Goal: Information Seeking & Learning: Learn about a topic

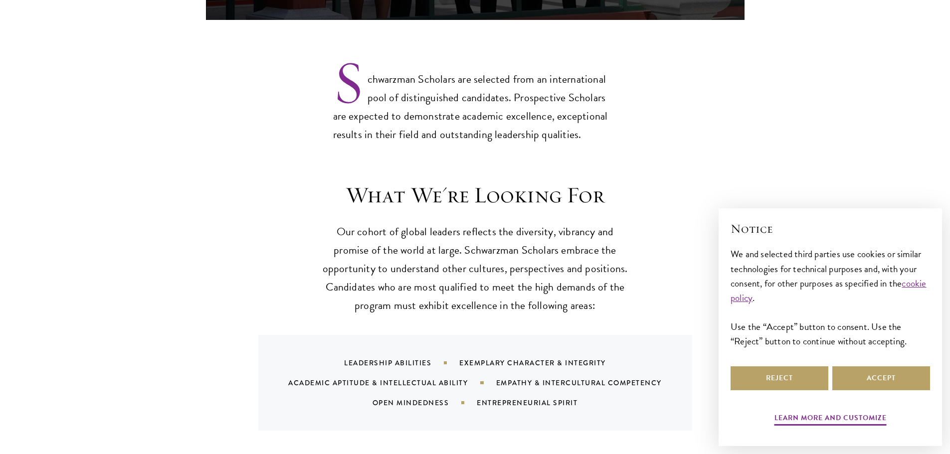
scroll to position [821, 0]
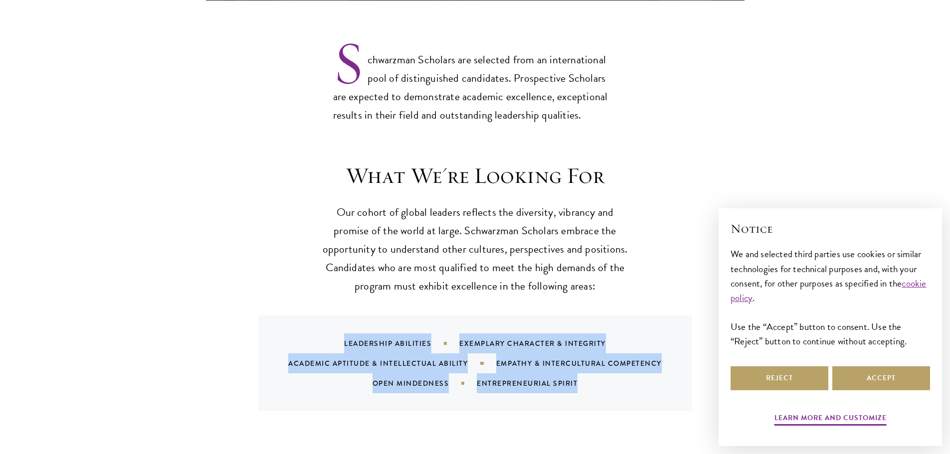
drag, startPoint x: 589, startPoint y: 364, endPoint x: 277, endPoint y: 290, distance: 320.7
click at [271, 316] on div "Leadership Abilities Exemplary Character & Integrity Academic Aptitude & Intell…" at bounding box center [475, 364] width 434 height 96
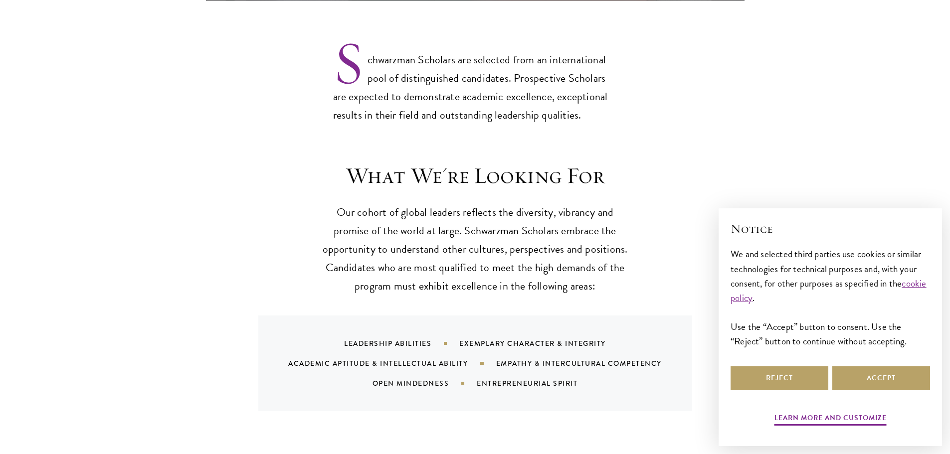
click at [288, 252] on div "What We're Looking For Our cohort of global leaders reflects the diversity, vib…" at bounding box center [475, 286] width 539 height 249
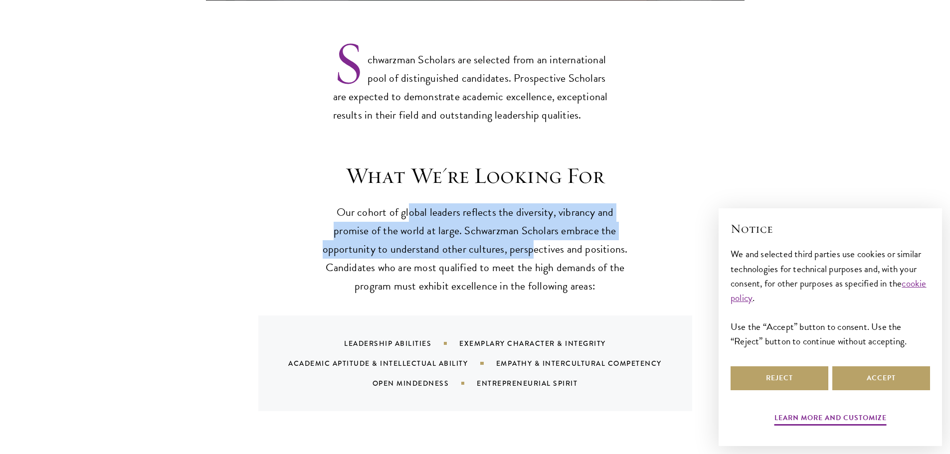
drag, startPoint x: 408, startPoint y: 189, endPoint x: 542, endPoint y: 225, distance: 138.7
click at [542, 225] on p "Our cohort of global leaders reflects the diversity, vibrancy and promise of th…" at bounding box center [475, 249] width 309 height 92
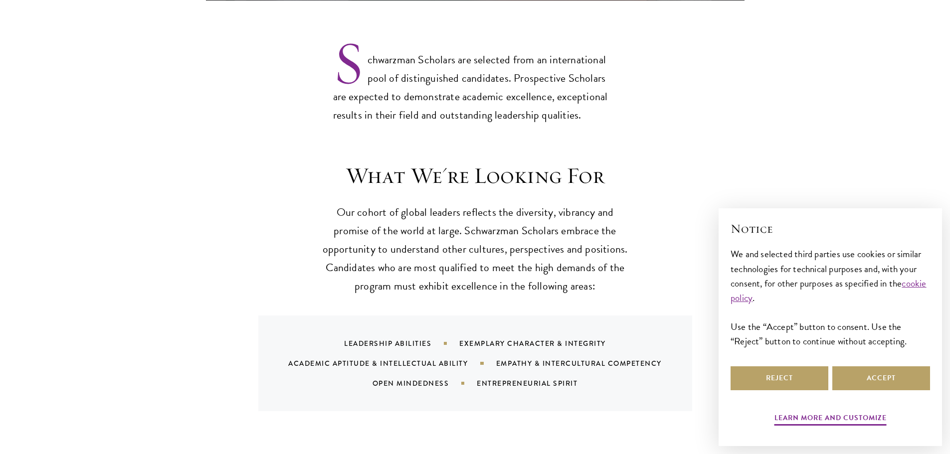
click at [575, 226] on p "Our cohort of global leaders reflects the diversity, vibrancy and promise of th…" at bounding box center [475, 249] width 309 height 92
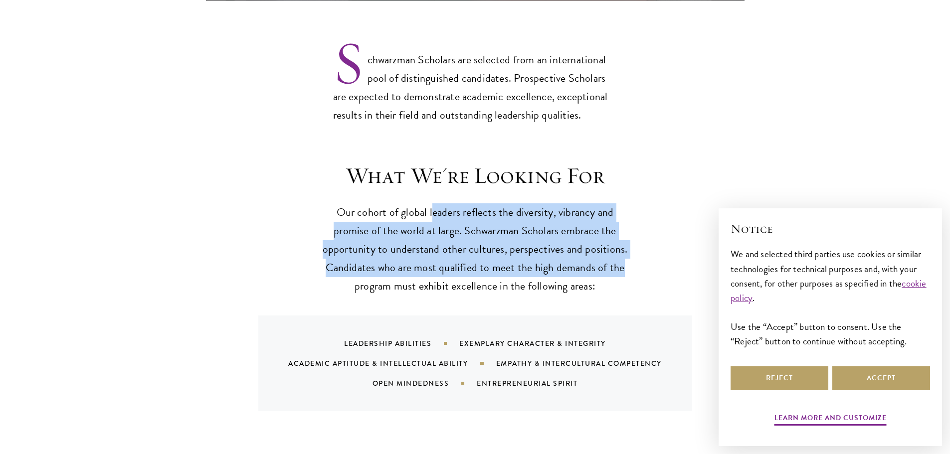
drag, startPoint x: 629, startPoint y: 257, endPoint x: 411, endPoint y: 180, distance: 231.7
click at [413, 181] on header "What We're Looking For Our cohort of global leaders reflects the diversity, vib…" at bounding box center [475, 229] width 309 height 134
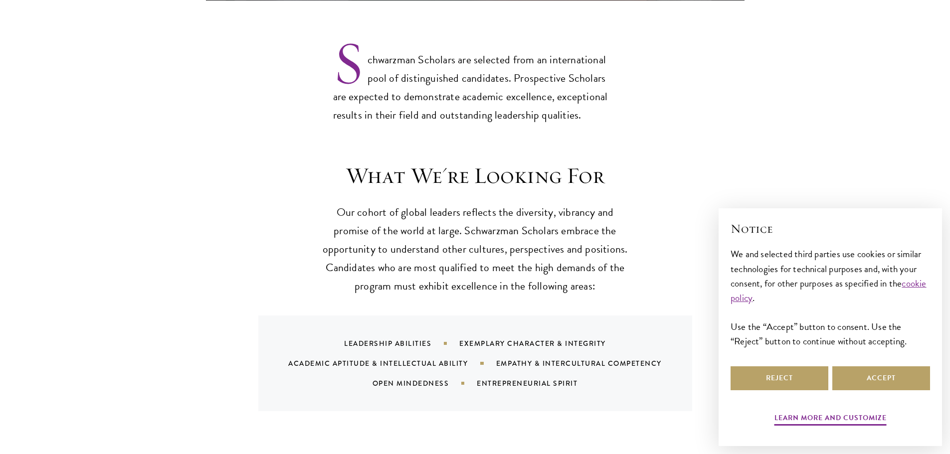
click at [410, 180] on header "What We're Looking For Our cohort of global leaders reflects the diversity, vib…" at bounding box center [475, 229] width 309 height 134
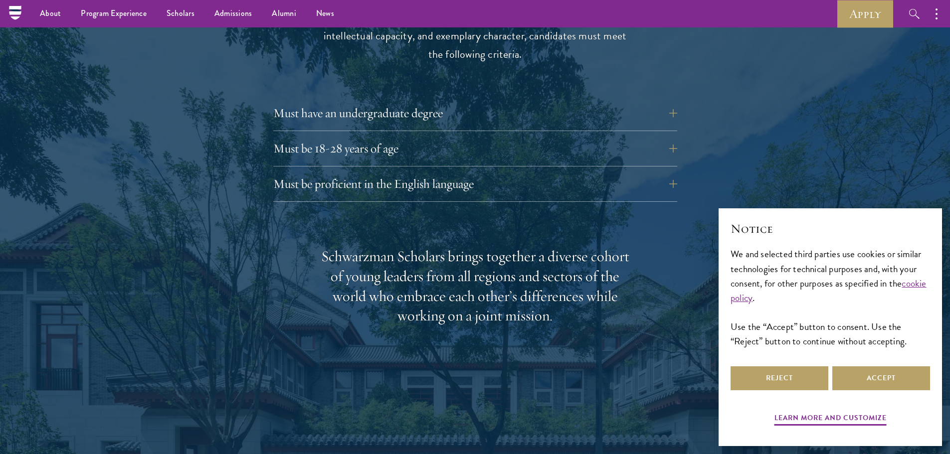
scroll to position [1336, 0]
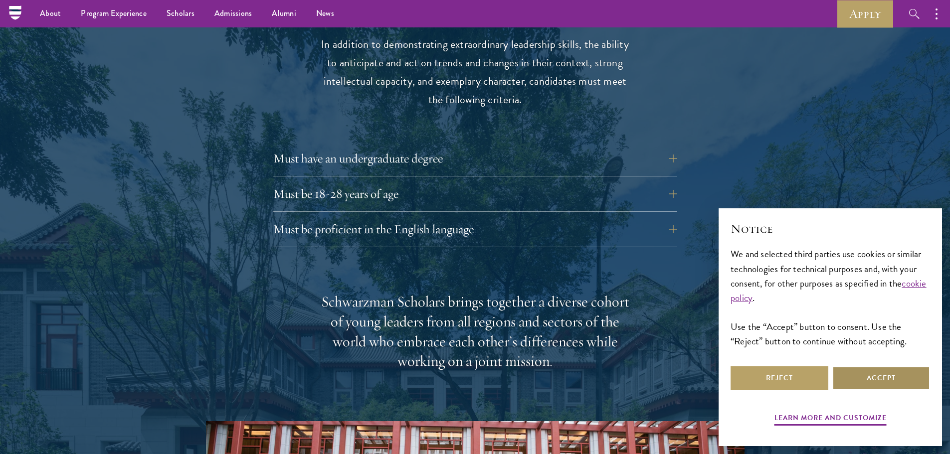
click at [876, 380] on button "Accept" at bounding box center [881, 379] width 98 height 24
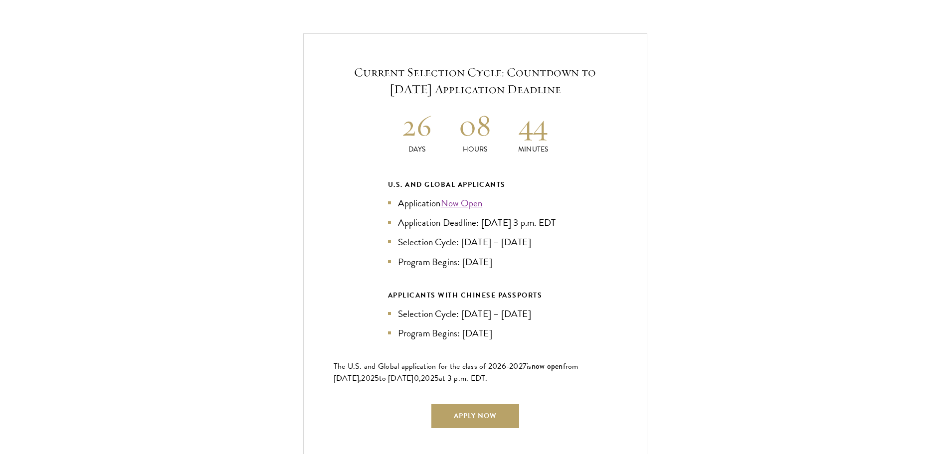
scroll to position [2143, 0]
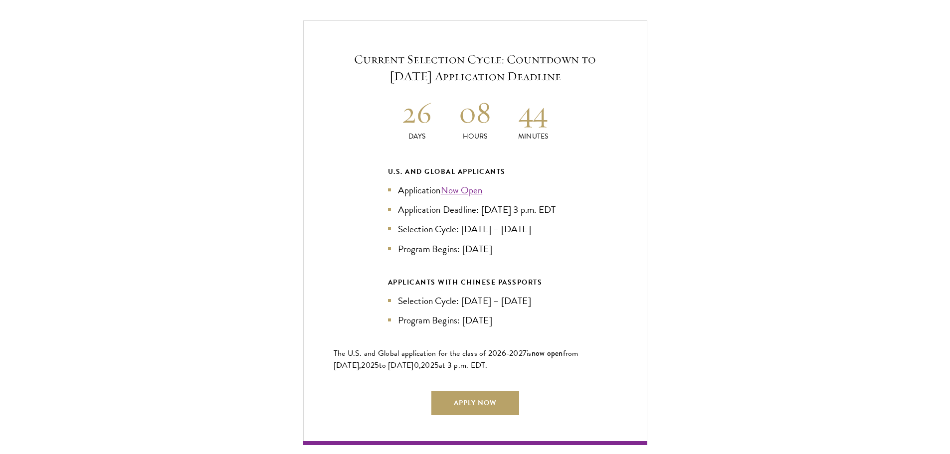
drag, startPoint x: 473, startPoint y: 45, endPoint x: 594, endPoint y: 61, distance: 121.7
click at [593, 60] on h5 "Current Selection Cycle: Countdown to September 10, 2025 Application Deadline" at bounding box center [475, 68] width 283 height 34
click at [604, 65] on h5 "Current Selection Cycle: Countdown to September 10, 2025 Application Deadline" at bounding box center [475, 68] width 283 height 34
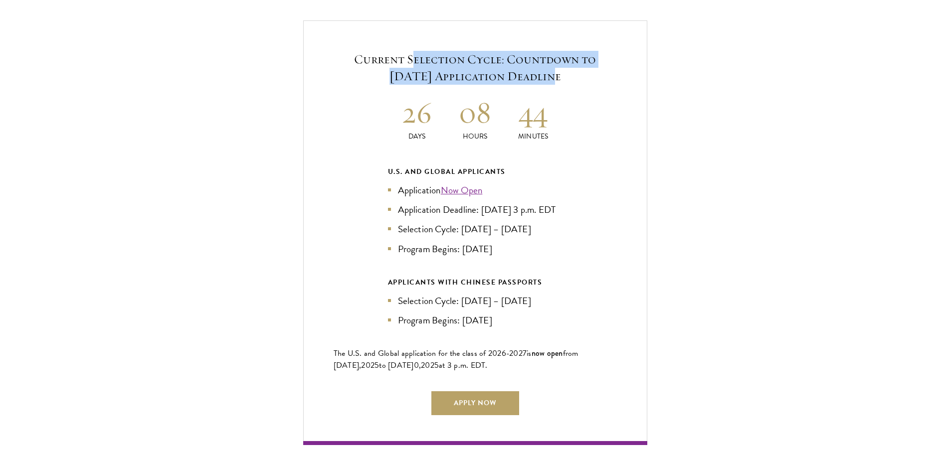
drag, startPoint x: 413, startPoint y: 38, endPoint x: 563, endPoint y: 64, distance: 151.8
click at [552, 61] on h5 "Current Selection Cycle: Countdown to September 10, 2025 Application Deadline" at bounding box center [475, 68] width 283 height 34
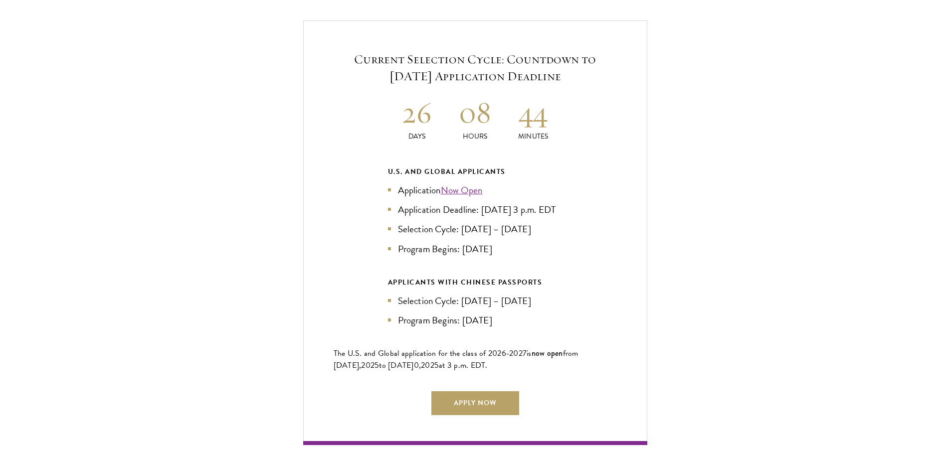
click at [586, 69] on div "Current Selection Cycle: Countdown to September 10, 2025 Application Deadline 2…" at bounding box center [475, 232] width 344 height 424
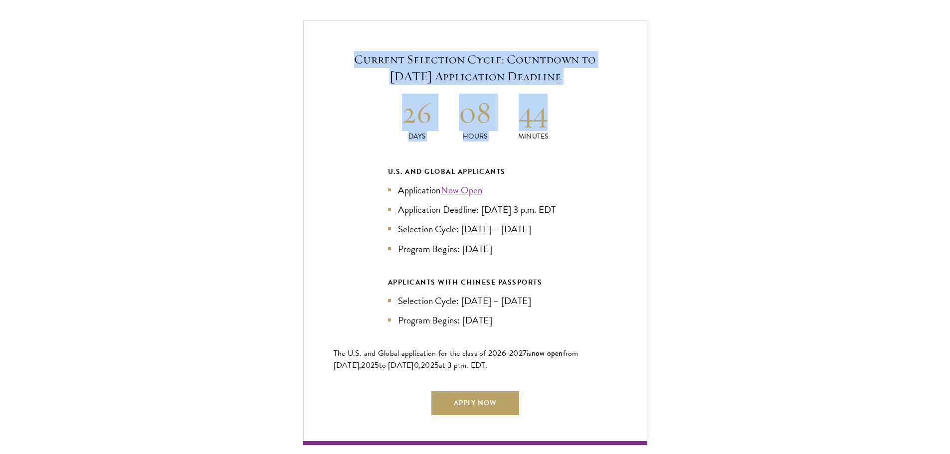
drag, startPoint x: 597, startPoint y: 67, endPoint x: 346, endPoint y: 31, distance: 253.9
click at [346, 31] on div "Current Selection Cycle: Countdown to September 10, 2025 Application Deadline 2…" at bounding box center [475, 232] width 344 height 424
click at [697, 184] on div "Current Selection Cycle: Countdown to September 10, 2025 Application Deadline 2…" at bounding box center [475, 232] width 850 height 424
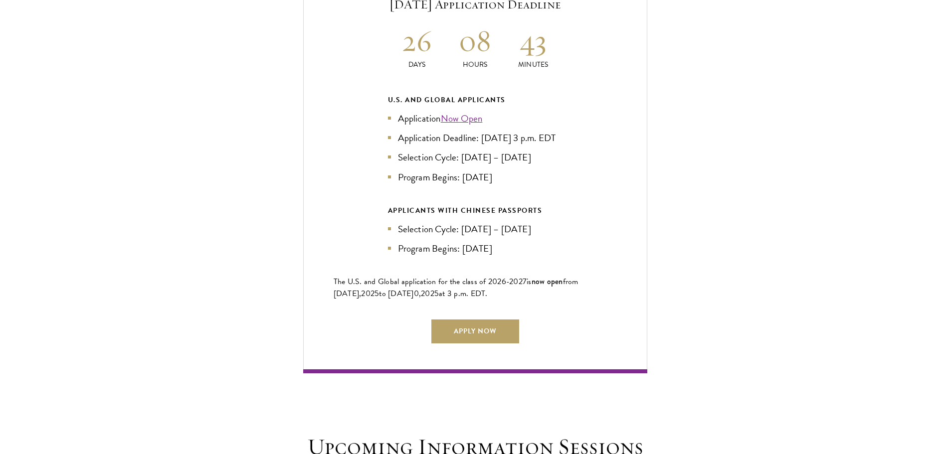
scroll to position [2222, 0]
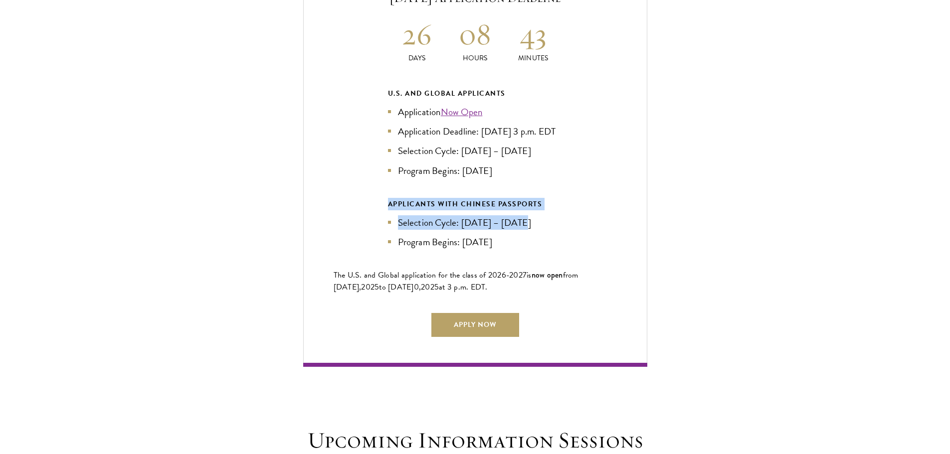
drag, startPoint x: 545, startPoint y: 217, endPoint x: 372, endPoint y: 183, distance: 176.9
click at [372, 183] on div "Current Selection Cycle: Countdown to September 10, 2025 Application Deadline 2…" at bounding box center [475, 154] width 344 height 424
click at [356, 180] on div "Current Selection Cycle: Countdown to September 10, 2025 Application Deadline 2…" at bounding box center [475, 154] width 344 height 424
drag, startPoint x: 506, startPoint y: 162, endPoint x: 377, endPoint y: 140, distance: 131.1
click at [377, 140] on div "Current Selection Cycle: Countdown to September 10, 2025 Application Deadline 2…" at bounding box center [475, 154] width 344 height 424
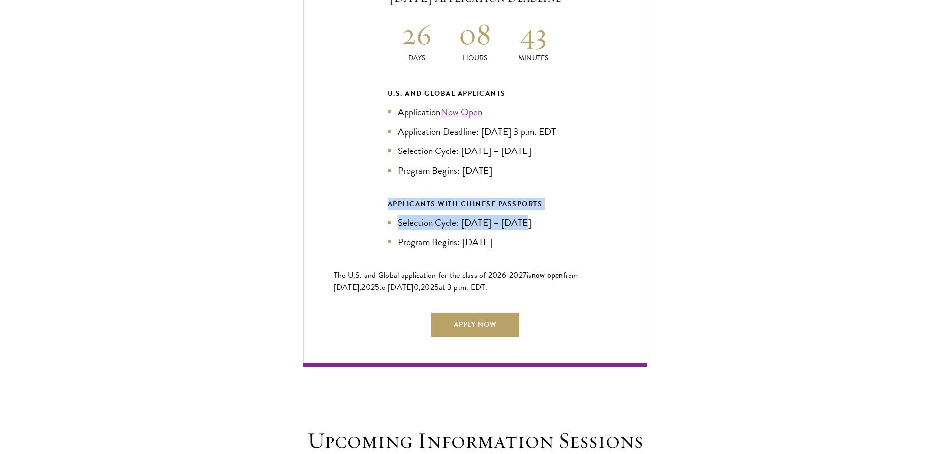
click at [466, 145] on li "Selection Cycle: Oct – Nov 2025" at bounding box center [475, 151] width 175 height 14
click at [556, 164] on li "Program Begins: Aug 2026" at bounding box center [475, 171] width 175 height 14
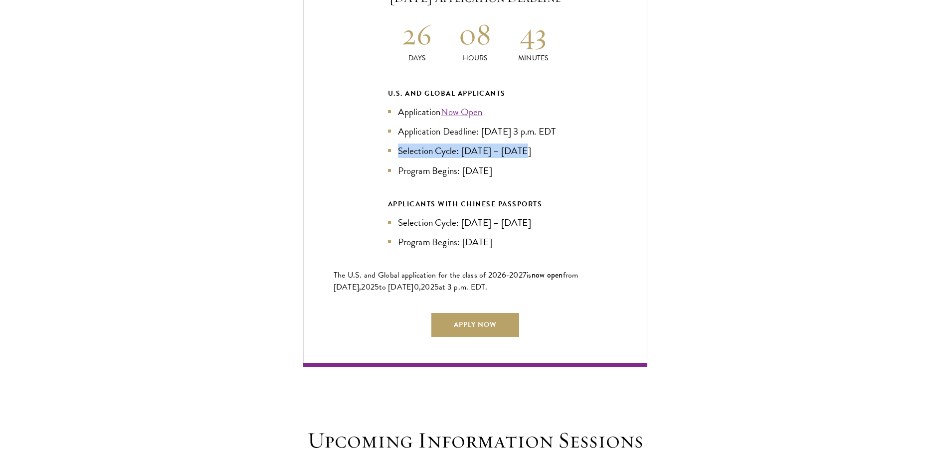
drag, startPoint x: 535, startPoint y: 145, endPoint x: 397, endPoint y: 138, distance: 137.3
click at [386, 138] on div "Current Selection Cycle: Countdown to September 10, 2025 Application Deadline 2…" at bounding box center [475, 154] width 344 height 424
click at [565, 156] on div "Current Selection Cycle: Countdown to September 10, 2025 Application Deadline 2…" at bounding box center [475, 154] width 344 height 424
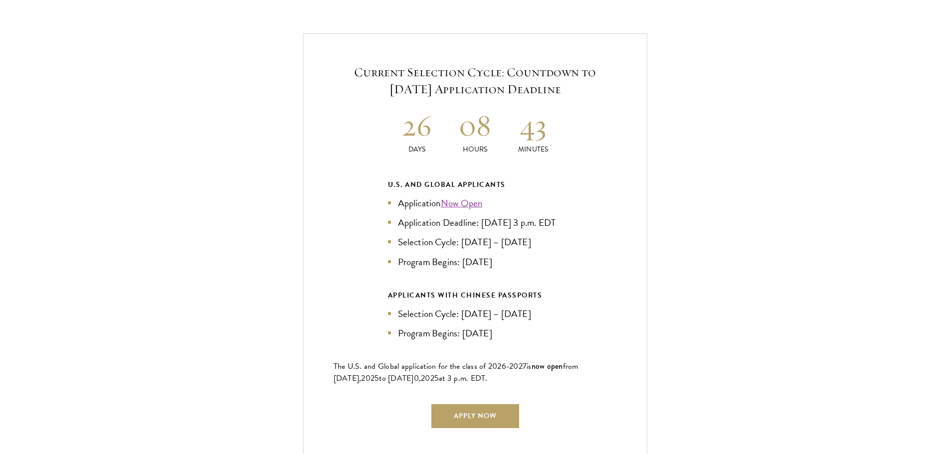
scroll to position [2150, 0]
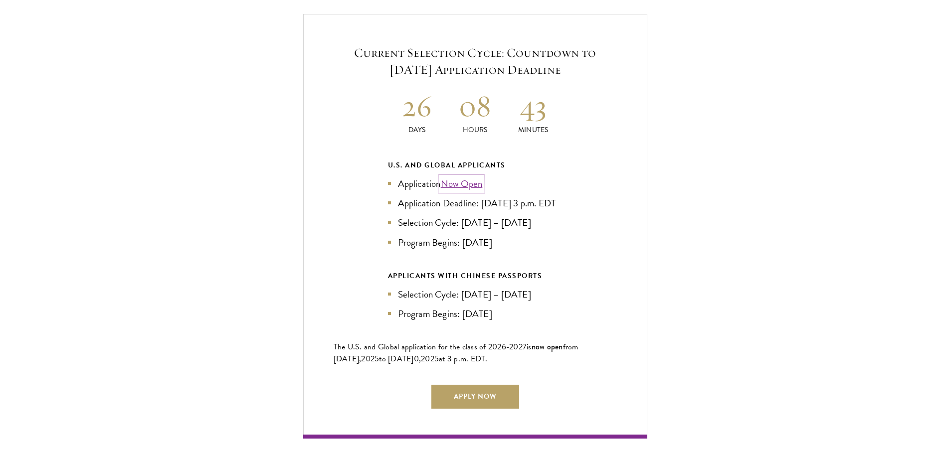
click at [463, 177] on link "Now Open" at bounding box center [462, 184] width 42 height 14
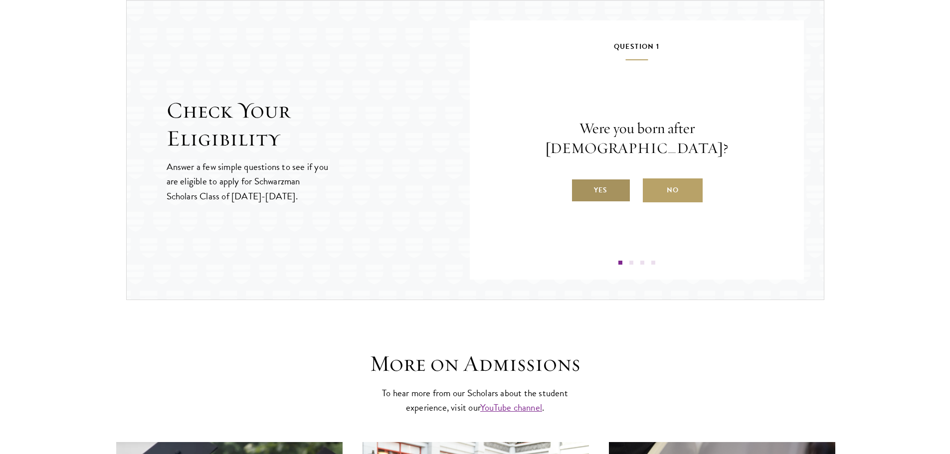
click at [624, 179] on label "Yes" at bounding box center [601, 191] width 60 height 24
click at [580, 180] on input "Yes" at bounding box center [575, 184] width 9 height 9
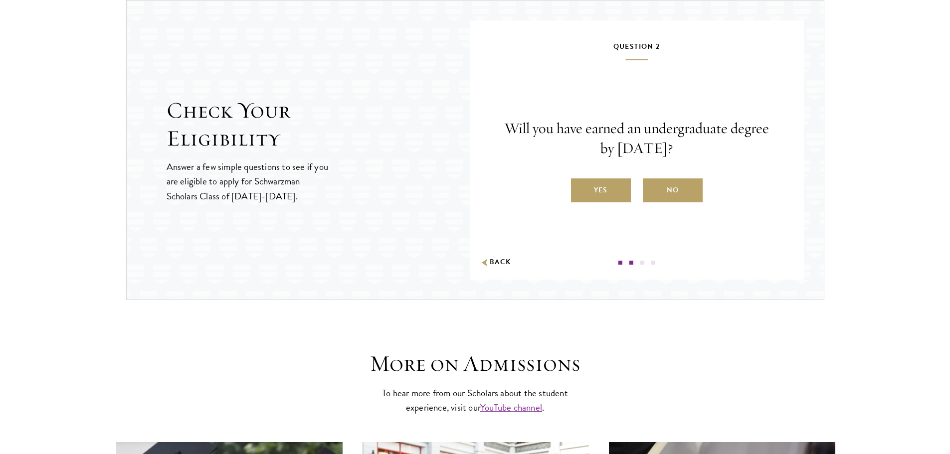
click at [600, 182] on label "Yes" at bounding box center [601, 191] width 60 height 24
click at [580, 182] on input "Yes" at bounding box center [575, 184] width 9 height 9
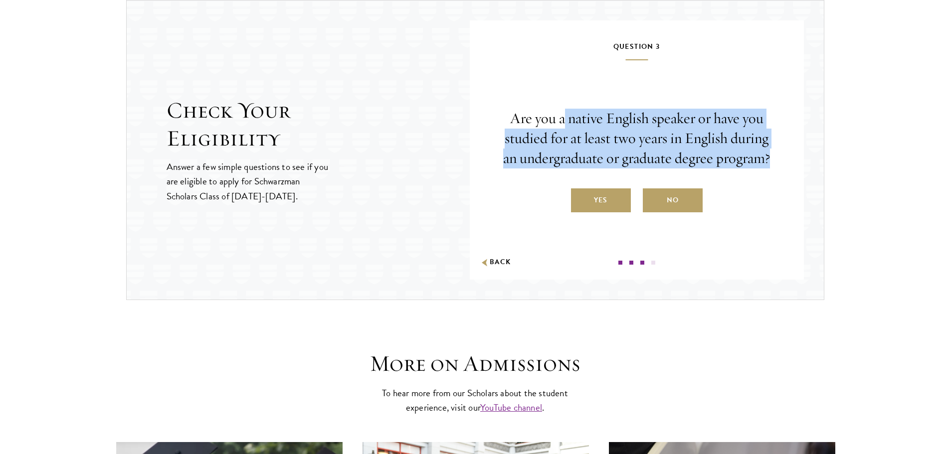
drag, startPoint x: 580, startPoint y: 120, endPoint x: 772, endPoint y: 159, distance: 195.4
click at [772, 158] on p "Are you a native English speaker or have you studied for at least two years in …" at bounding box center [637, 139] width 274 height 60
click at [772, 159] on p "Are you a native English speaker or have you studied for at least two years in …" at bounding box center [637, 139] width 274 height 60
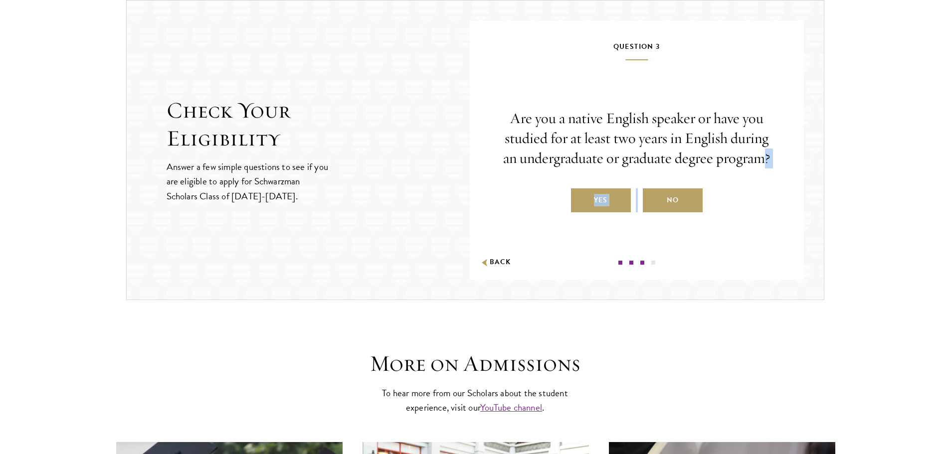
drag, startPoint x: 765, startPoint y: 166, endPoint x: 586, endPoint y: 156, distance: 178.8
click at [604, 160] on p "Are you a native English speaker or have you studied for at least two years in …" at bounding box center [637, 139] width 274 height 60
click at [581, 147] on p "Are you a native English speaker or have you studied for at least two years in …" at bounding box center [637, 139] width 274 height 60
click at [597, 202] on label "Yes" at bounding box center [601, 201] width 60 height 24
click at [580, 198] on input "Yes" at bounding box center [575, 194] width 9 height 9
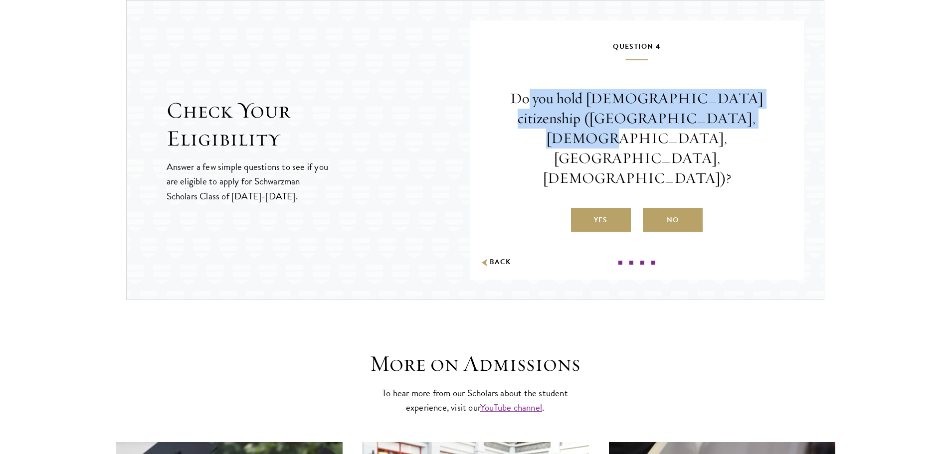
drag, startPoint x: 539, startPoint y: 132, endPoint x: 728, endPoint y: 141, distance: 188.7
click at [721, 140] on p "Do you hold Chinese citizenship (Chinese mainland, Hong Kong, Macau, Taiwan)?" at bounding box center [637, 138] width 274 height 99
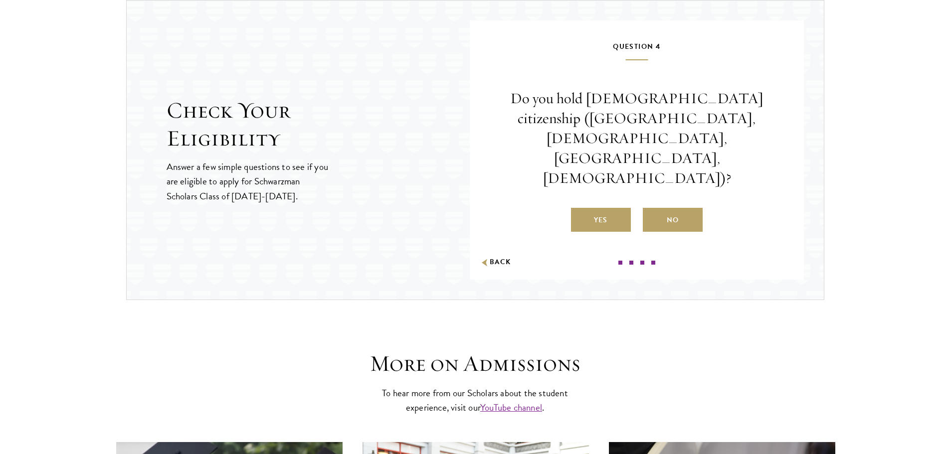
click at [729, 141] on p "Do you hold Chinese citizenship (Chinese mainland, Hong Kong, Macau, Taiwan)?" at bounding box center [637, 138] width 274 height 99
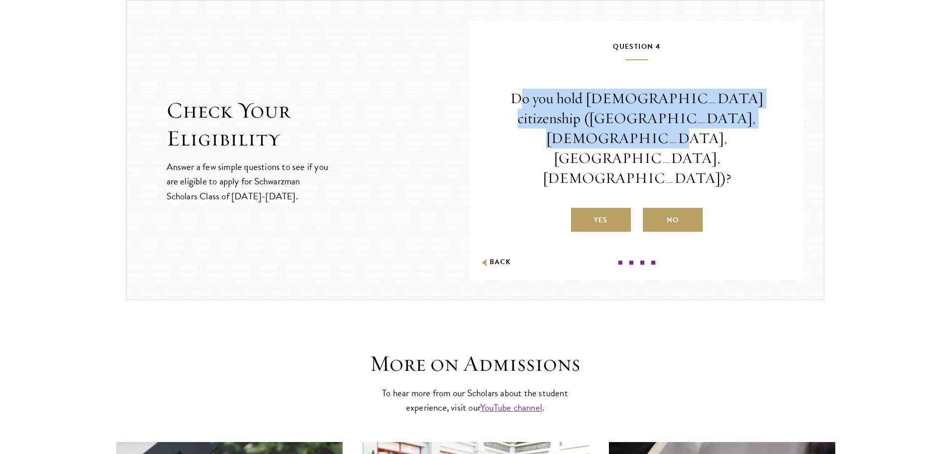
drag, startPoint x: 764, startPoint y: 145, endPoint x: 526, endPoint y: 122, distance: 238.5
click at [526, 122] on p "Do you hold Chinese citizenship (Chinese mainland, Hong Kong, Macau, Taiwan)?" at bounding box center [637, 138] width 274 height 99
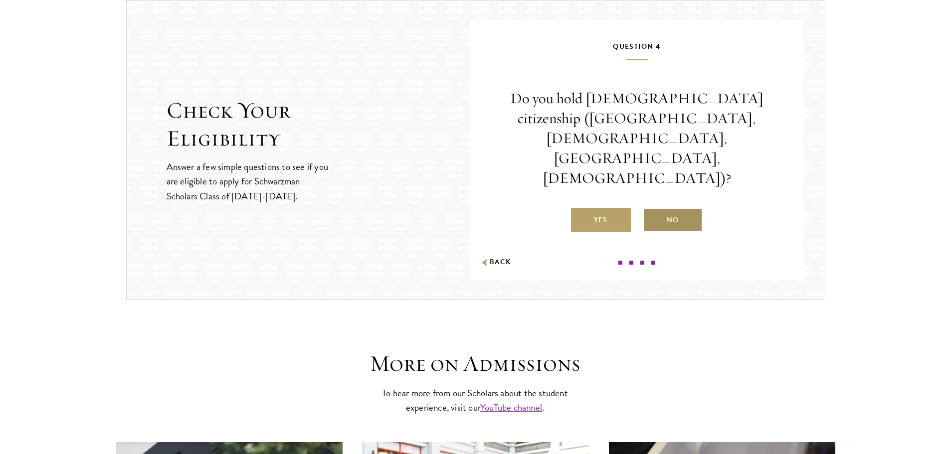
click at [674, 208] on label "No" at bounding box center [673, 220] width 60 height 24
click at [652, 209] on input "No" at bounding box center [647, 213] width 9 height 9
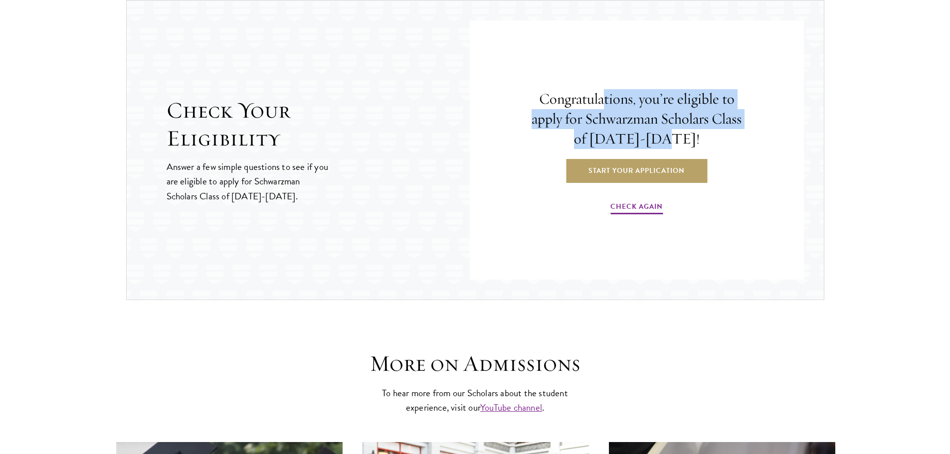
drag, startPoint x: 639, startPoint y: 100, endPoint x: 699, endPoint y: 134, distance: 69.0
click at [699, 133] on h4 "Congratulations, you’re eligible to apply for Schwarzman Scholars Class of 2026…" at bounding box center [637, 119] width 224 height 60
click at [696, 135] on h4 "Congratulations, you’re eligible to apply for Schwarzman Scholars Class of 2026…" at bounding box center [637, 119] width 224 height 60
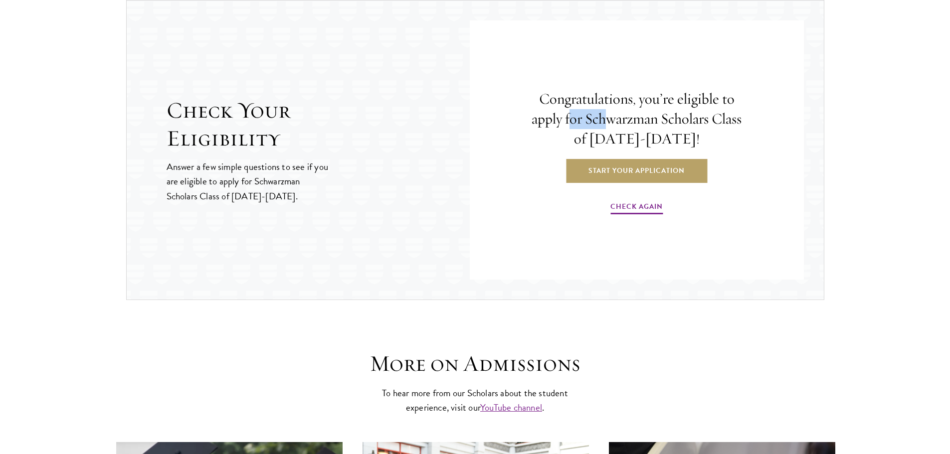
drag, startPoint x: 606, startPoint y: 122, endPoint x: 560, endPoint y: 110, distance: 48.5
click at [562, 110] on h4 "Congratulations, you’re eligible to apply for Schwarzman Scholars Class of 2026…" at bounding box center [637, 119] width 224 height 60
click at [631, 125] on h4 "Congratulations, you’re eligible to apply for Schwarzman Scholars Class of 2026…" at bounding box center [637, 119] width 224 height 60
click at [642, 165] on link "Start Your Application" at bounding box center [636, 171] width 141 height 24
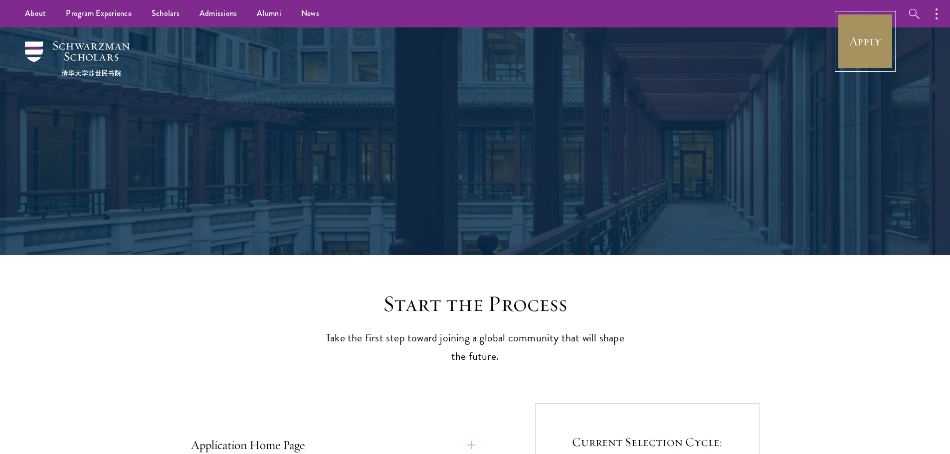
click at [873, 60] on link "Apply" at bounding box center [865, 41] width 56 height 56
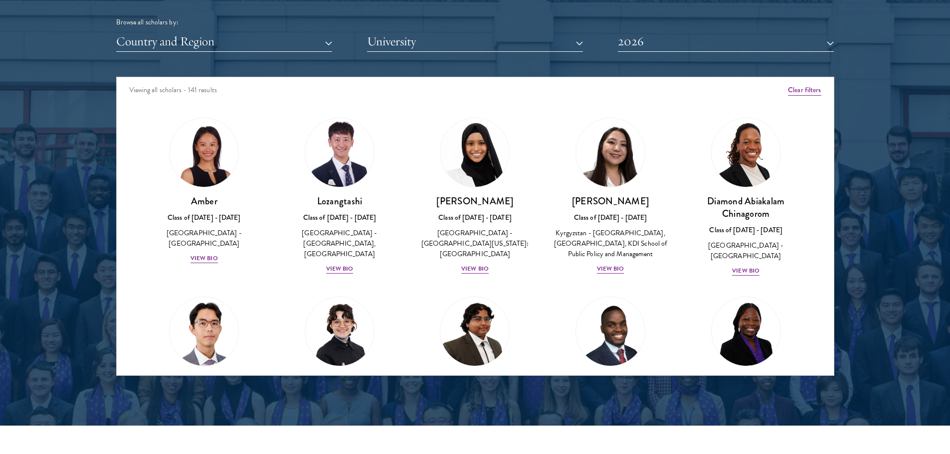
scroll to position [1251, 0]
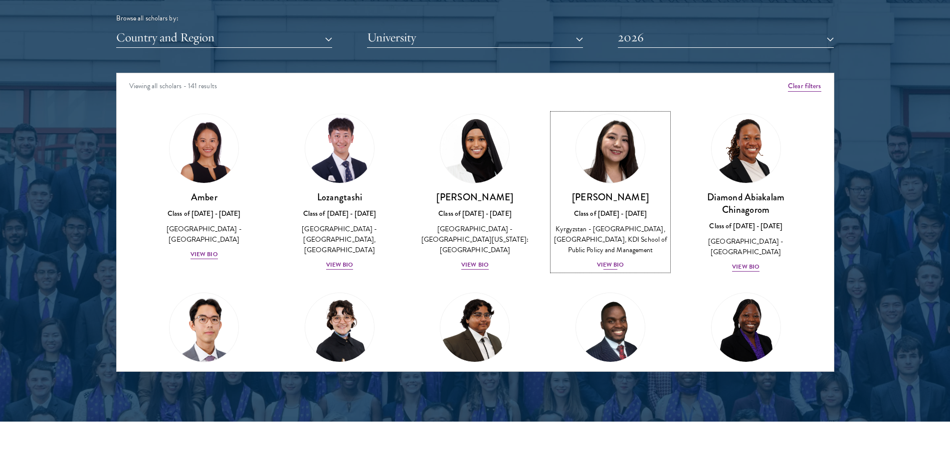
click at [613, 270] on div "View Bio" at bounding box center [610, 264] width 27 height 9
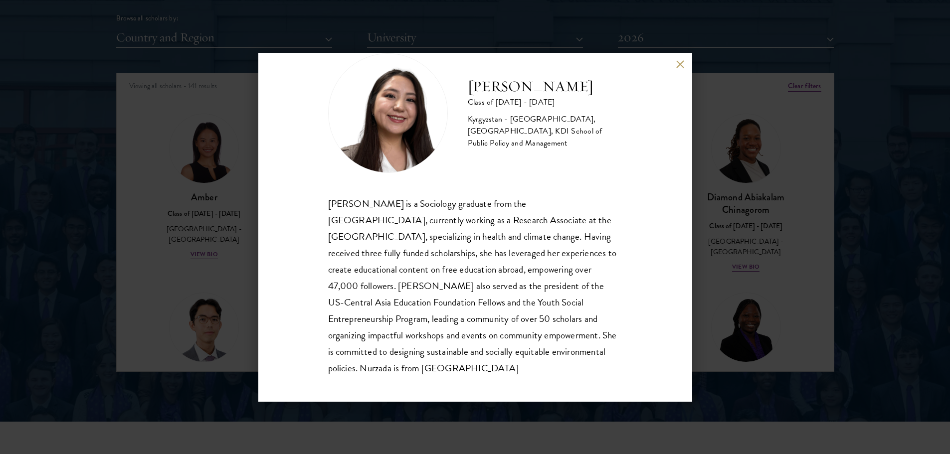
scroll to position [34, 0]
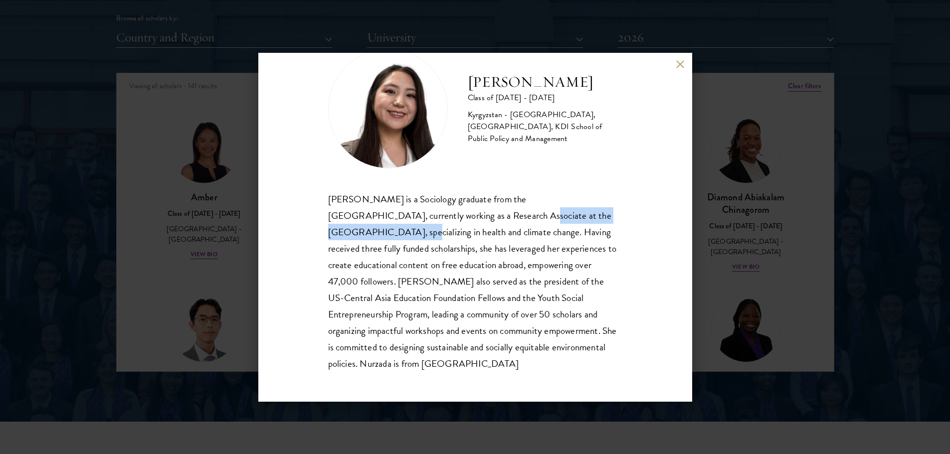
drag, startPoint x: 457, startPoint y: 214, endPoint x: 601, endPoint y: 214, distance: 143.6
click at [598, 214] on div "[PERSON_NAME] is a Sociology graduate from the [GEOGRAPHIC_DATA], currently wor…" at bounding box center [475, 282] width 294 height 182
click at [601, 214] on div "[PERSON_NAME] is a Sociology graduate from the [GEOGRAPHIC_DATA], currently wor…" at bounding box center [475, 282] width 294 height 182
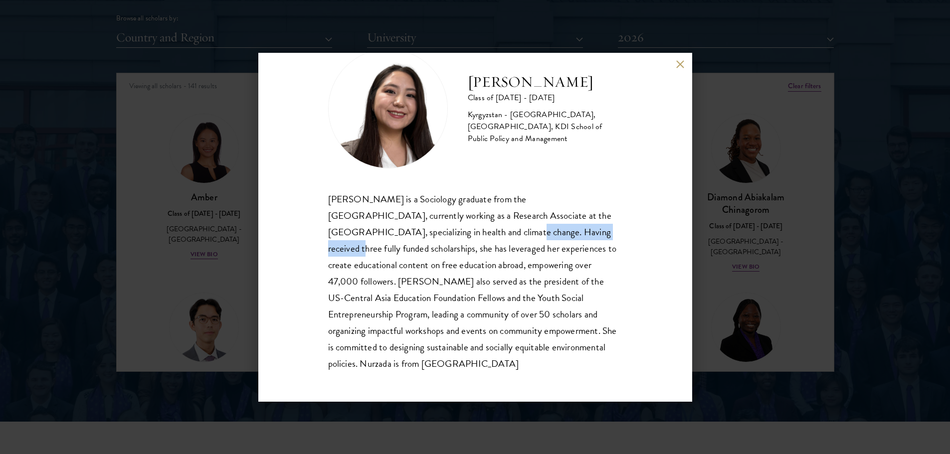
drag, startPoint x: 437, startPoint y: 235, endPoint x: 535, endPoint y: 236, distance: 97.8
click at [525, 237] on div "[PERSON_NAME] is a Sociology graduate from the [GEOGRAPHIC_DATA], currently wor…" at bounding box center [475, 282] width 294 height 182
click at [539, 236] on div "[PERSON_NAME] is a Sociology graduate from the [GEOGRAPHIC_DATA], currently wor…" at bounding box center [475, 282] width 294 height 182
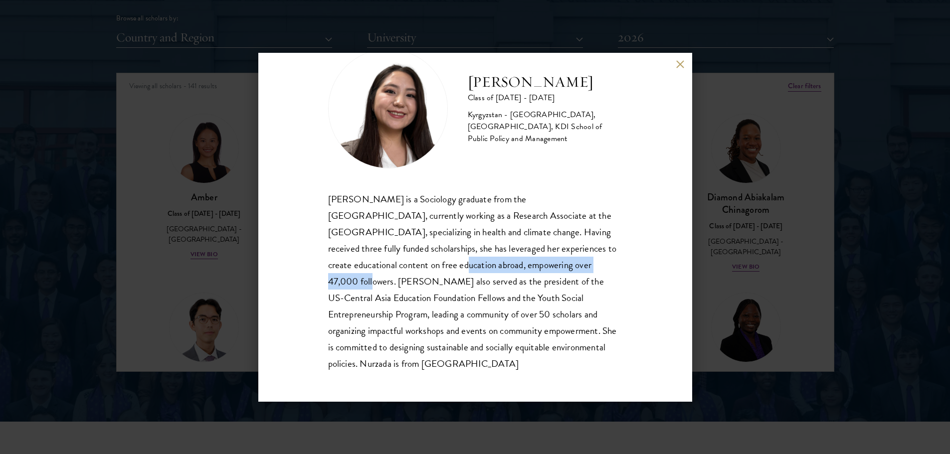
drag, startPoint x: 373, startPoint y: 267, endPoint x: 552, endPoint y: 261, distance: 178.6
click at [544, 261] on div "[PERSON_NAME] is a Sociology graduate from the [GEOGRAPHIC_DATA], currently wor…" at bounding box center [475, 282] width 294 height 182
click at [552, 261] on div "[PERSON_NAME] is a Sociology graduate from the [GEOGRAPHIC_DATA], currently wor…" at bounding box center [475, 282] width 294 height 182
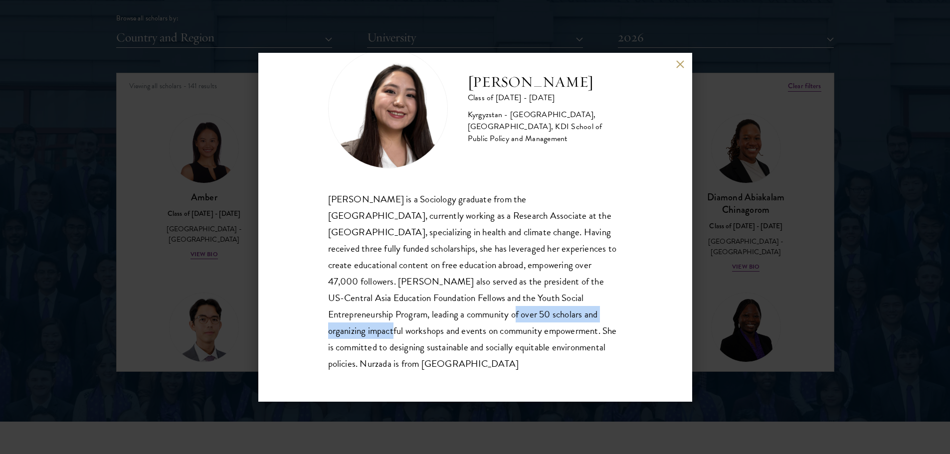
drag, startPoint x: 389, startPoint y: 316, endPoint x: 562, endPoint y: 313, distance: 172.6
click at [558, 313] on div "[PERSON_NAME] is a Sociology graduate from the [GEOGRAPHIC_DATA], currently wor…" at bounding box center [475, 282] width 294 height 182
click at [569, 310] on div "[PERSON_NAME] is a Sociology graduate from the [GEOGRAPHIC_DATA], currently wor…" at bounding box center [475, 282] width 294 height 182
drag, startPoint x: 455, startPoint y: 314, endPoint x: 560, endPoint y: 313, distance: 104.2
click at [550, 314] on div "[PERSON_NAME] is a Sociology graduate from the [GEOGRAPHIC_DATA], currently wor…" at bounding box center [475, 282] width 294 height 182
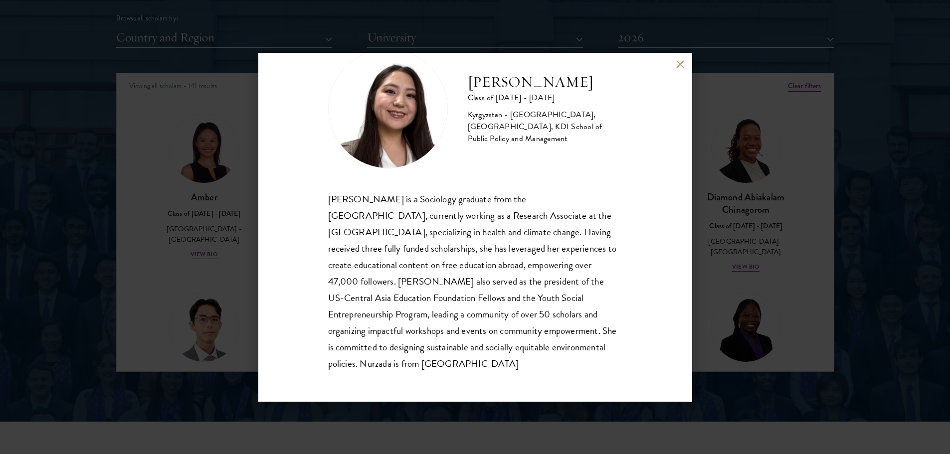
click at [567, 311] on div "[PERSON_NAME] is a Sociology graduate from the [GEOGRAPHIC_DATA], currently wor…" at bounding box center [475, 282] width 294 height 182
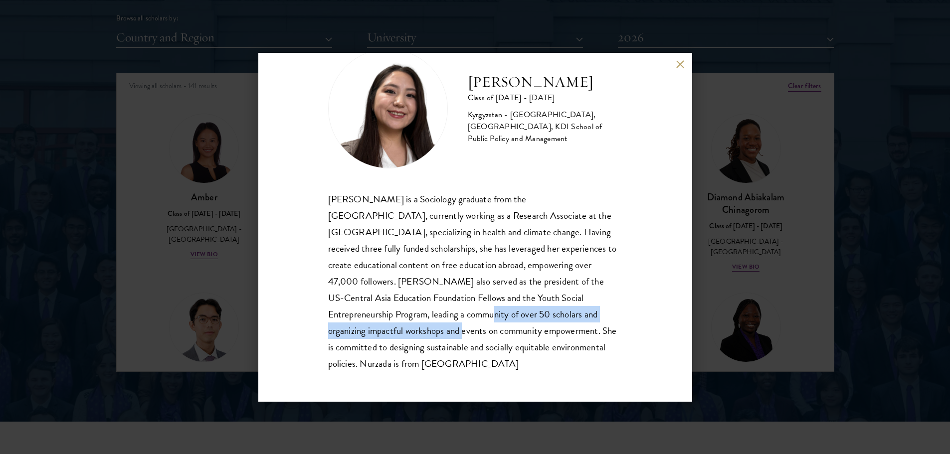
drag, startPoint x: 617, startPoint y: 313, endPoint x: 356, endPoint y: 313, distance: 261.3
click at [361, 313] on div "Nurzada Abdivalieva Class of [DATE] - [DATE] [GEOGRAPHIC_DATA] - [GEOGRAPHIC_DA…" at bounding box center [475, 227] width 434 height 349
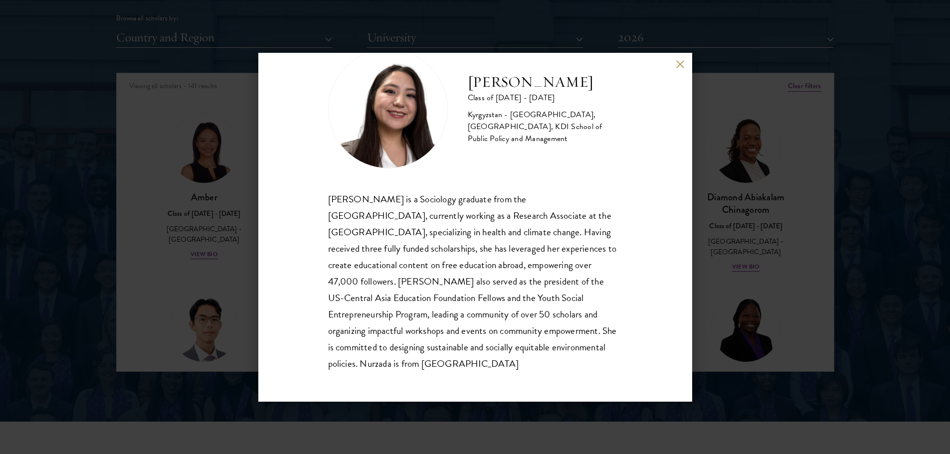
click at [339, 324] on div "[PERSON_NAME] is a Sociology graduate from the [GEOGRAPHIC_DATA], currently wor…" at bounding box center [475, 282] width 294 height 182
drag, startPoint x: 392, startPoint y: 331, endPoint x: 535, endPoint y: 329, distance: 142.6
click at [526, 331] on div "[PERSON_NAME] is a Sociology graduate from the [GEOGRAPHIC_DATA], currently wor…" at bounding box center [475, 282] width 294 height 182
click at [535, 329] on div "[PERSON_NAME] is a Sociology graduate from the [GEOGRAPHIC_DATA], currently wor…" at bounding box center [475, 282] width 294 height 182
drag, startPoint x: 331, startPoint y: 341, endPoint x: 485, endPoint y: 345, distance: 154.1
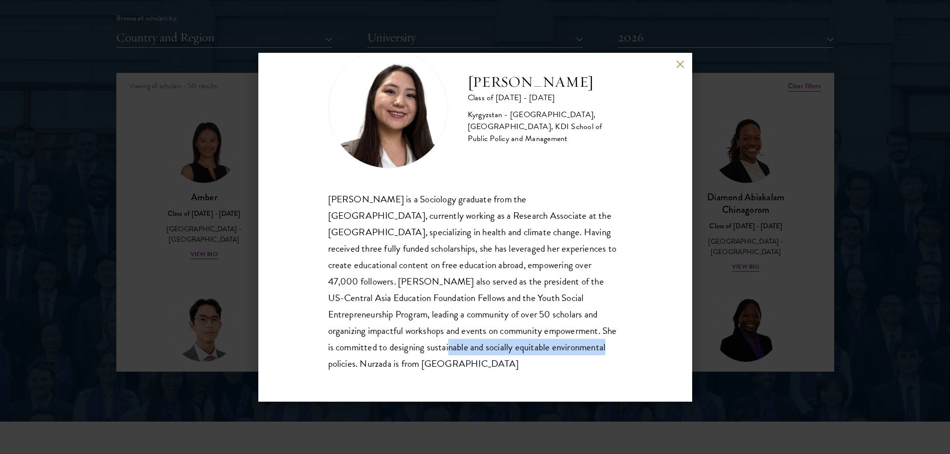
click at [485, 345] on div "[PERSON_NAME] is a Sociology graduate from the [GEOGRAPHIC_DATA], currently wor…" at bounding box center [475, 282] width 294 height 182
click at [679, 63] on button at bounding box center [680, 64] width 8 height 8
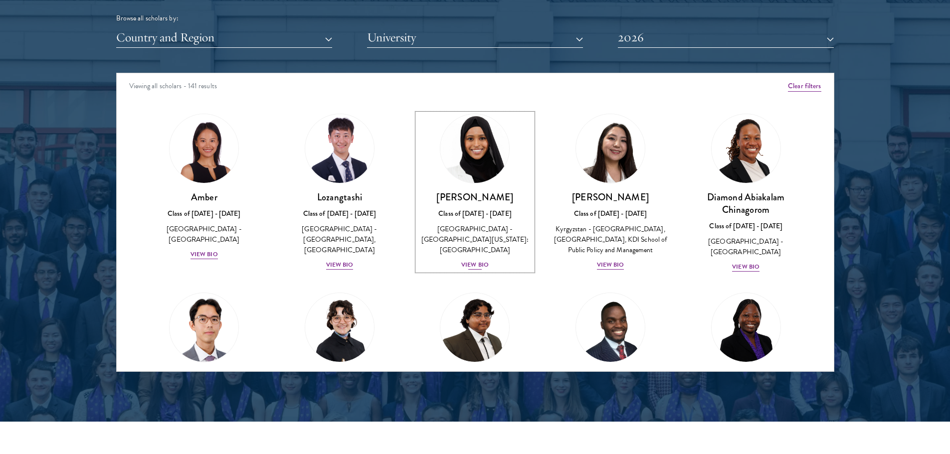
click at [468, 260] on div "View Bio" at bounding box center [474, 264] width 27 height 9
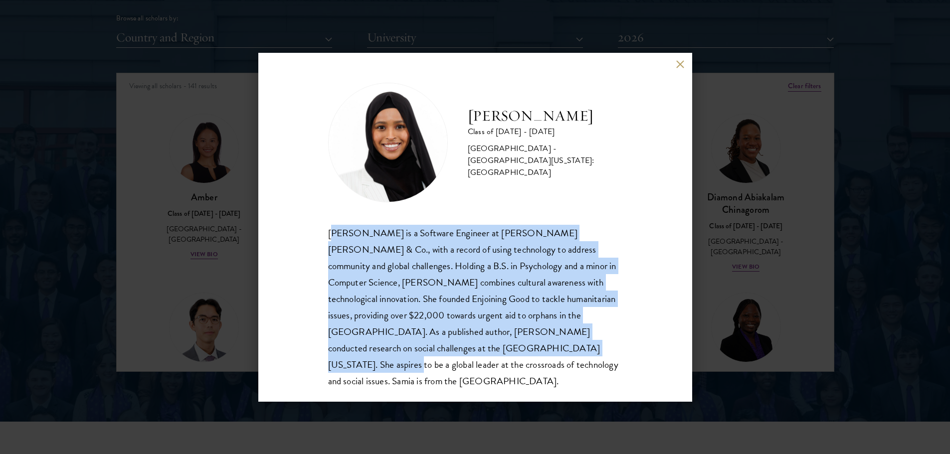
drag, startPoint x: 333, startPoint y: 237, endPoint x: 460, endPoint y: 357, distance: 173.9
click at [460, 357] on div "[PERSON_NAME] is a Software Engineer at [PERSON_NAME] [PERSON_NAME] & Co., with…" at bounding box center [475, 307] width 294 height 165
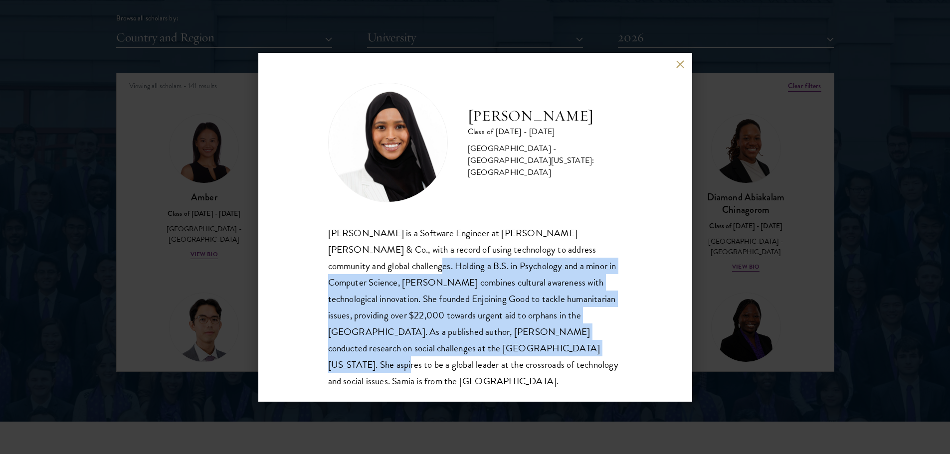
drag, startPoint x: 446, startPoint y: 355, endPoint x: 322, endPoint y: 255, distance: 159.6
click at [322, 255] on div "[PERSON_NAME] Class of [DATE] - [DATE] [GEOGRAPHIC_DATA] - [GEOGRAPHIC_DATA][US…" at bounding box center [475, 227] width 434 height 349
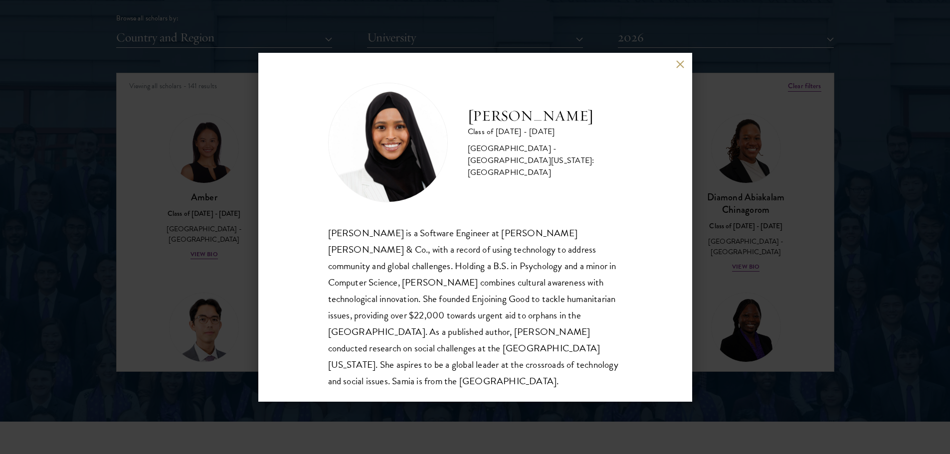
click at [328, 233] on div "[PERSON_NAME] is a Software Engineer at [PERSON_NAME] [PERSON_NAME] & Co., with…" at bounding box center [475, 307] width 294 height 165
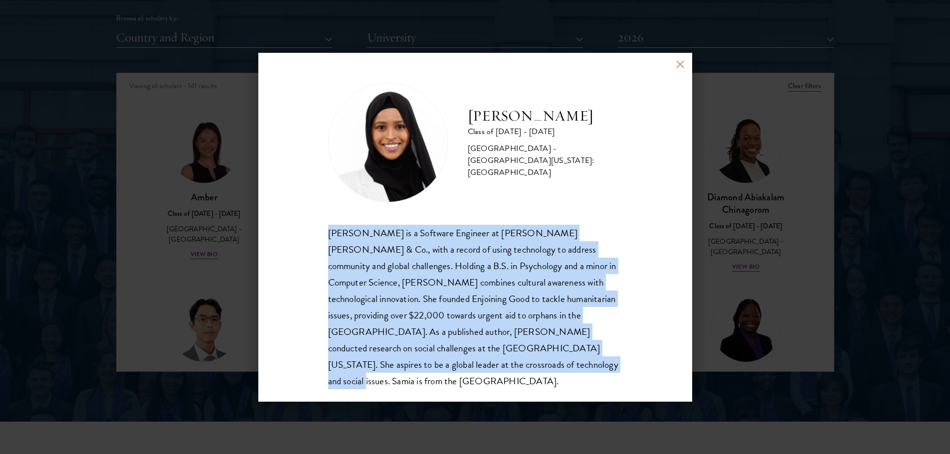
drag, startPoint x: 329, startPoint y: 231, endPoint x: 451, endPoint y: 365, distance: 181.4
click at [454, 364] on div "[PERSON_NAME] Class of [DATE] - [DATE] [GEOGRAPHIC_DATA] - [GEOGRAPHIC_DATA][US…" at bounding box center [475, 227] width 434 height 349
click at [448, 365] on div "[PERSON_NAME] is a Software Engineer at [PERSON_NAME] [PERSON_NAME] & Co., with…" at bounding box center [475, 307] width 294 height 165
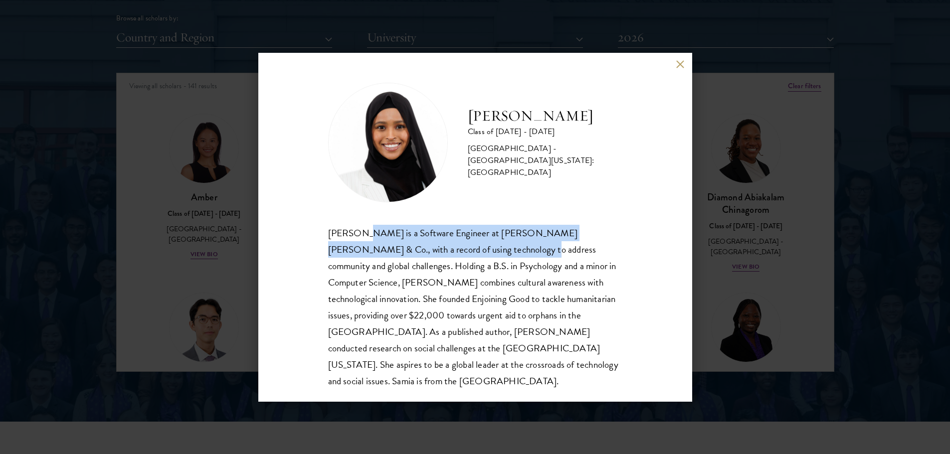
drag, startPoint x: 365, startPoint y: 234, endPoint x: 471, endPoint y: 244, distance: 106.2
click at [471, 244] on div "[PERSON_NAME] is a Software Engineer at [PERSON_NAME] [PERSON_NAME] & Co., with…" at bounding box center [475, 307] width 294 height 165
click at [429, 223] on div "[PERSON_NAME] Class of [DATE] - [DATE] [GEOGRAPHIC_DATA] - [GEOGRAPHIC_DATA][US…" at bounding box center [475, 236] width 294 height 307
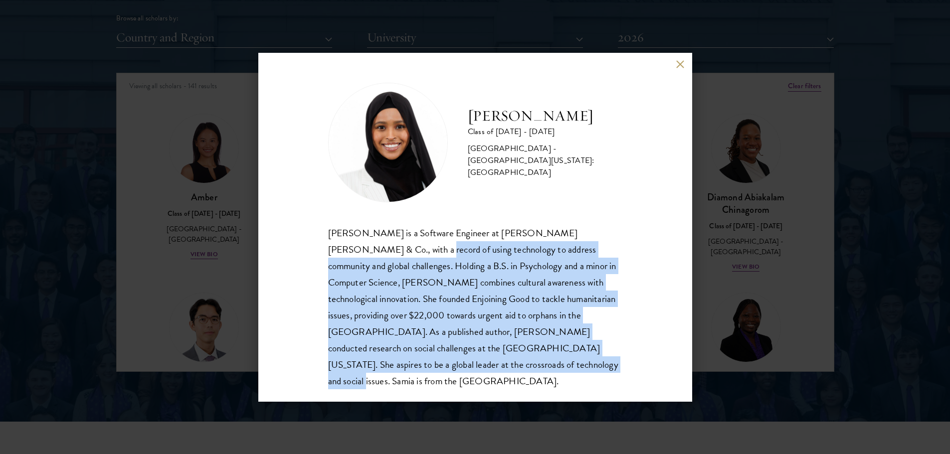
drag, startPoint x: 369, startPoint y: 255, endPoint x: 443, endPoint y: 365, distance: 132.5
click at [443, 365] on div "[PERSON_NAME] is a Software Engineer at [PERSON_NAME] [PERSON_NAME] & Co., with…" at bounding box center [475, 307] width 294 height 165
click at [433, 366] on div "[PERSON_NAME] is a Software Engineer at [PERSON_NAME] [PERSON_NAME] & Co., with…" at bounding box center [475, 307] width 294 height 165
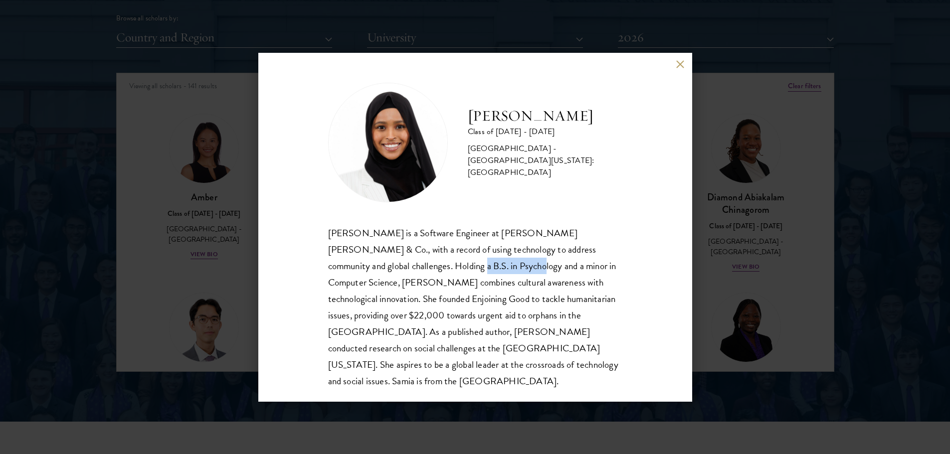
drag, startPoint x: 378, startPoint y: 265, endPoint x: 447, endPoint y: 270, distance: 69.5
click at [447, 270] on div "[PERSON_NAME] is a Software Engineer at [PERSON_NAME] [PERSON_NAME] & Co., with…" at bounding box center [475, 307] width 294 height 165
click at [450, 270] on div "[PERSON_NAME] is a Software Engineer at [PERSON_NAME] [PERSON_NAME] & Co., with…" at bounding box center [475, 307] width 294 height 165
drag, startPoint x: 456, startPoint y: 266, endPoint x: 526, endPoint y: 268, distance: 70.3
click at [526, 268] on div "[PERSON_NAME] is a Software Engineer at [PERSON_NAME] [PERSON_NAME] & Co., with…" at bounding box center [475, 307] width 294 height 165
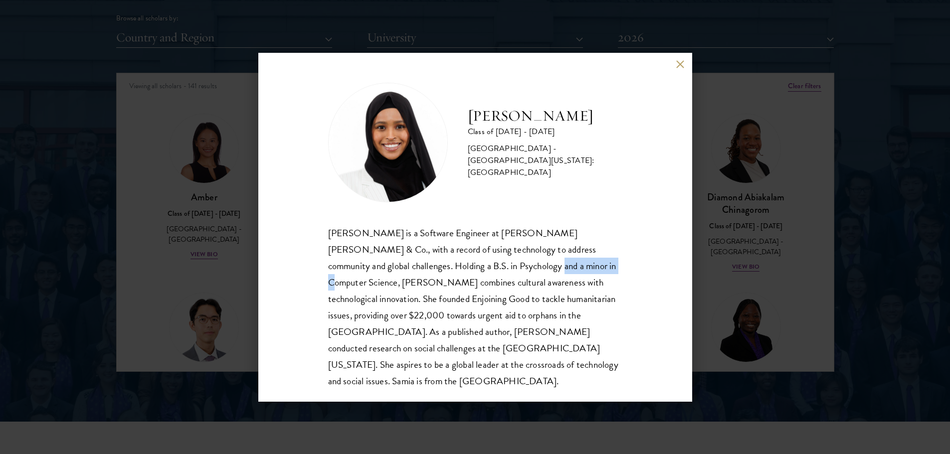
click at [526, 268] on div "[PERSON_NAME] is a Software Engineer at [PERSON_NAME] [PERSON_NAME] & Co., with…" at bounding box center [475, 307] width 294 height 165
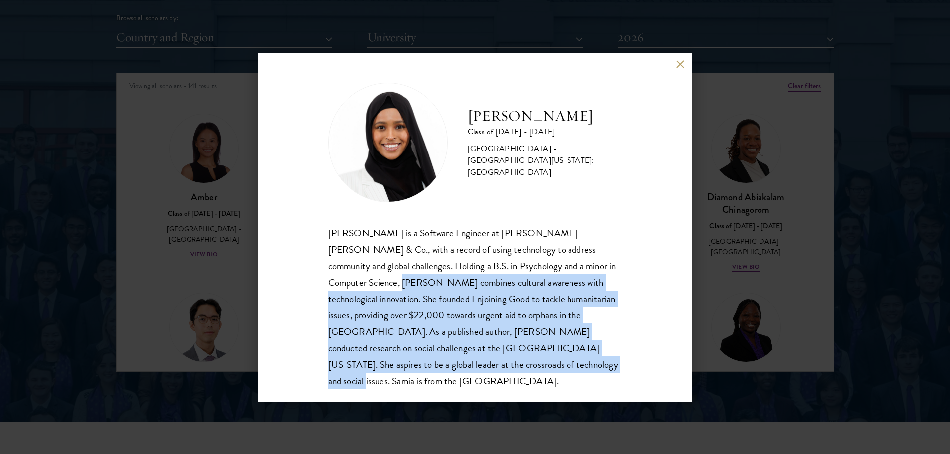
drag, startPoint x: 332, startPoint y: 284, endPoint x: 461, endPoint y: 362, distance: 150.4
click at [461, 362] on div "[PERSON_NAME] is a Software Engineer at [PERSON_NAME] [PERSON_NAME] & Co., with…" at bounding box center [475, 307] width 294 height 165
click at [459, 363] on div "[PERSON_NAME] is a Software Engineer at [PERSON_NAME] [PERSON_NAME] & Co., with…" at bounding box center [475, 307] width 294 height 165
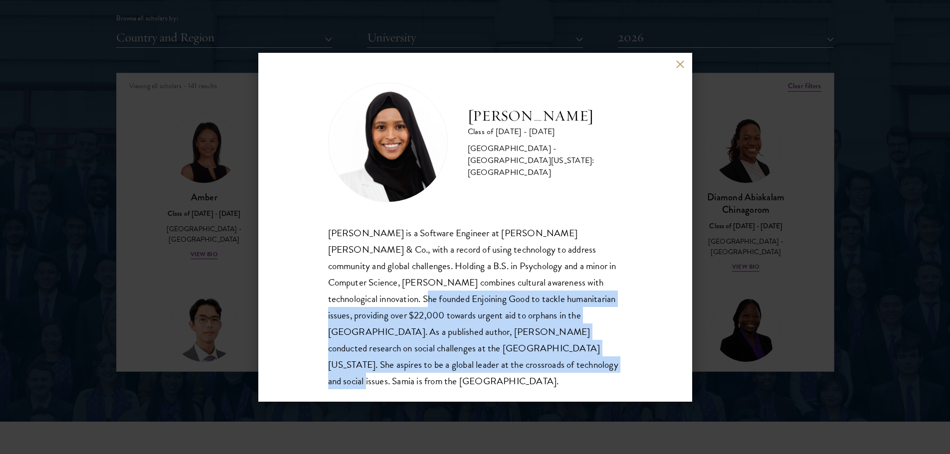
drag, startPoint x: 343, startPoint y: 302, endPoint x: 450, endPoint y: 365, distance: 124.1
click at [444, 369] on div "[PERSON_NAME] is a Software Engineer at [PERSON_NAME] [PERSON_NAME] & Co., with…" at bounding box center [475, 307] width 294 height 165
drag, startPoint x: 454, startPoint y: 352, endPoint x: 476, endPoint y: 321, distance: 37.6
click at [454, 352] on div "[PERSON_NAME] is a Software Engineer at [PERSON_NAME] [PERSON_NAME] & Co., with…" at bounding box center [475, 307] width 294 height 165
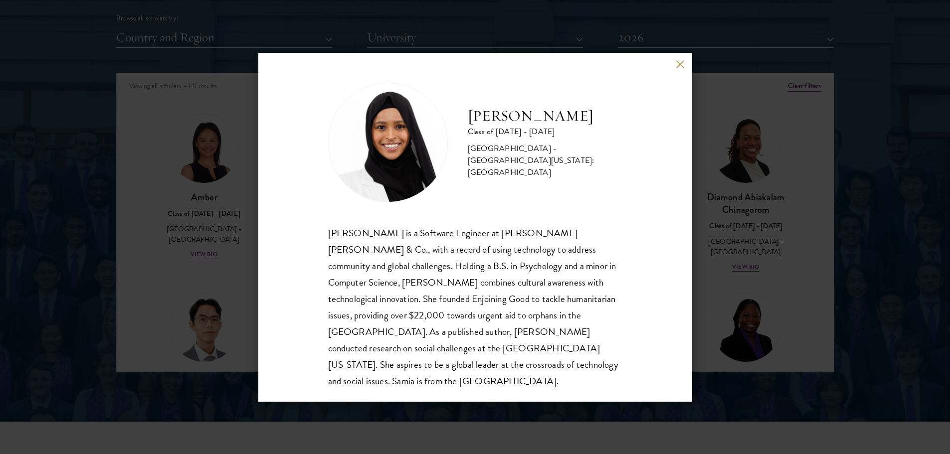
click at [520, 289] on div "[PERSON_NAME] is a Software Engineer at [PERSON_NAME] [PERSON_NAME] & Co., with…" at bounding box center [475, 307] width 294 height 165
drag, startPoint x: 364, startPoint y: 314, endPoint x: 429, endPoint y: 316, distance: 64.9
click at [429, 316] on div "[PERSON_NAME] is a Software Engineer at [PERSON_NAME] [PERSON_NAME] & Co., with…" at bounding box center [475, 307] width 294 height 165
click at [432, 316] on div "[PERSON_NAME] is a Software Engineer at [PERSON_NAME] [PERSON_NAME] & Co., with…" at bounding box center [475, 307] width 294 height 165
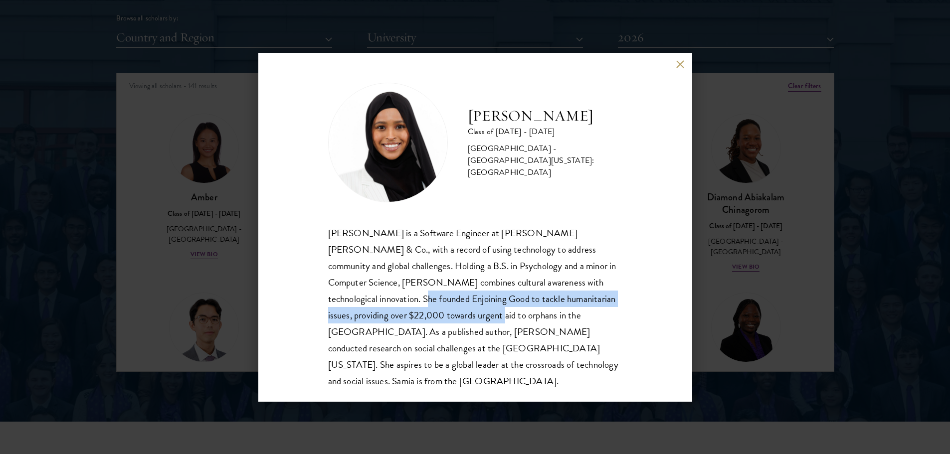
drag, startPoint x: 350, startPoint y: 304, endPoint x: 433, endPoint y: 311, distance: 83.0
click at [426, 311] on div "[PERSON_NAME] is a Software Engineer at [PERSON_NAME] [PERSON_NAME] & Co., with…" at bounding box center [475, 307] width 294 height 165
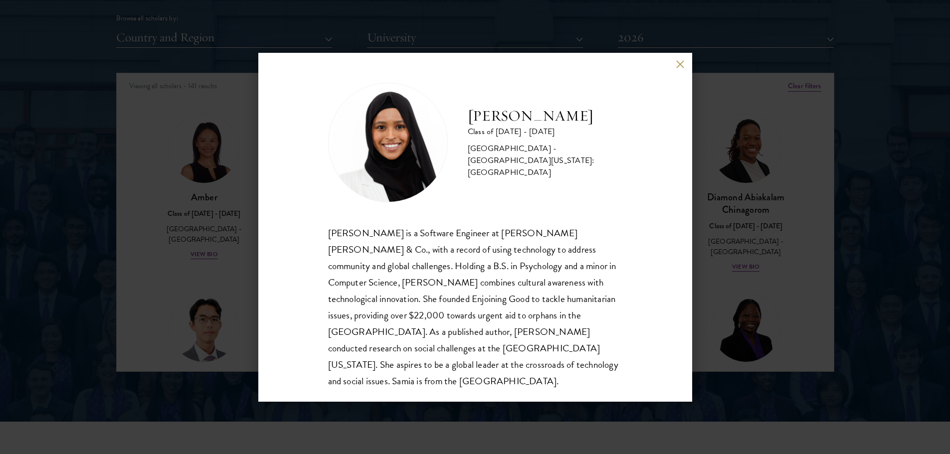
click at [447, 310] on div "[PERSON_NAME] is a Software Engineer at [PERSON_NAME] [PERSON_NAME] & Co., with…" at bounding box center [475, 307] width 294 height 165
drag, startPoint x: 484, startPoint y: 302, endPoint x: 612, endPoint y: 307, distance: 127.7
click at [599, 307] on div "[PERSON_NAME] is a Software Engineer at [PERSON_NAME] [PERSON_NAME] & Co., with…" at bounding box center [475, 307] width 294 height 165
click at [617, 306] on div "[PERSON_NAME] Class of [DATE] - [DATE] [GEOGRAPHIC_DATA] - [GEOGRAPHIC_DATA][US…" at bounding box center [475, 227] width 434 height 349
drag, startPoint x: 349, startPoint y: 317, endPoint x: 416, endPoint y: 316, distance: 67.3
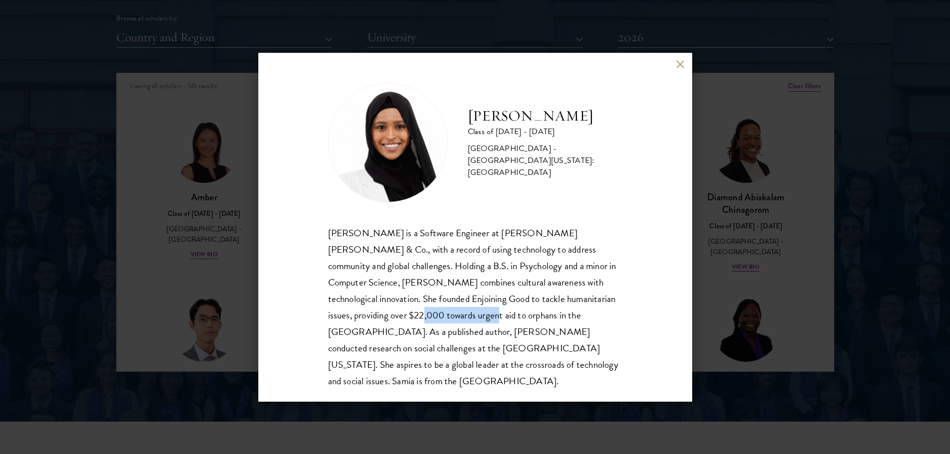
click at [410, 316] on div "[PERSON_NAME] is a Software Engineer at [PERSON_NAME] [PERSON_NAME] & Co., with…" at bounding box center [475, 307] width 294 height 165
click at [417, 315] on div "[PERSON_NAME] is a Software Engineer at [PERSON_NAME] [PERSON_NAME] & Co., with…" at bounding box center [475, 307] width 294 height 165
drag, startPoint x: 456, startPoint y: 311, endPoint x: 547, endPoint y: 314, distance: 90.3
click at [537, 314] on div "[PERSON_NAME] is a Software Engineer at [PERSON_NAME] [PERSON_NAME] & Co., with…" at bounding box center [475, 307] width 294 height 165
click at [549, 314] on div "[PERSON_NAME] is a Software Engineer at [PERSON_NAME] [PERSON_NAME] & Co., with…" at bounding box center [475, 307] width 294 height 165
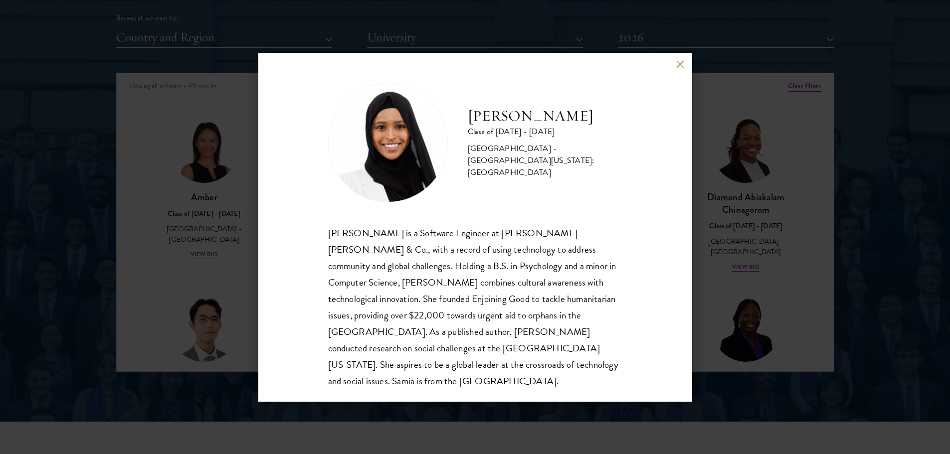
click at [543, 322] on div "[PERSON_NAME] is a Software Engineer at [PERSON_NAME] [PERSON_NAME] & Co., with…" at bounding box center [475, 307] width 294 height 165
drag, startPoint x: 357, startPoint y: 331, endPoint x: 407, endPoint y: 334, distance: 50.5
click at [406, 334] on div "[PERSON_NAME] is a Software Engineer at [PERSON_NAME] [PERSON_NAME] & Co., with…" at bounding box center [475, 307] width 294 height 165
click at [409, 334] on div "[PERSON_NAME] is a Software Engineer at [PERSON_NAME] [PERSON_NAME] & Co., with…" at bounding box center [475, 307] width 294 height 165
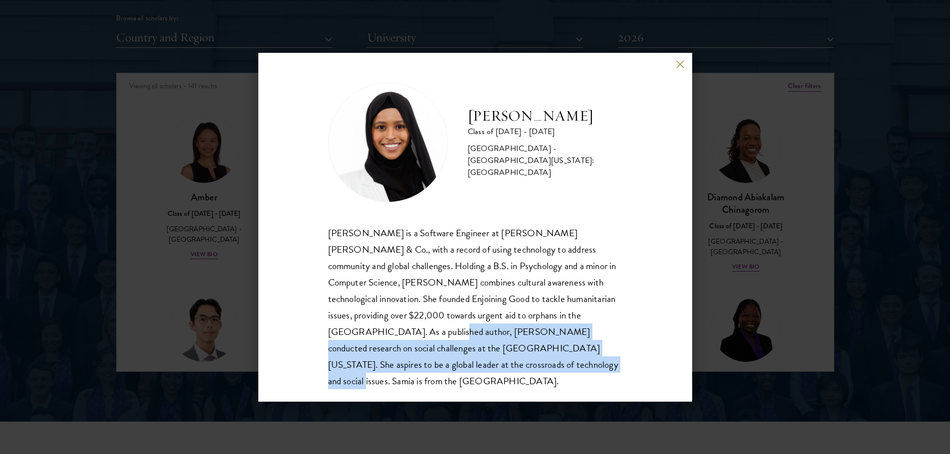
drag, startPoint x: 321, startPoint y: 333, endPoint x: 479, endPoint y: 377, distance: 163.6
click at [479, 377] on div "[PERSON_NAME] Class of [DATE] - [DATE] [GEOGRAPHIC_DATA] - [GEOGRAPHIC_DATA][US…" at bounding box center [475, 227] width 434 height 349
drag, startPoint x: 331, startPoint y: 334, endPoint x: 482, endPoint y: 364, distance: 153.5
click at [482, 364] on div "[PERSON_NAME] is a Software Engineer at [PERSON_NAME] [PERSON_NAME] & Co., with…" at bounding box center [475, 307] width 294 height 165
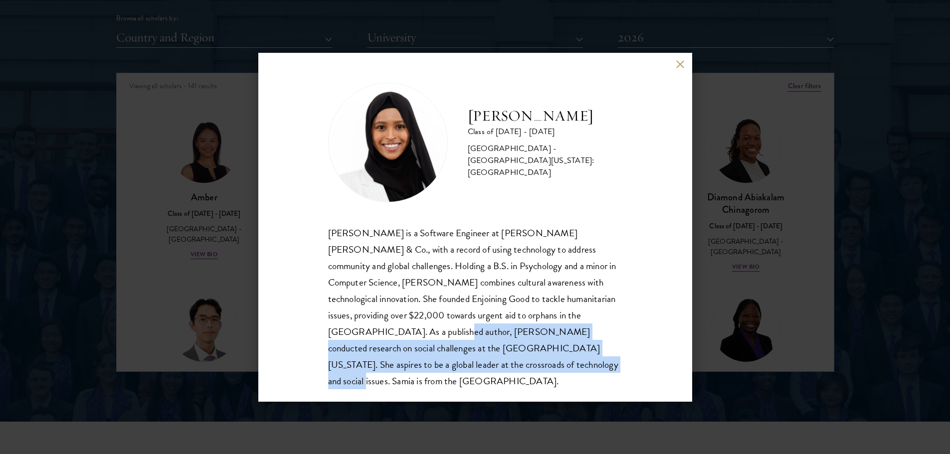
click at [477, 366] on div "[PERSON_NAME] is a Software Engineer at [PERSON_NAME] [PERSON_NAME] & Co., with…" at bounding box center [475, 307] width 294 height 165
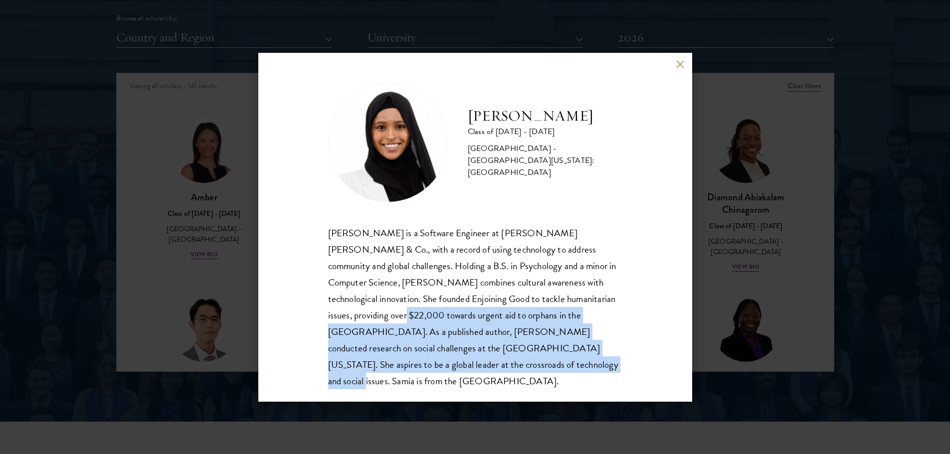
drag, startPoint x: 450, startPoint y: 370, endPoint x: 316, endPoint y: 312, distance: 145.4
click at [316, 312] on div "[PERSON_NAME] Class of [DATE] - [DATE] [GEOGRAPHIC_DATA] - [GEOGRAPHIC_DATA][US…" at bounding box center [475, 227] width 434 height 349
click at [388, 333] on div "[PERSON_NAME] is a Software Engineer at [PERSON_NAME] [PERSON_NAME] & Co., with…" at bounding box center [475, 307] width 294 height 165
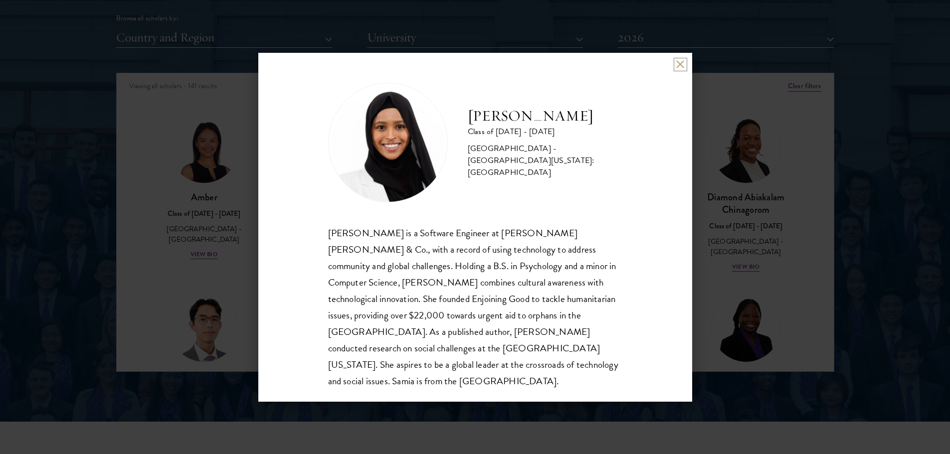
click at [679, 66] on button at bounding box center [680, 64] width 8 height 8
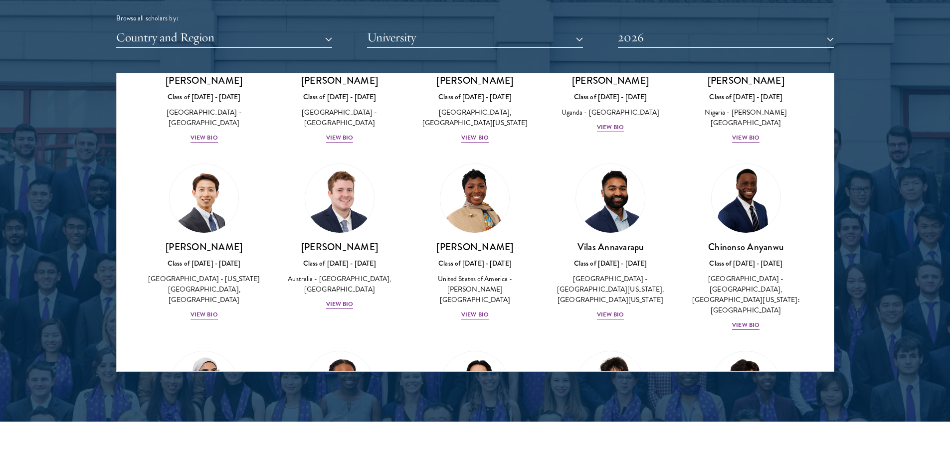
scroll to position [323, 0]
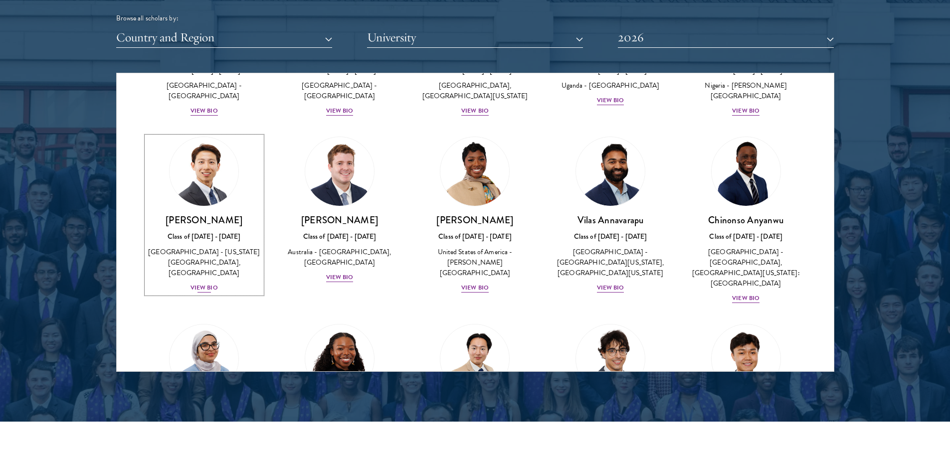
click at [195, 293] on div "View Bio" at bounding box center [204, 287] width 27 height 9
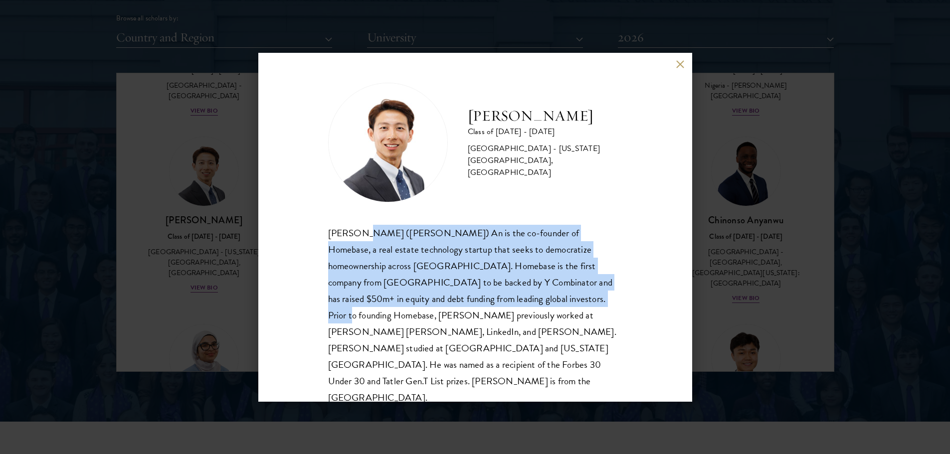
drag, startPoint x: 381, startPoint y: 234, endPoint x: 541, endPoint y: 299, distance: 172.2
click at [541, 299] on div "[PERSON_NAME] ([PERSON_NAME]) An is the co-founder of Homebase, a real estate t…" at bounding box center [475, 316] width 294 height 182
click at [522, 305] on div "[PERSON_NAME] ([PERSON_NAME]) An is the co-founder of Homebase, a real estate t…" at bounding box center [475, 316] width 294 height 182
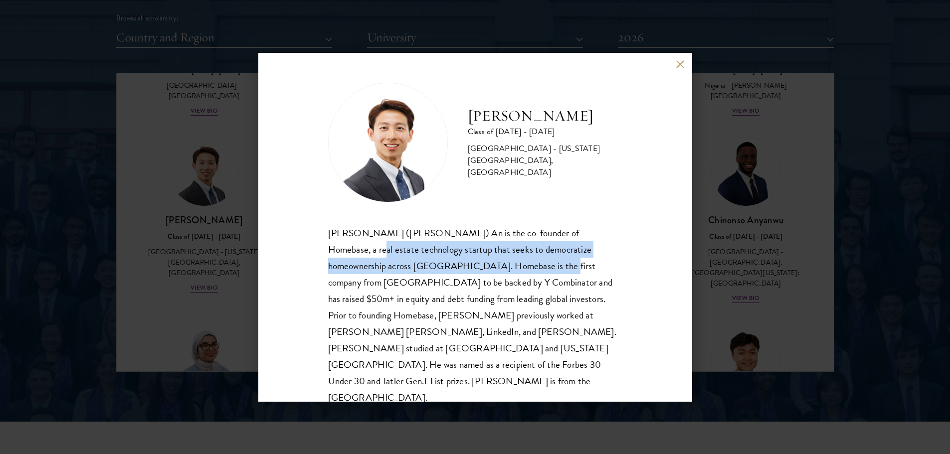
drag, startPoint x: 327, startPoint y: 254, endPoint x: 508, endPoint y: 260, distance: 180.6
click at [507, 260] on div "[PERSON_NAME] Class of [DATE] - [DATE] [GEOGRAPHIC_DATA] - [US_STATE][GEOGRAPHI…" at bounding box center [475, 227] width 434 height 349
click at [508, 259] on div "[PERSON_NAME] ([PERSON_NAME]) An is the co-founder of Homebase, a real estate t…" at bounding box center [475, 316] width 294 height 182
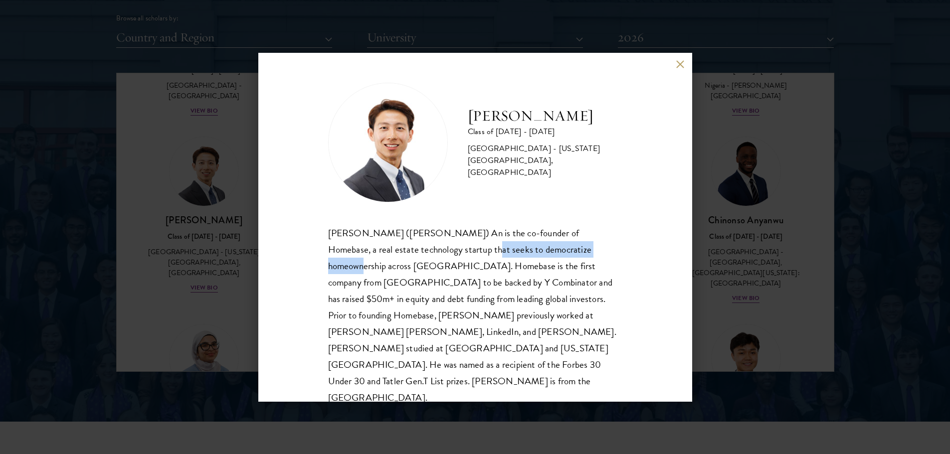
drag, startPoint x: 444, startPoint y: 243, endPoint x: 578, endPoint y: 259, distance: 135.2
click at [577, 259] on div "[PERSON_NAME] ([PERSON_NAME]) An is the co-founder of Homebase, a real estate t…" at bounding box center [475, 316] width 294 height 182
click at [579, 261] on div "[PERSON_NAME] ([PERSON_NAME]) An is the co-founder of Homebase, a real estate t…" at bounding box center [475, 316] width 294 height 182
click at [548, 252] on div "[PERSON_NAME] ([PERSON_NAME]) An is the co-founder of Homebase, a real estate t…" at bounding box center [475, 316] width 294 height 182
drag, startPoint x: 337, startPoint y: 261, endPoint x: 442, endPoint y: 262, distance: 104.7
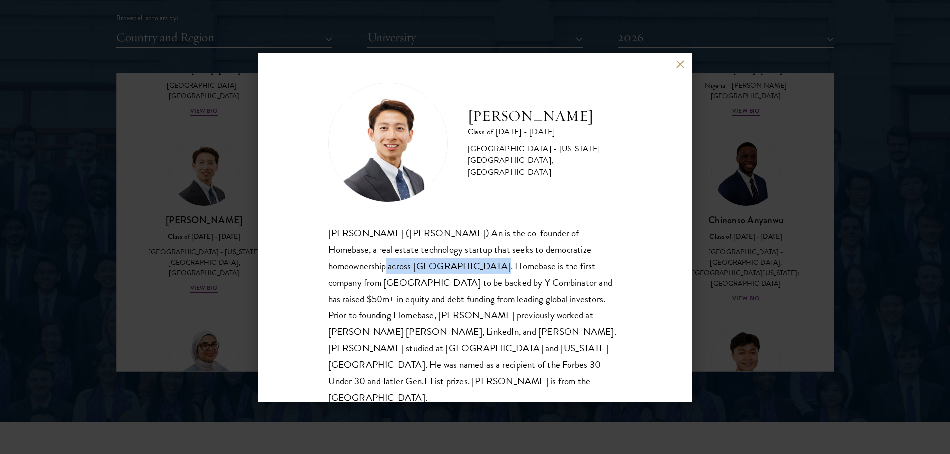
click at [442, 262] on div "[PERSON_NAME] ([PERSON_NAME]) An is the co-founder of Homebase, a real estate t…" at bounding box center [475, 316] width 294 height 182
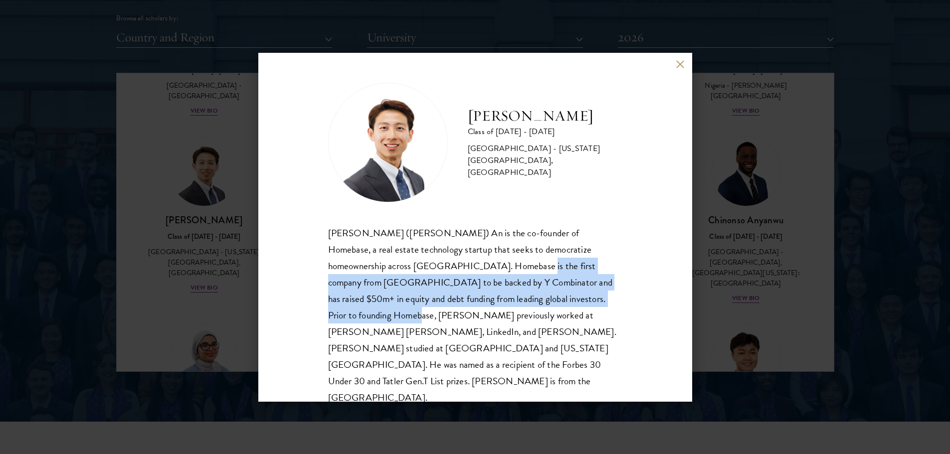
drag, startPoint x: 470, startPoint y: 262, endPoint x: 591, endPoint y: 309, distance: 129.5
click at [600, 309] on div "[PERSON_NAME] ([PERSON_NAME]) An is the co-founder of Homebase, a real estate t…" at bounding box center [475, 316] width 294 height 182
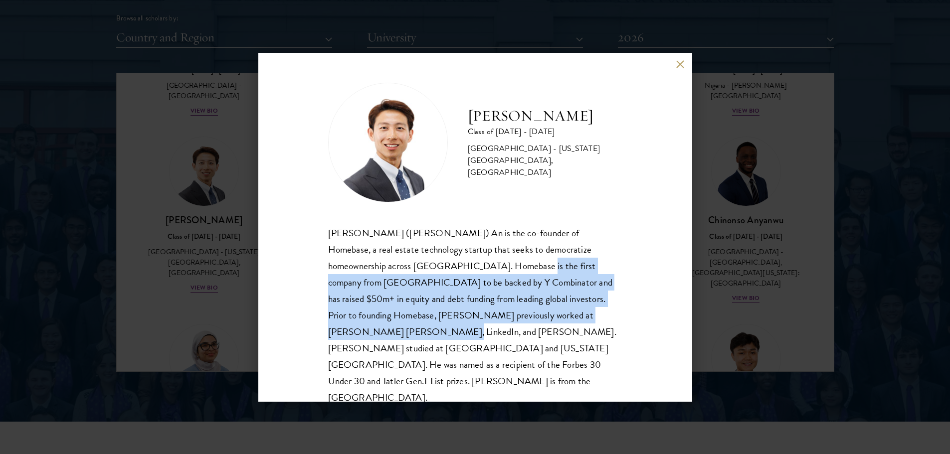
click at [591, 309] on div "[PERSON_NAME] ([PERSON_NAME]) An is the co-founder of Homebase, a real estate t…" at bounding box center [475, 316] width 294 height 182
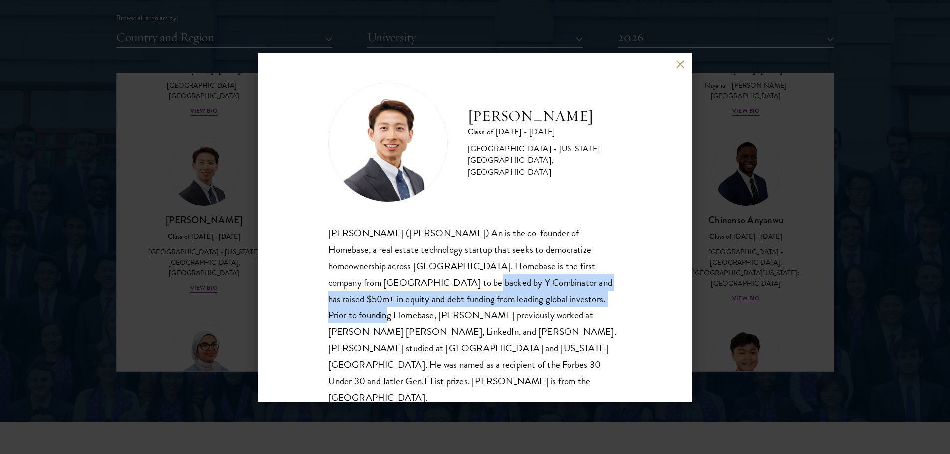
drag, startPoint x: 393, startPoint y: 277, endPoint x: 568, endPoint y: 295, distance: 176.0
click at [568, 295] on div "[PERSON_NAME] ([PERSON_NAME]) An is the co-founder of Homebase, a real estate t…" at bounding box center [475, 316] width 294 height 182
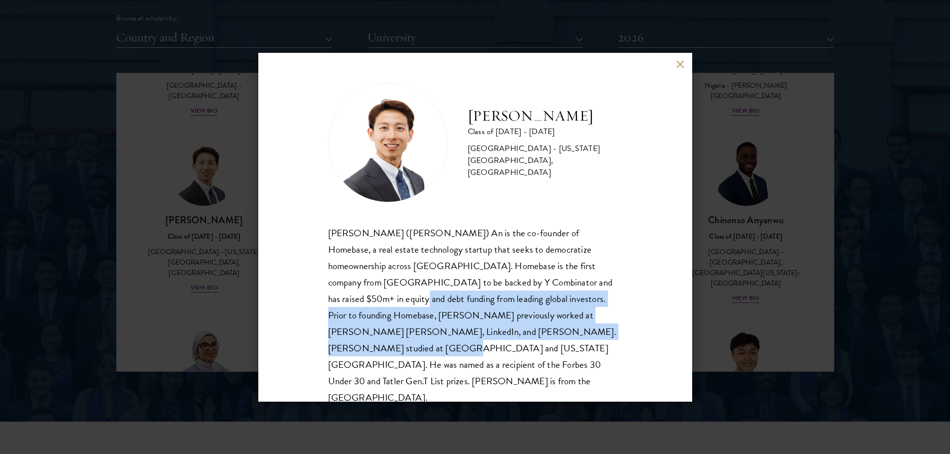
drag, startPoint x: 321, startPoint y: 296, endPoint x: 554, endPoint y: 330, distance: 235.3
click at [554, 330] on div "[PERSON_NAME] Class of [DATE] - [DATE] [GEOGRAPHIC_DATA] - [US_STATE][GEOGRAPHI…" at bounding box center [475, 227] width 434 height 349
click at [554, 330] on div "[PERSON_NAME] ([PERSON_NAME]) An is the co-founder of Homebase, a real estate t…" at bounding box center [475, 316] width 294 height 182
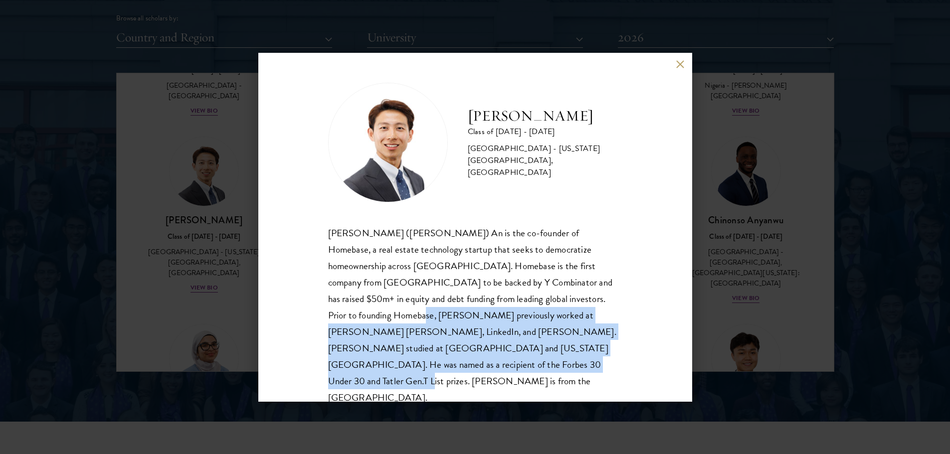
drag, startPoint x: 320, startPoint y: 317, endPoint x: 440, endPoint y: 369, distance: 131.1
click at [440, 369] on div "[PERSON_NAME] Class of [DATE] - [DATE] [GEOGRAPHIC_DATA] - [US_STATE][GEOGRAPHI…" at bounding box center [475, 227] width 434 height 349
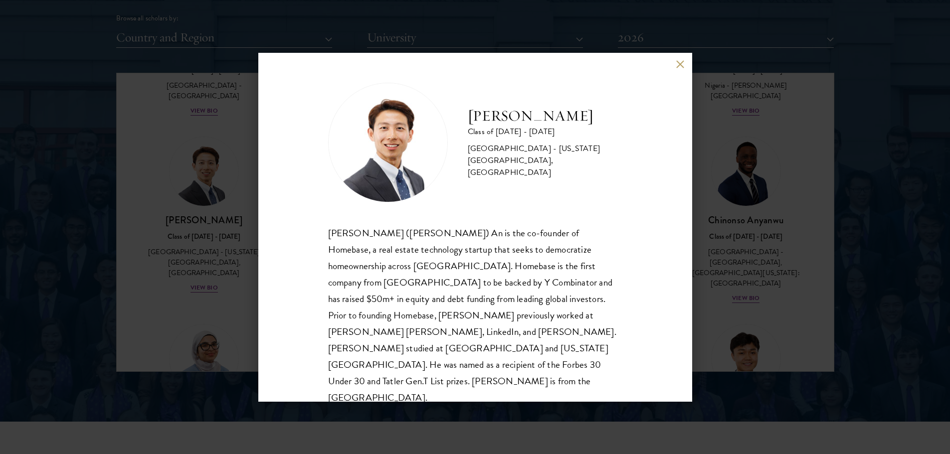
click at [567, 259] on div "[PERSON_NAME] ([PERSON_NAME]) An is the co-founder of Homebase, a real estate t…" at bounding box center [475, 316] width 294 height 182
drag, startPoint x: 677, startPoint y: 62, endPoint x: 671, endPoint y: 66, distance: 6.8
click at [677, 63] on button at bounding box center [680, 64] width 8 height 8
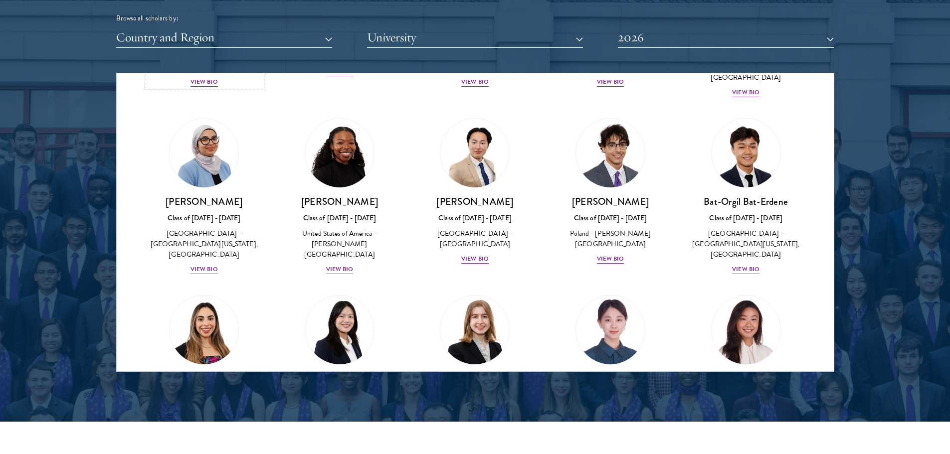
scroll to position [538, 0]
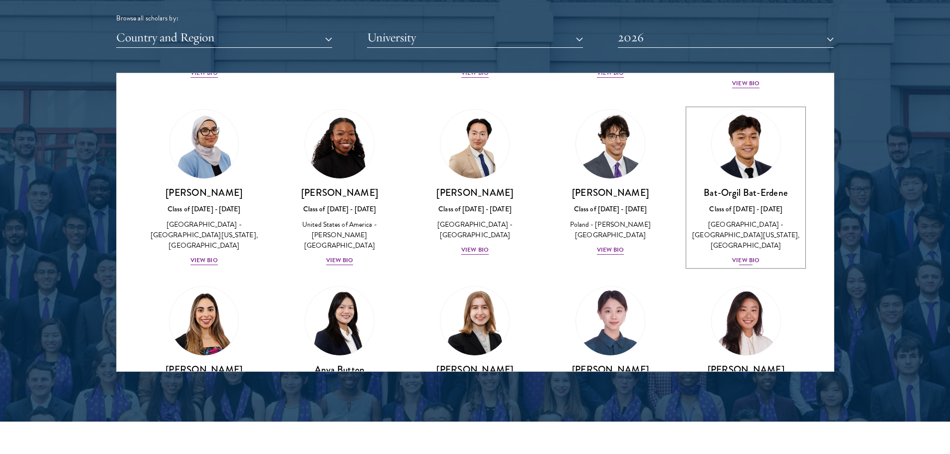
click at [740, 256] on div "View Bio" at bounding box center [745, 260] width 27 height 9
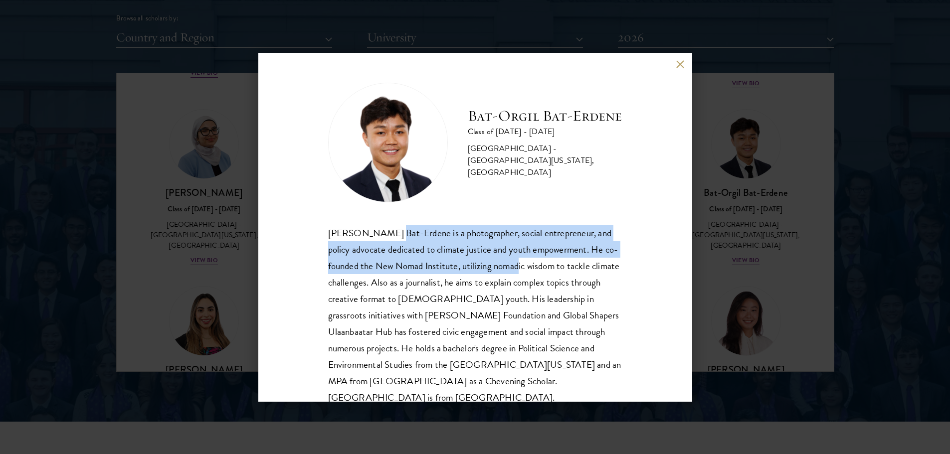
drag, startPoint x: 392, startPoint y: 238, endPoint x: 533, endPoint y: 262, distance: 142.7
click at [533, 262] on div "[PERSON_NAME] Bat-Erdene is a photographer, social entrepreneur, and policy adv…" at bounding box center [475, 316] width 294 height 182
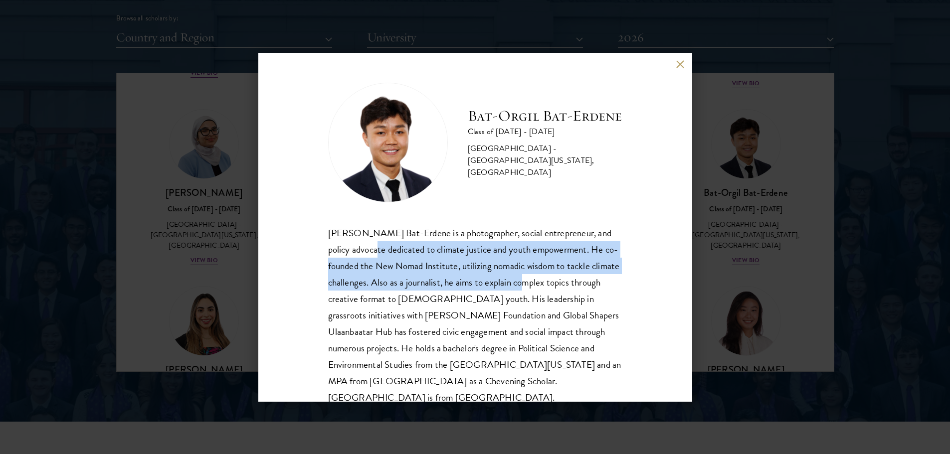
drag, startPoint x: 369, startPoint y: 242, endPoint x: 571, endPoint y: 276, distance: 205.3
click at [571, 276] on div "[PERSON_NAME] Bat-Erdene is a photographer, social entrepreneur, and policy adv…" at bounding box center [475, 316] width 294 height 182
click at [547, 277] on div "[PERSON_NAME] Bat-Erdene is a photographer, social entrepreneur, and policy adv…" at bounding box center [475, 316] width 294 height 182
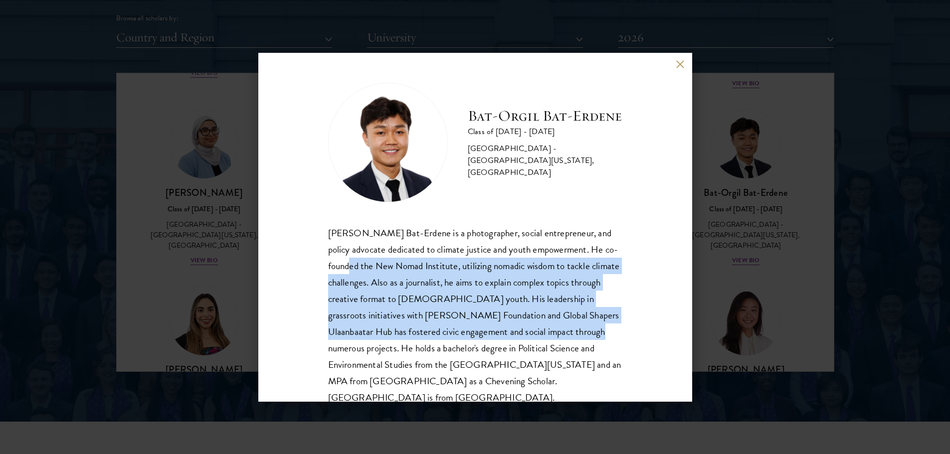
drag, startPoint x: 366, startPoint y: 262, endPoint x: 605, endPoint y: 330, distance: 249.3
click at [605, 330] on div "[PERSON_NAME] Bat-Erdene is a photographer, social entrepreneur, and policy adv…" at bounding box center [475, 316] width 294 height 182
click at [601, 333] on div "[PERSON_NAME] Bat-Erdene is a photographer, social entrepreneur, and policy adv…" at bounding box center [475, 316] width 294 height 182
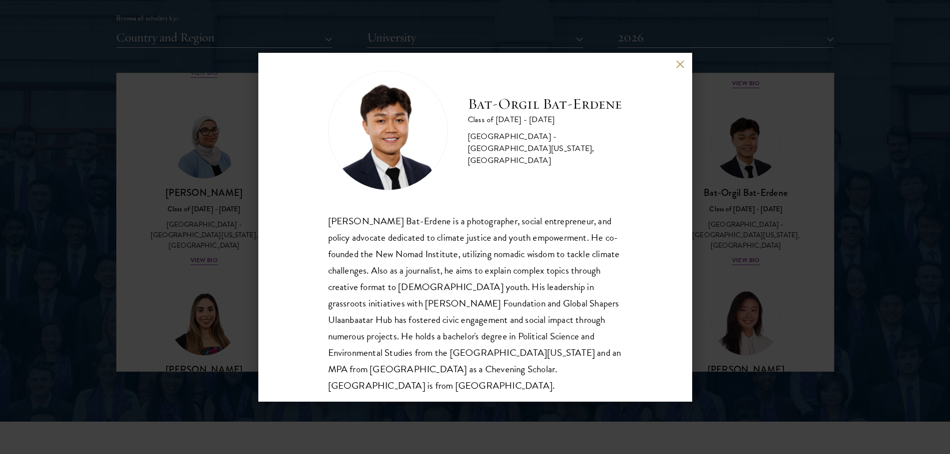
scroll to position [17, 0]
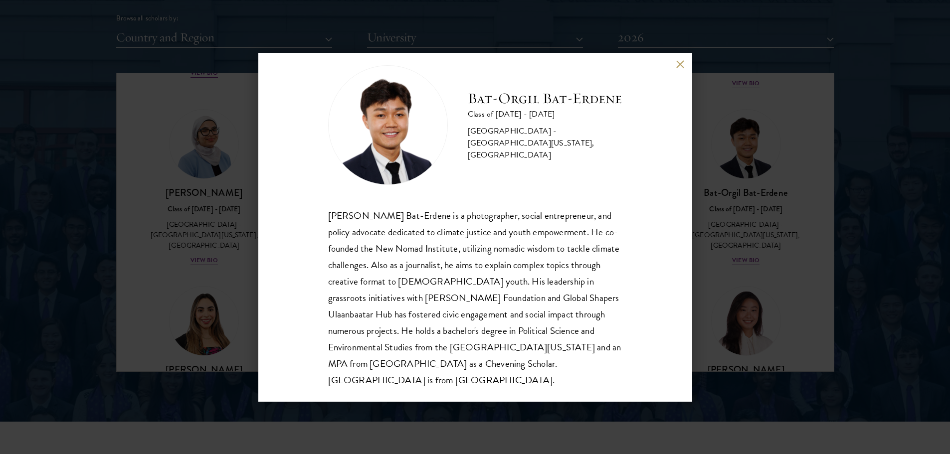
click at [675, 66] on div "[PERSON_NAME] Bat-Erdene Class of [DATE] - [DATE] [GEOGRAPHIC_DATA] - [GEOGRAPH…" at bounding box center [475, 227] width 434 height 349
click at [682, 61] on button at bounding box center [680, 64] width 8 height 8
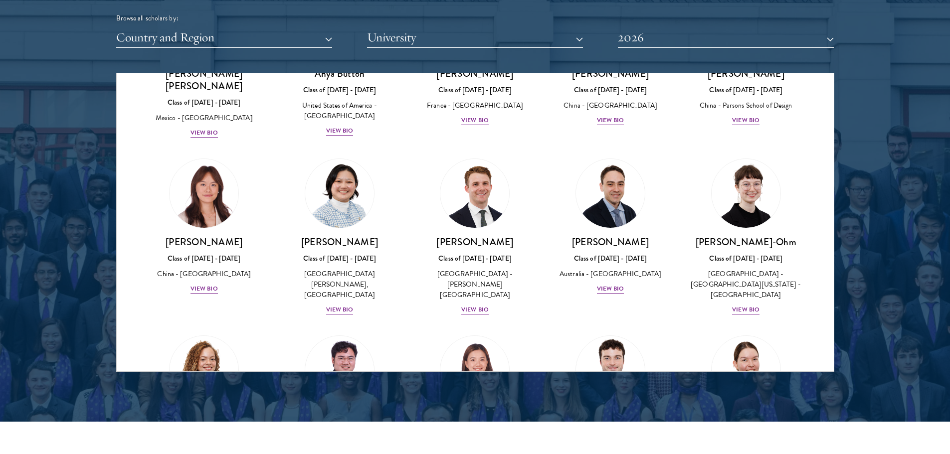
scroll to position [869, 0]
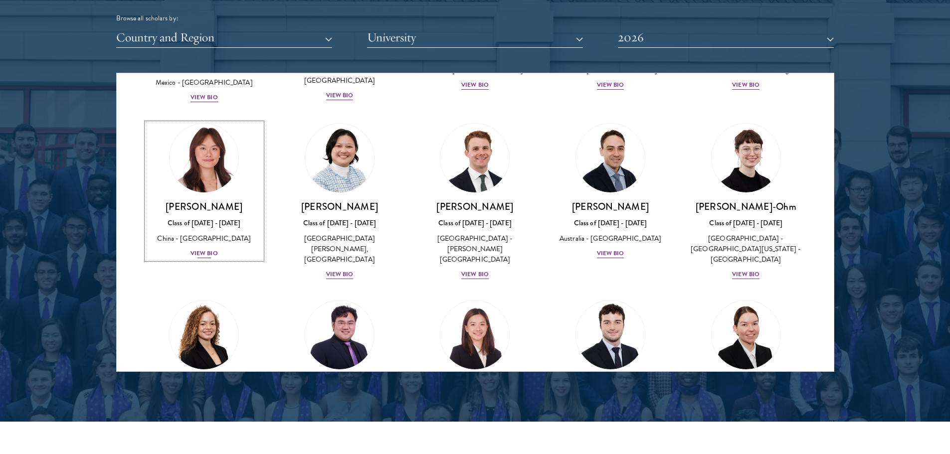
click at [213, 249] on div "View Bio" at bounding box center [204, 253] width 27 height 9
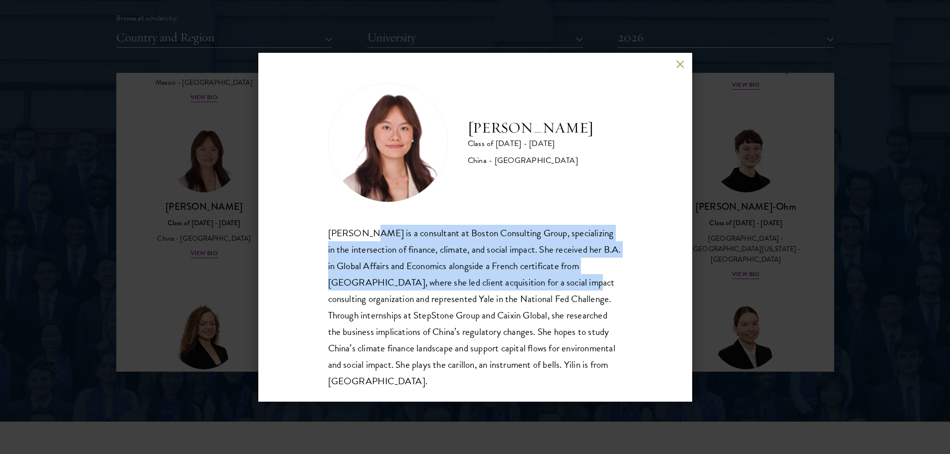
drag, startPoint x: 362, startPoint y: 231, endPoint x: 563, endPoint y: 280, distance: 207.3
click at [563, 279] on div "[PERSON_NAME] is a consultant at Boston Consulting Group, specializing in the i…" at bounding box center [475, 307] width 294 height 165
click at [563, 280] on div "[PERSON_NAME] is a consultant at Boston Consulting Group, specializing in the i…" at bounding box center [475, 307] width 294 height 165
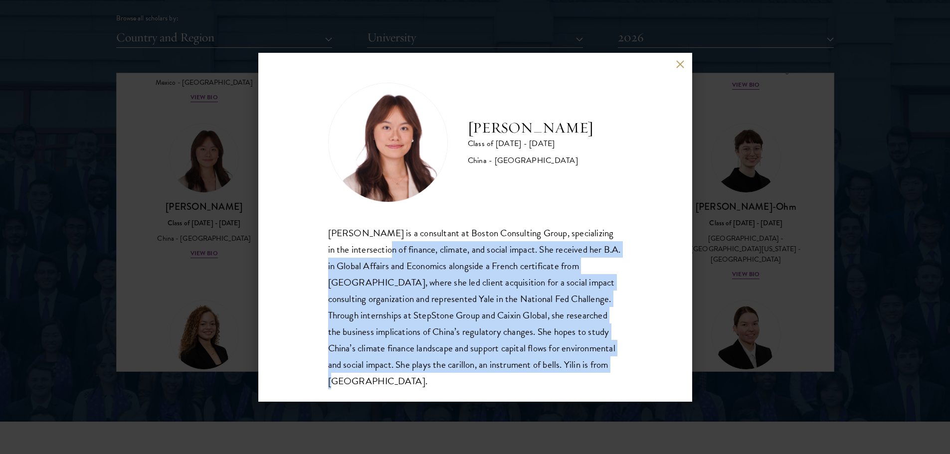
scroll to position [14, 0]
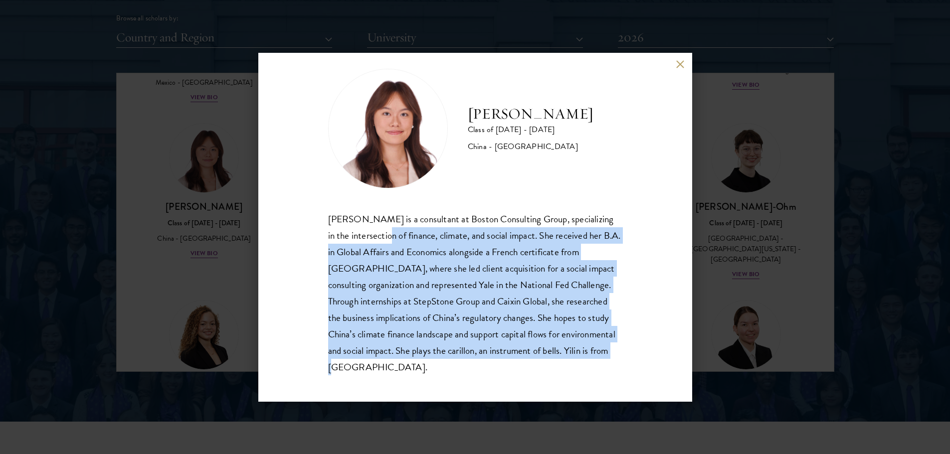
drag, startPoint x: 381, startPoint y: 250, endPoint x: 532, endPoint y: 393, distance: 208.1
click at [552, 393] on div "[PERSON_NAME] Class of [DATE] - [DATE] [GEOGRAPHIC_DATA] - [GEOGRAPHIC_DATA] [P…" at bounding box center [475, 227] width 434 height 349
click at [503, 389] on div "[PERSON_NAME] Class of [DATE] - [DATE] [GEOGRAPHIC_DATA] - [GEOGRAPHIC_DATA] [P…" at bounding box center [475, 227] width 434 height 349
drag, startPoint x: 453, startPoint y: 238, endPoint x: 537, endPoint y: 379, distance: 164.0
click at [543, 379] on div "[PERSON_NAME] Class of [DATE] - [DATE] [GEOGRAPHIC_DATA] - [GEOGRAPHIC_DATA] [P…" at bounding box center [475, 227] width 434 height 349
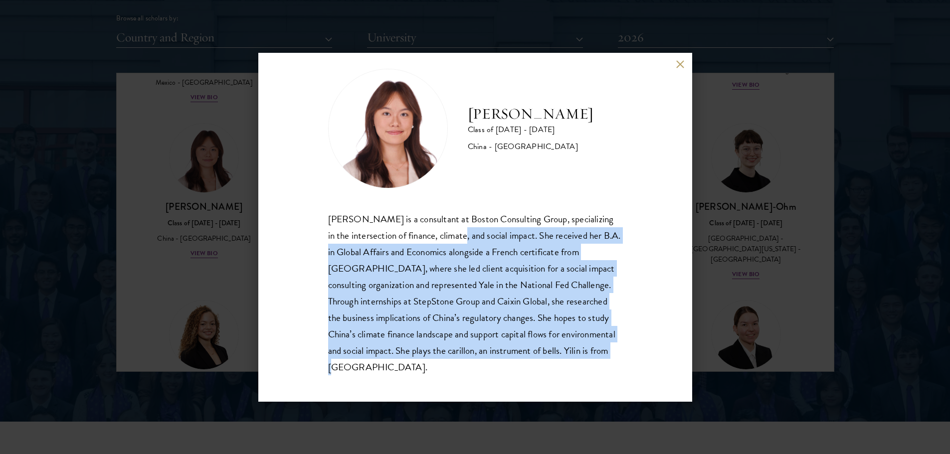
click at [533, 377] on div "[PERSON_NAME] Class of [DATE] - [DATE] [GEOGRAPHIC_DATA] - [GEOGRAPHIC_DATA] [P…" at bounding box center [475, 227] width 434 height 349
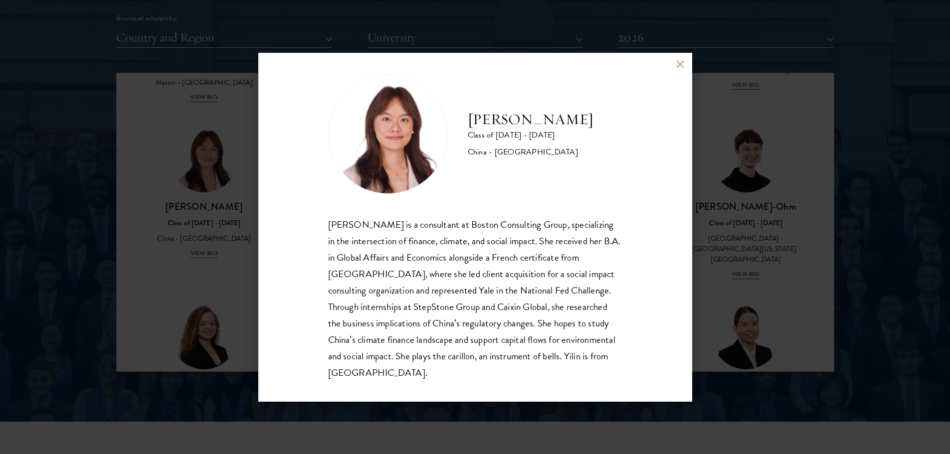
scroll to position [0, 0]
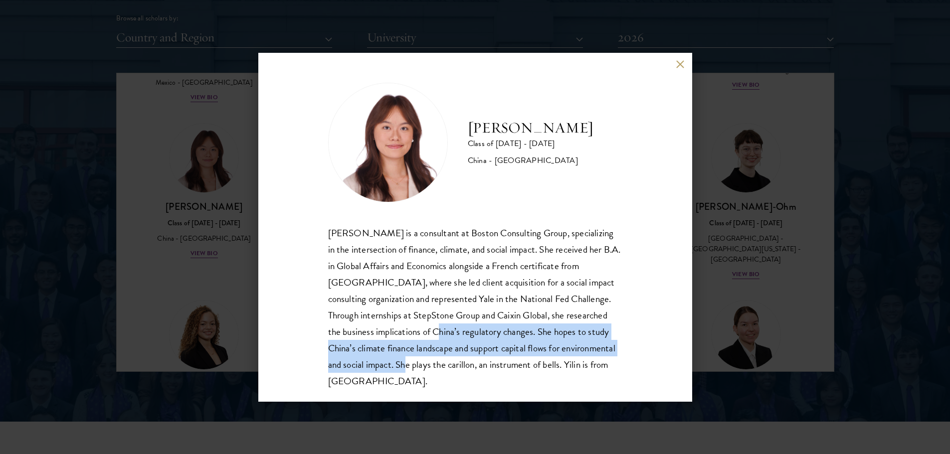
drag, startPoint x: 479, startPoint y: 370, endPoint x: 437, endPoint y: 325, distance: 61.4
click at [441, 331] on div "[PERSON_NAME] is a consultant at Boston Consulting Group, specializing in the i…" at bounding box center [475, 307] width 294 height 165
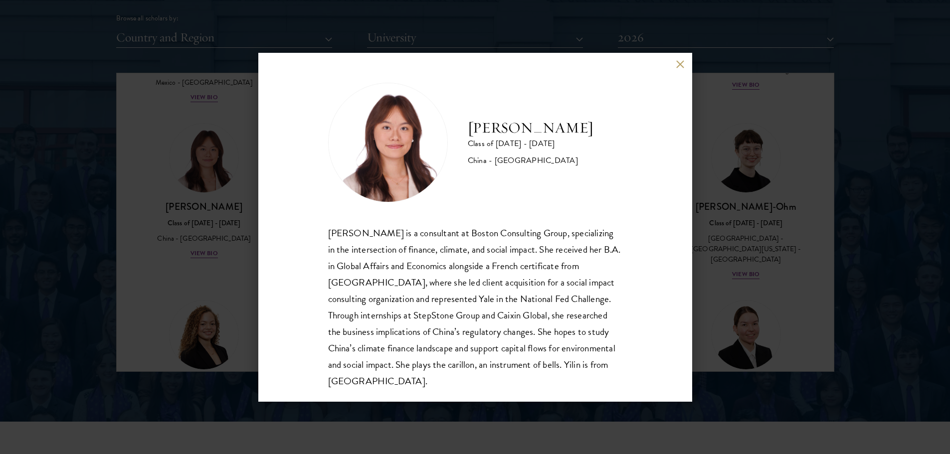
click at [414, 287] on div "[PERSON_NAME] is a consultant at Boston Consulting Group, specializing in the i…" at bounding box center [475, 307] width 294 height 165
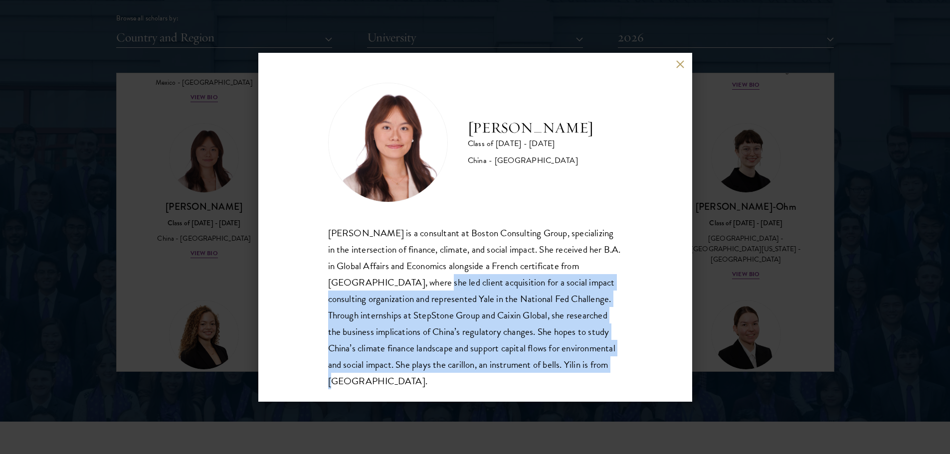
drag, startPoint x: 413, startPoint y: 279, endPoint x: 491, endPoint y: 392, distance: 137.6
click at [491, 392] on div "[PERSON_NAME] Class of [DATE] - [DATE] [GEOGRAPHIC_DATA] - [GEOGRAPHIC_DATA] [P…" at bounding box center [475, 227] width 434 height 349
click at [484, 387] on div "[PERSON_NAME] is a consultant at Boston Consulting Group, specializing in the i…" at bounding box center [475, 307] width 294 height 165
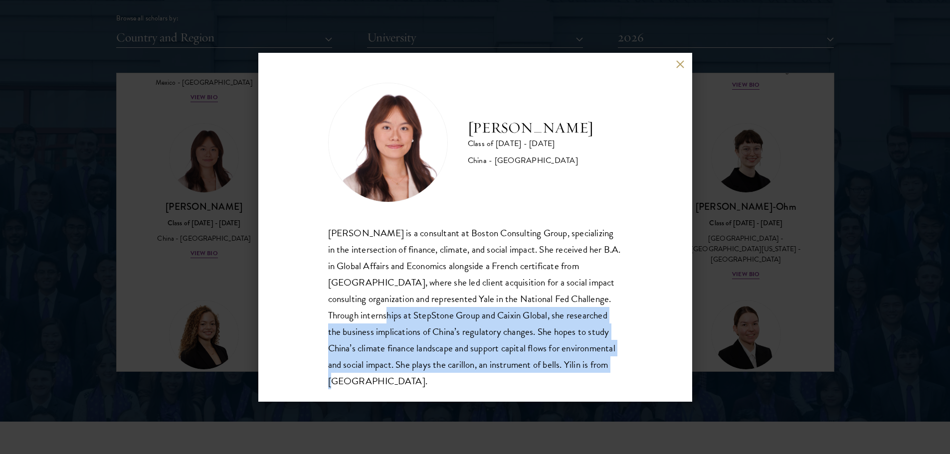
scroll to position [17, 0]
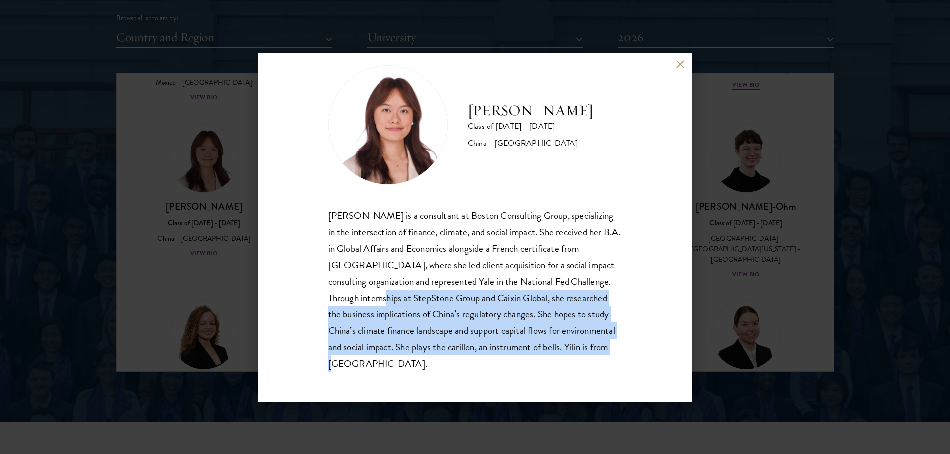
drag, startPoint x: 373, startPoint y: 307, endPoint x: 445, endPoint y: 388, distance: 109.1
click at [445, 399] on div "[PERSON_NAME] Class of [DATE] - [DATE] [GEOGRAPHIC_DATA] - [GEOGRAPHIC_DATA] [P…" at bounding box center [475, 227] width 434 height 349
click at [449, 329] on div "[PERSON_NAME] is a consultant at Boston Consulting Group, specializing in the i…" at bounding box center [475, 289] width 294 height 165
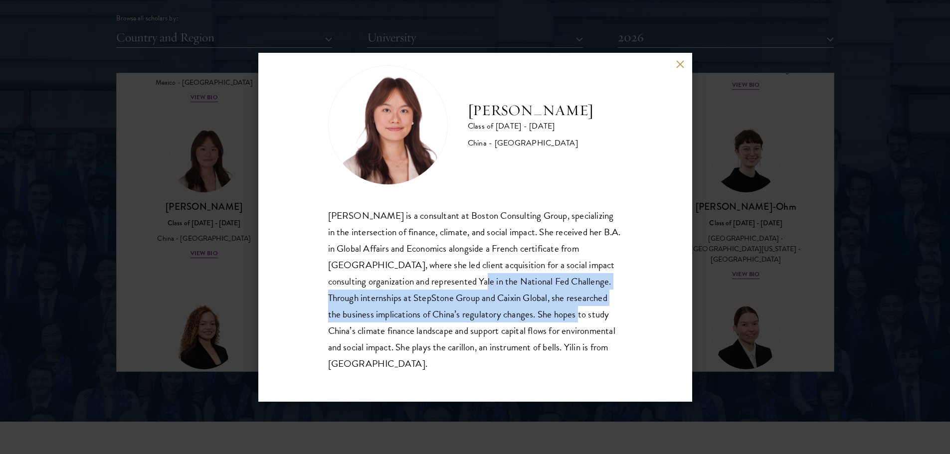
drag, startPoint x: 464, startPoint y: 275, endPoint x: 554, endPoint y: 317, distance: 99.1
click at [577, 315] on div "[PERSON_NAME] is a consultant at Boston Consulting Group, specializing in the i…" at bounding box center [475, 289] width 294 height 165
click at [438, 305] on div "[PERSON_NAME] is a consultant at Boston Consulting Group, specializing in the i…" at bounding box center [475, 289] width 294 height 165
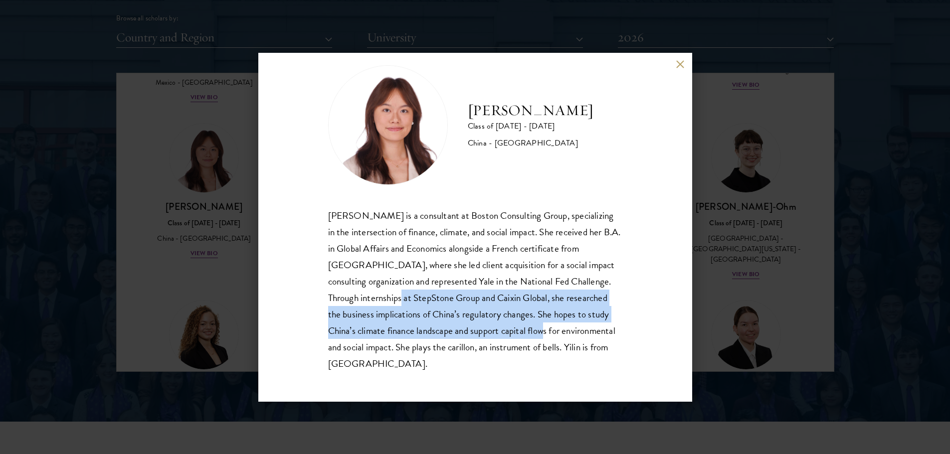
drag, startPoint x: 386, startPoint y: 298, endPoint x: 586, endPoint y: 328, distance: 202.6
click at [586, 327] on div "[PERSON_NAME] is a consultant at Boston Consulting Group, specializing in the i…" at bounding box center [475, 289] width 294 height 165
click at [585, 331] on div "[PERSON_NAME] is a consultant at Boston Consulting Group, specializing in the i…" at bounding box center [475, 289] width 294 height 165
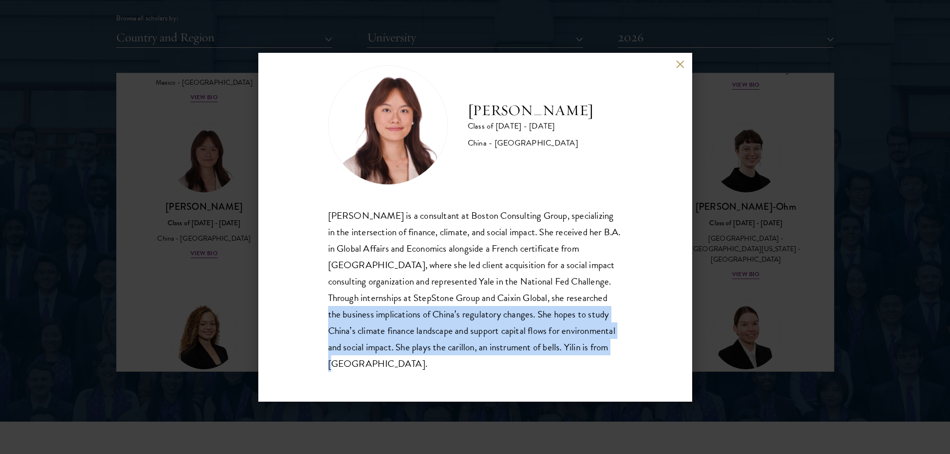
drag, startPoint x: 334, startPoint y: 313, endPoint x: 447, endPoint y: 371, distance: 127.1
click at [447, 371] on div "[PERSON_NAME] is a consultant at Boston Consulting Group, specializing in the i…" at bounding box center [475, 289] width 294 height 165
click at [442, 369] on div "[PERSON_NAME] is a consultant at Boston Consulting Group, specializing in the i…" at bounding box center [475, 289] width 294 height 165
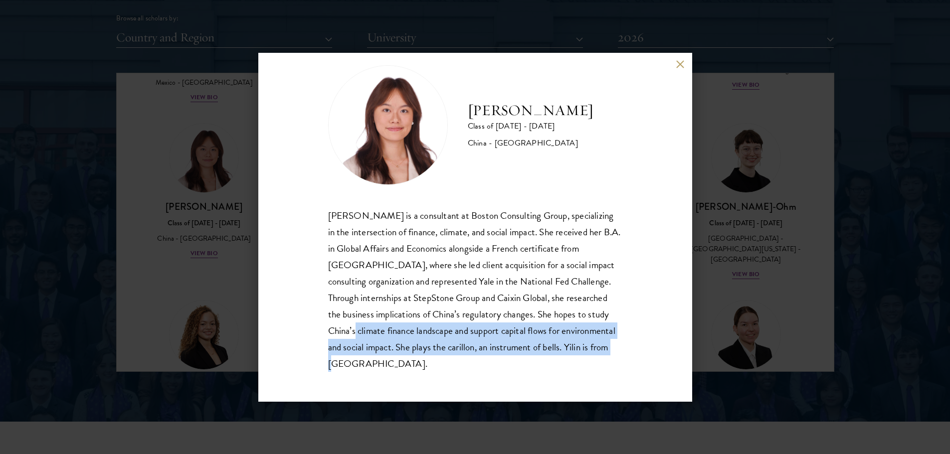
drag, startPoint x: 373, startPoint y: 335, endPoint x: 445, endPoint y: 369, distance: 80.3
click at [445, 369] on div "[PERSON_NAME] is a consultant at Boston Consulting Group, specializing in the i…" at bounding box center [475, 289] width 294 height 165
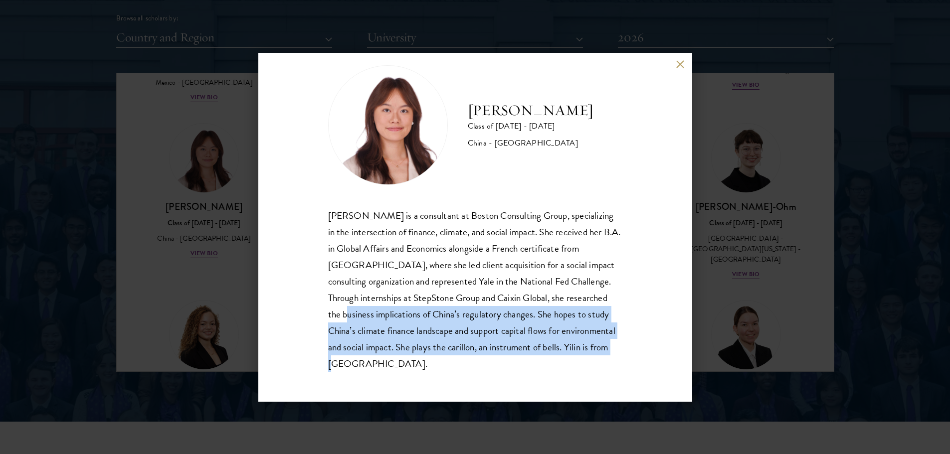
drag, startPoint x: 444, startPoint y: 361, endPoint x: 344, endPoint y: 311, distance: 111.5
click at [349, 306] on div "[PERSON_NAME] is a consultant at Boston Consulting Group, specializing in the i…" at bounding box center [475, 289] width 294 height 165
click at [350, 324] on div "[PERSON_NAME] is a consultant at Boston Consulting Group, specializing in the i…" at bounding box center [475, 289] width 294 height 165
drag, startPoint x: 416, startPoint y: 373, endPoint x: 336, endPoint y: 314, distance: 99.5
click at [336, 314] on div "[PERSON_NAME] Class of [DATE] - [DATE] [GEOGRAPHIC_DATA] - [GEOGRAPHIC_DATA] [P…" at bounding box center [475, 227] width 434 height 349
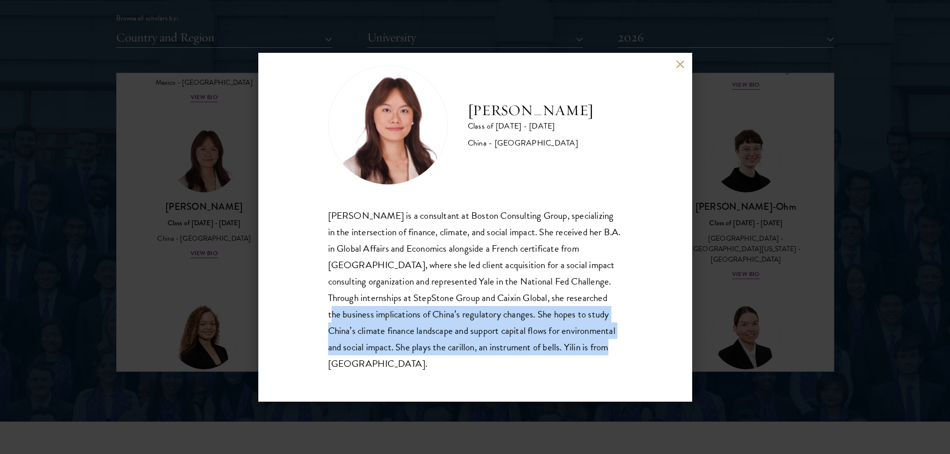
click at [426, 351] on div "[PERSON_NAME] is a consultant at Boston Consulting Group, specializing in the i…" at bounding box center [475, 289] width 294 height 165
click at [677, 63] on button at bounding box center [680, 64] width 8 height 8
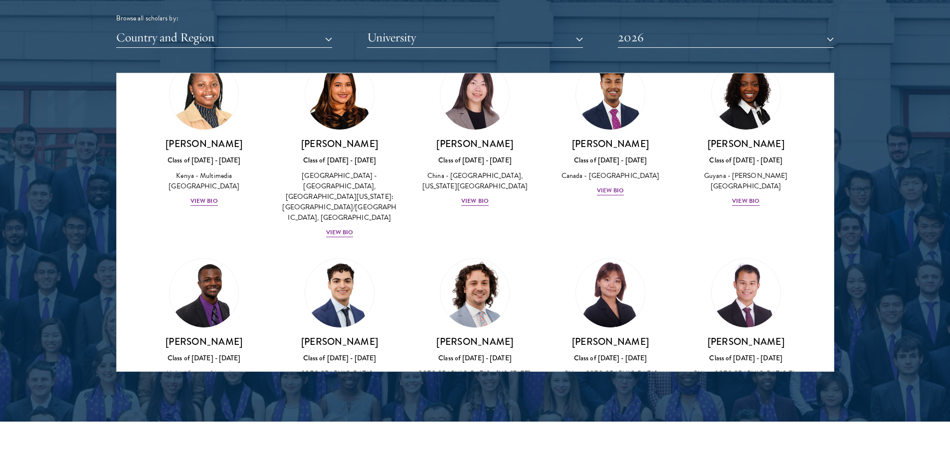
scroll to position [1407, 0]
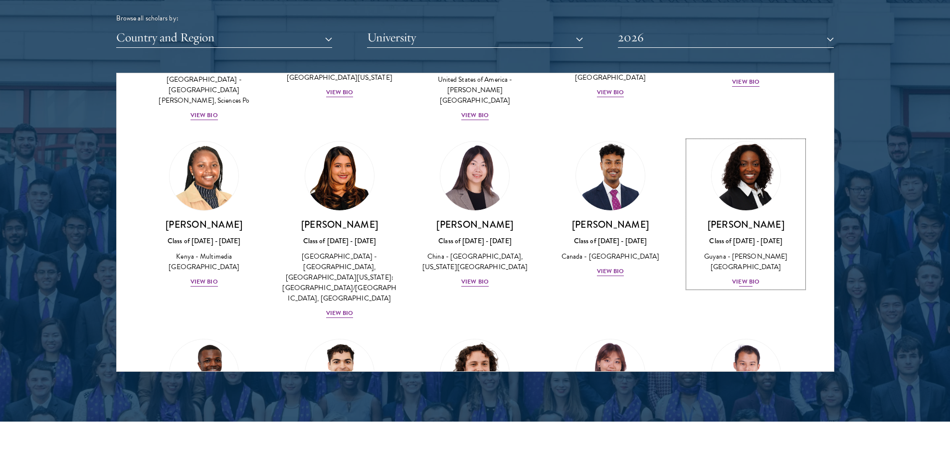
click at [733, 277] on div "View Bio" at bounding box center [745, 281] width 27 height 9
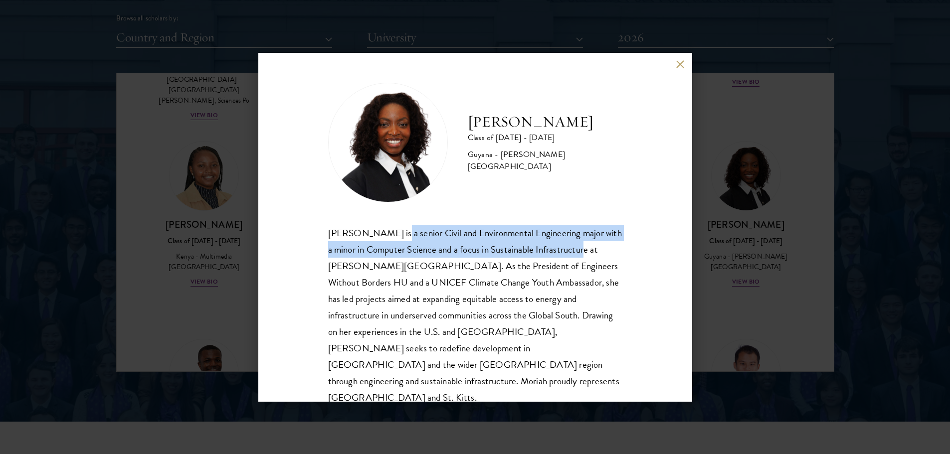
drag, startPoint x: 394, startPoint y: 239, endPoint x: 580, endPoint y: 252, distance: 186.5
click at [579, 249] on div "[PERSON_NAME] is a senior Civil and Environmental Engineering major with a mino…" at bounding box center [475, 316] width 294 height 182
click at [576, 256] on div "[PERSON_NAME] is a senior Civil and Environmental Engineering major with a mino…" at bounding box center [475, 316] width 294 height 182
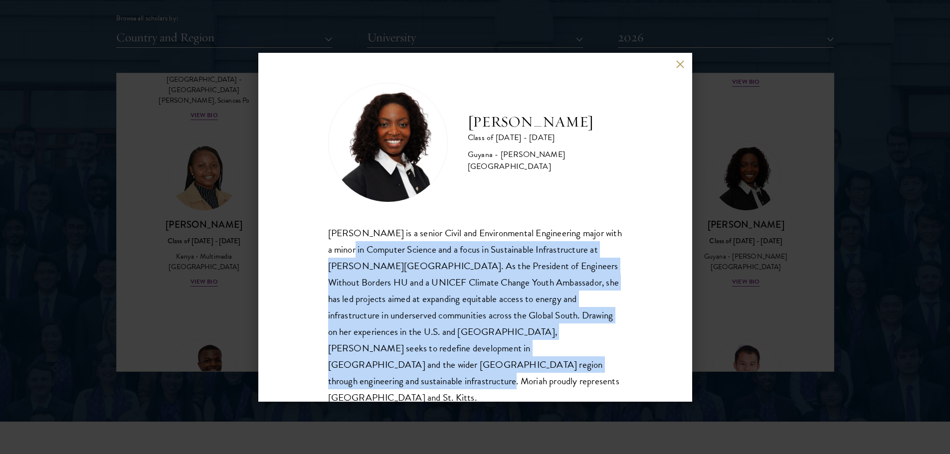
drag, startPoint x: 350, startPoint y: 249, endPoint x: 526, endPoint y: 376, distance: 216.9
click at [526, 376] on div "[PERSON_NAME] Class of [DATE] - [DATE] [GEOGRAPHIC_DATA] - [PERSON_NAME][GEOGRA…" at bounding box center [475, 227] width 434 height 349
click at [521, 372] on div "[PERSON_NAME] is a senior Civil and Environmental Engineering major with a mino…" at bounding box center [475, 316] width 294 height 182
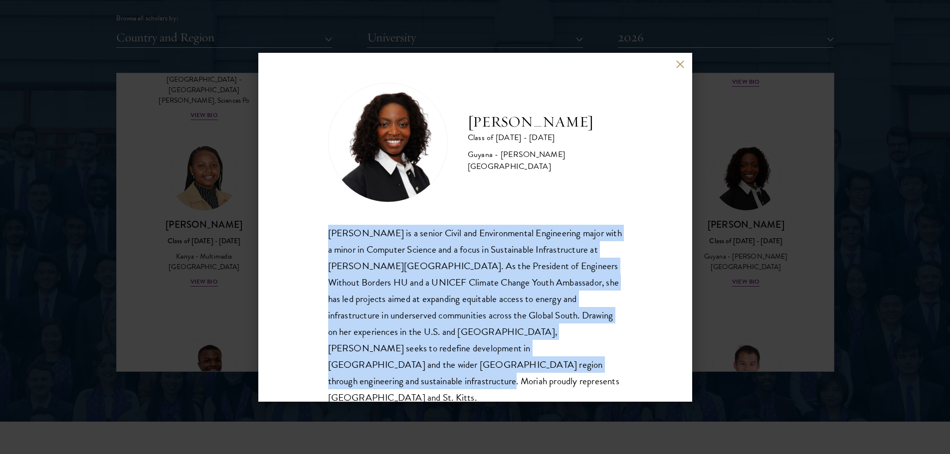
drag, startPoint x: 528, startPoint y: 370, endPoint x: 329, endPoint y: 225, distance: 246.0
click at [329, 225] on div "[PERSON_NAME] is a senior Civil and Environmental Engineering major with a mino…" at bounding box center [475, 316] width 294 height 182
click at [363, 252] on div "[PERSON_NAME] is a senior Civil and Environmental Engineering major with a mino…" at bounding box center [475, 316] width 294 height 182
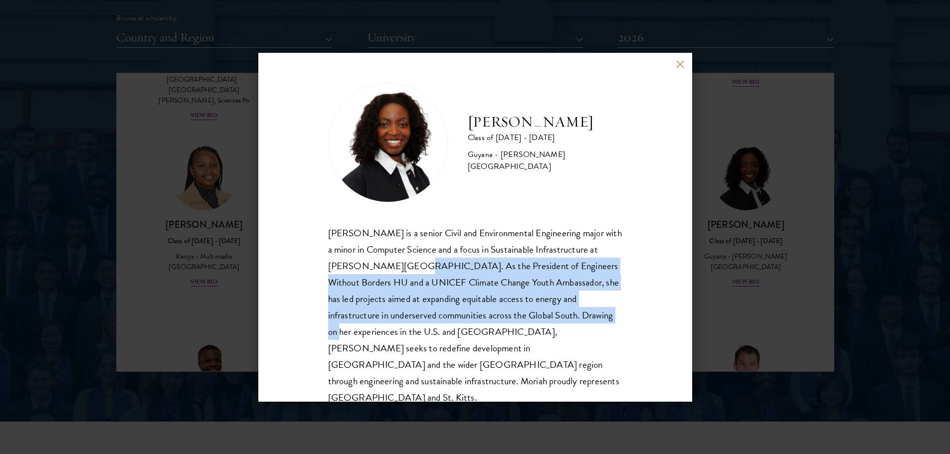
drag, startPoint x: 395, startPoint y: 262, endPoint x: 556, endPoint y: 324, distance: 171.8
click at [560, 318] on div "[PERSON_NAME] is a senior Civil and Environmental Engineering major with a mino…" at bounding box center [475, 316] width 294 height 182
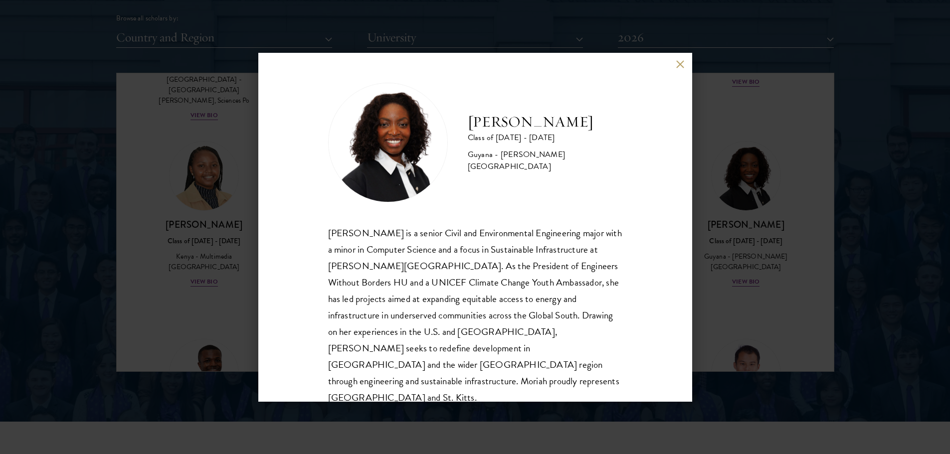
click at [553, 328] on div "[PERSON_NAME] is a senior Civil and Environmental Engineering major with a mino…" at bounding box center [475, 316] width 294 height 182
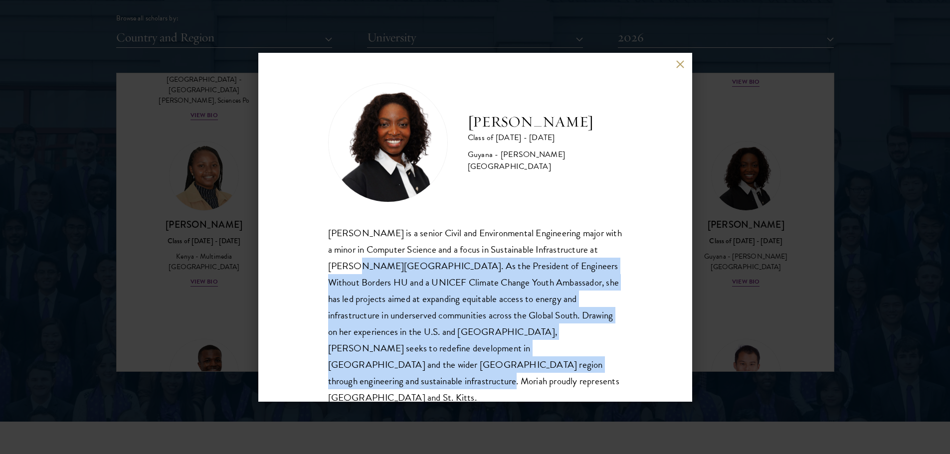
drag, startPoint x: 524, startPoint y: 382, endPoint x: 362, endPoint y: 260, distance: 202.6
click at [351, 259] on div "[PERSON_NAME] Class of [DATE] - [DATE] [GEOGRAPHIC_DATA] - [PERSON_NAME][GEOGRA…" at bounding box center [475, 227] width 434 height 349
click at [367, 262] on div "[PERSON_NAME] is a senior Civil and Environmental Engineering major with a mino…" at bounding box center [475, 316] width 294 height 182
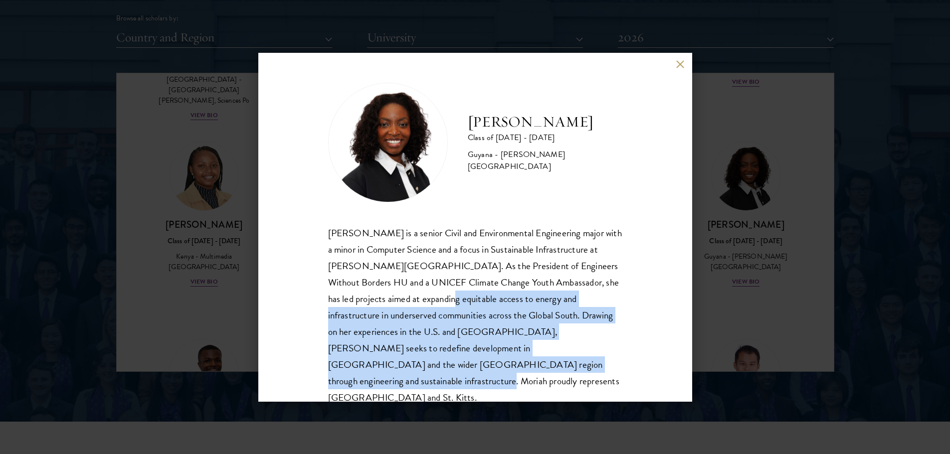
drag, startPoint x: 413, startPoint y: 300, endPoint x: 550, endPoint y: 362, distance: 150.2
click at [553, 361] on div "[PERSON_NAME] is a senior Civil and Environmental Engineering major with a mino…" at bounding box center [475, 316] width 294 height 182
click at [539, 362] on div "[PERSON_NAME] is a senior Civil and Environmental Engineering major with a mino…" at bounding box center [475, 316] width 294 height 182
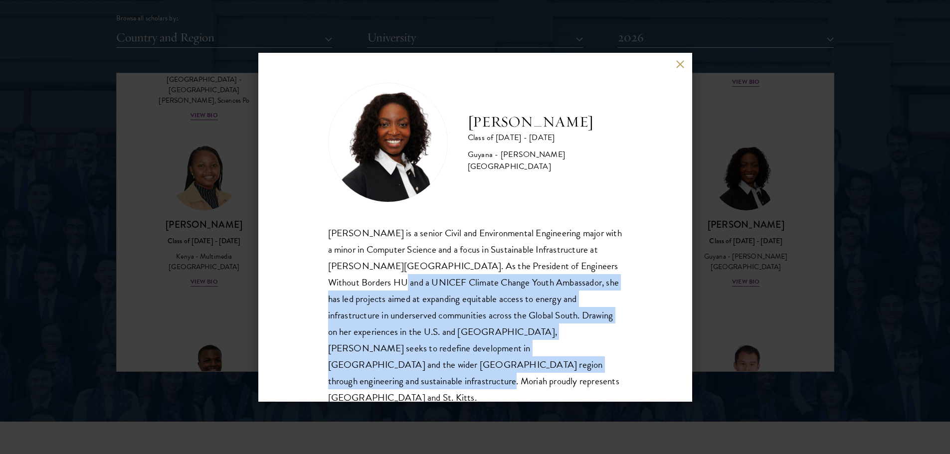
drag, startPoint x: 498, startPoint y: 358, endPoint x: 355, endPoint y: 278, distance: 163.6
click at [355, 279] on div "[PERSON_NAME] is a senior Civil and Environmental Engineering major with a mino…" at bounding box center [475, 316] width 294 height 182
click at [385, 283] on div "[PERSON_NAME] is a senior Civil and Environmental Engineering major with a mino…" at bounding box center [475, 316] width 294 height 182
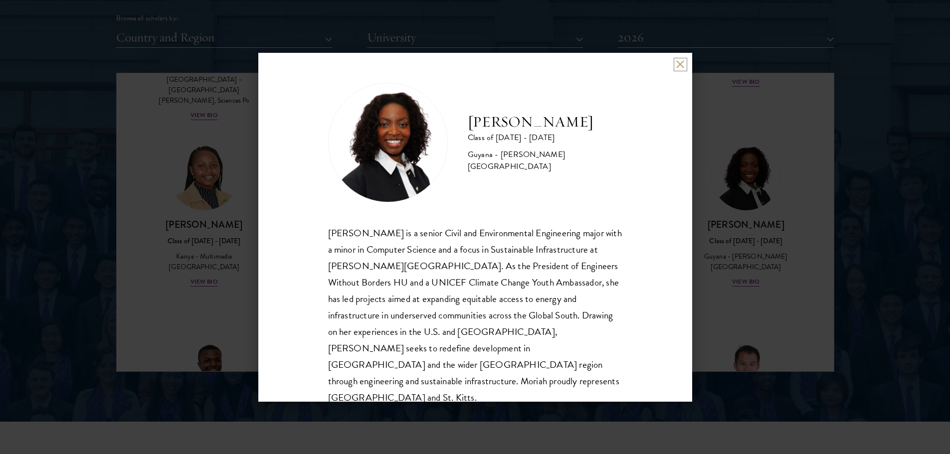
click at [683, 63] on button at bounding box center [680, 64] width 8 height 8
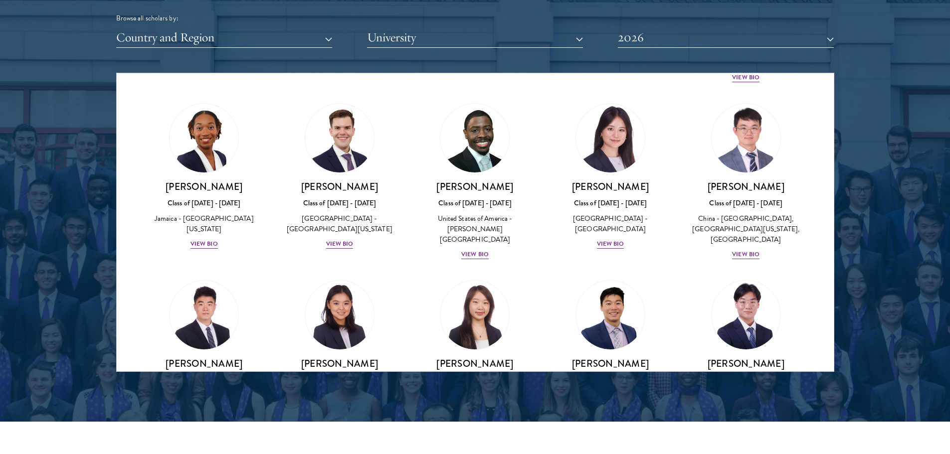
scroll to position [4724, 0]
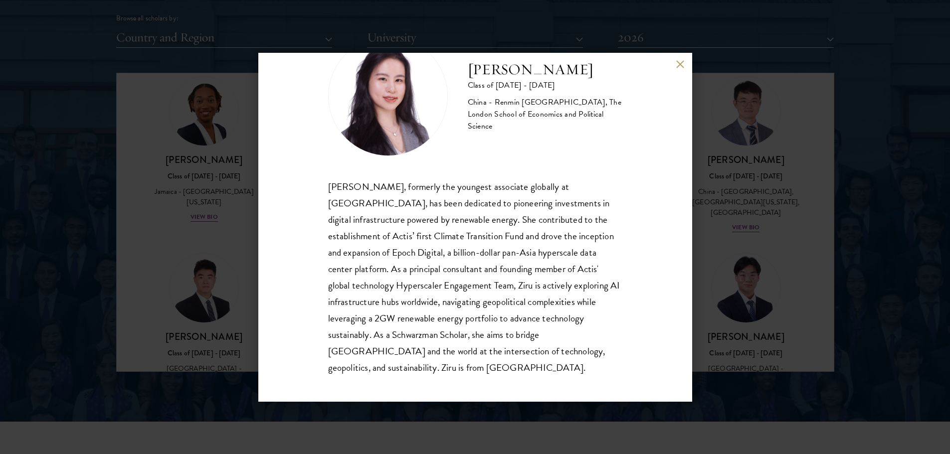
scroll to position [50, 0]
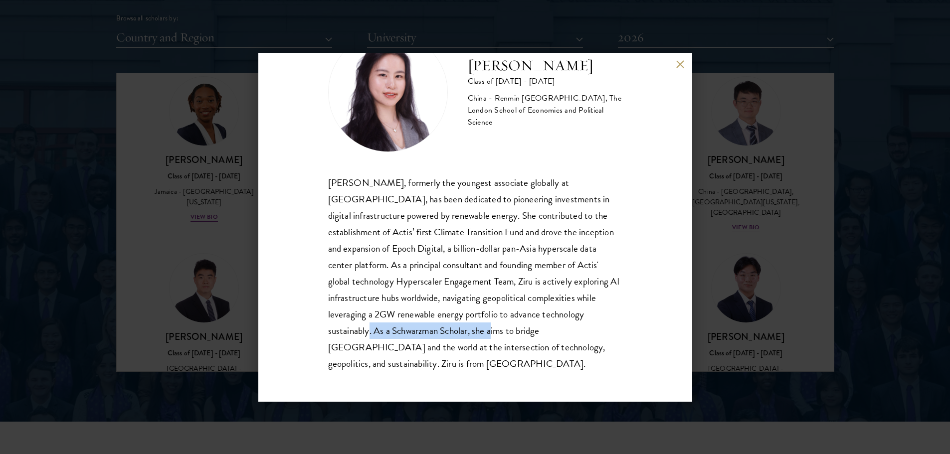
drag, startPoint x: 366, startPoint y: 335, endPoint x: 490, endPoint y: 334, distance: 124.2
click at [490, 334] on div "[PERSON_NAME], formerly the youngest associate globally at [GEOGRAPHIC_DATA], h…" at bounding box center [475, 274] width 294 height 198
click at [496, 332] on div "[PERSON_NAME], formerly the youngest associate globally at [GEOGRAPHIC_DATA], h…" at bounding box center [475, 274] width 294 height 198
drag, startPoint x: 453, startPoint y: 333, endPoint x: 543, endPoint y: 328, distance: 89.9
click at [531, 331] on div "[PERSON_NAME], formerly the youngest associate globally at [GEOGRAPHIC_DATA], h…" at bounding box center [475, 274] width 294 height 198
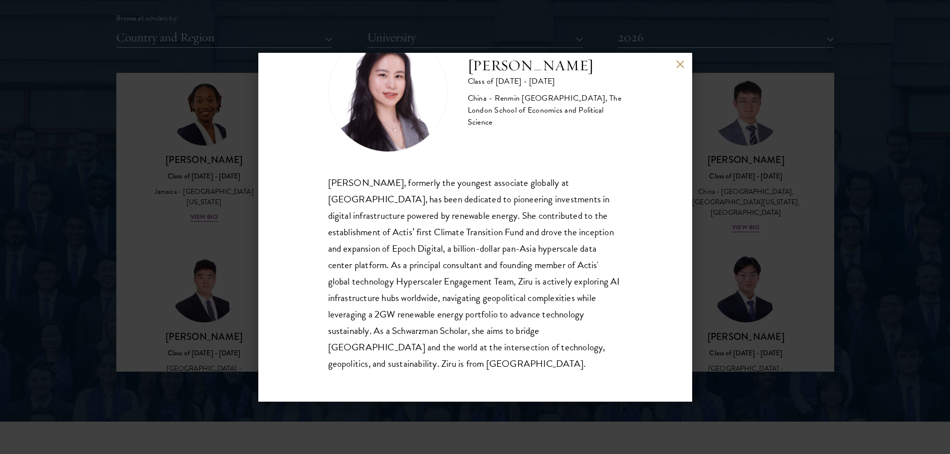
click at [543, 328] on div "[PERSON_NAME], formerly the youngest associate globally at [GEOGRAPHIC_DATA], h…" at bounding box center [475, 274] width 294 height 198
drag, startPoint x: 566, startPoint y: 328, endPoint x: 393, endPoint y: 327, distance: 172.6
click at [395, 327] on div "[PERSON_NAME], formerly the youngest associate globally at [GEOGRAPHIC_DATA], h…" at bounding box center [475, 274] width 294 height 198
click at [391, 327] on div "[PERSON_NAME], formerly the youngest associate globally at [GEOGRAPHIC_DATA], h…" at bounding box center [475, 274] width 294 height 198
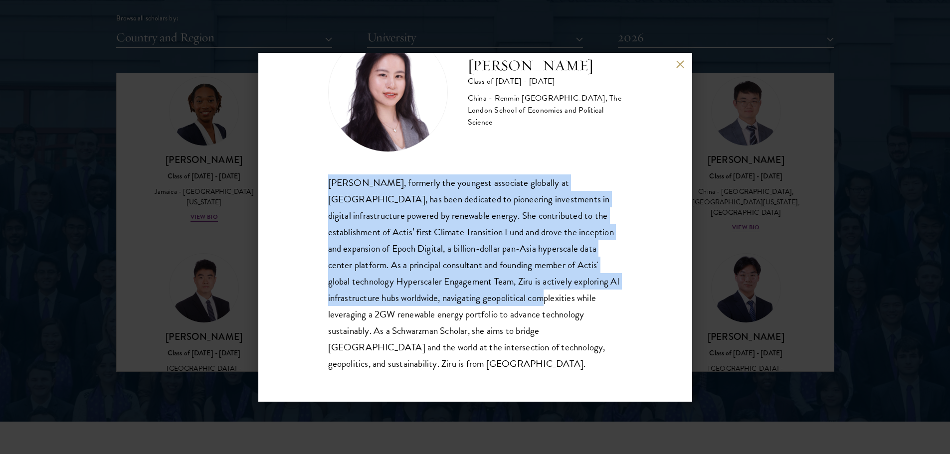
drag, startPoint x: 322, startPoint y: 173, endPoint x: 546, endPoint y: 292, distance: 253.7
click at [544, 297] on div "[PERSON_NAME] Class of [DATE] - [DATE] [GEOGRAPHIC_DATA] - Renmin [GEOGRAPHIC_D…" at bounding box center [475, 227] width 434 height 349
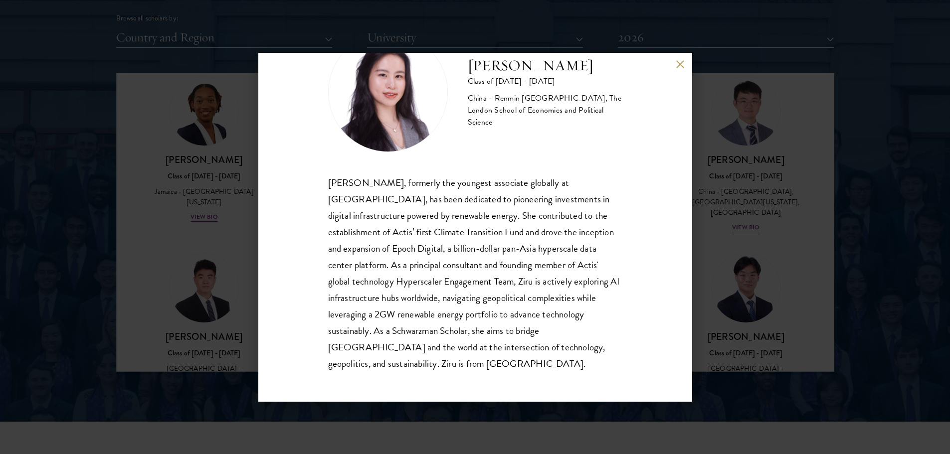
click at [546, 291] on div "[PERSON_NAME], formerly the youngest associate globally at [GEOGRAPHIC_DATA], h…" at bounding box center [475, 274] width 294 height 198
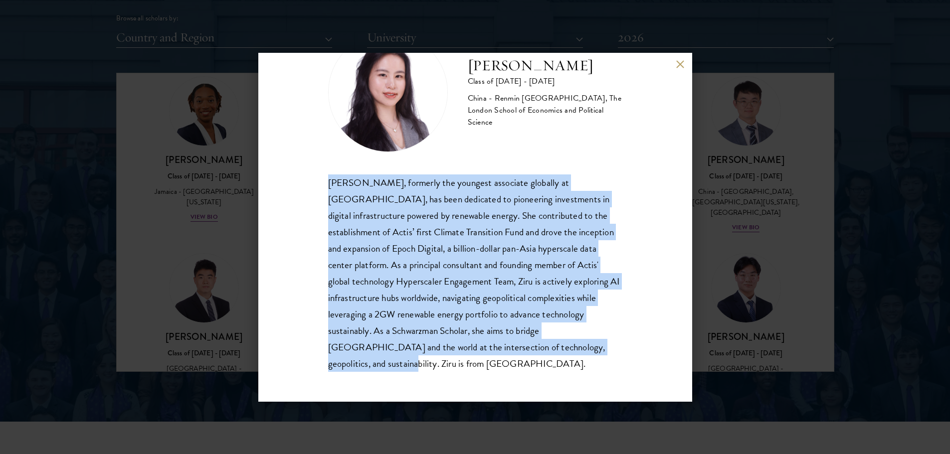
drag, startPoint x: 317, startPoint y: 171, endPoint x: 373, endPoint y: 383, distance: 220.0
click at [373, 383] on div "[PERSON_NAME] Class of [DATE] - [DATE] [GEOGRAPHIC_DATA] - Renmin [GEOGRAPHIC_D…" at bounding box center [475, 227] width 434 height 349
copy div "[PERSON_NAME], formerly the youngest associate globally at [GEOGRAPHIC_DATA], h…"
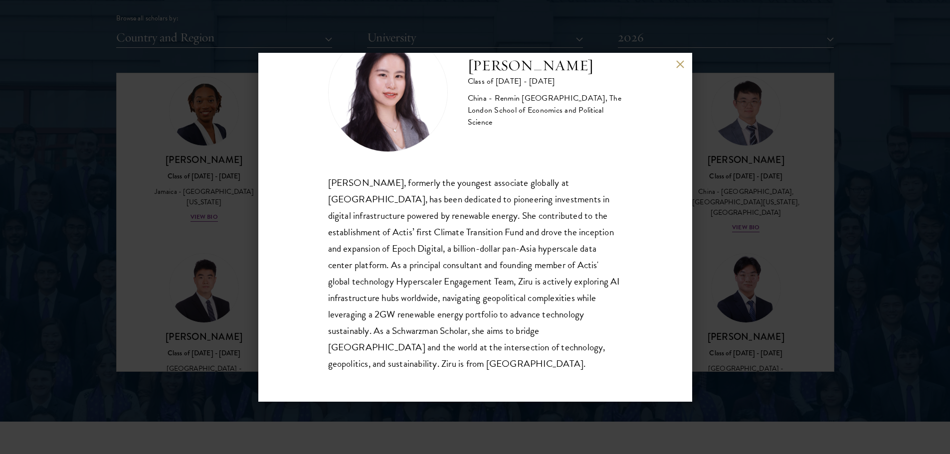
click at [745, 200] on div "[PERSON_NAME] Class of [DATE] - [DATE] [GEOGRAPHIC_DATA] - Renmin [GEOGRAPHIC_D…" at bounding box center [475, 227] width 950 height 454
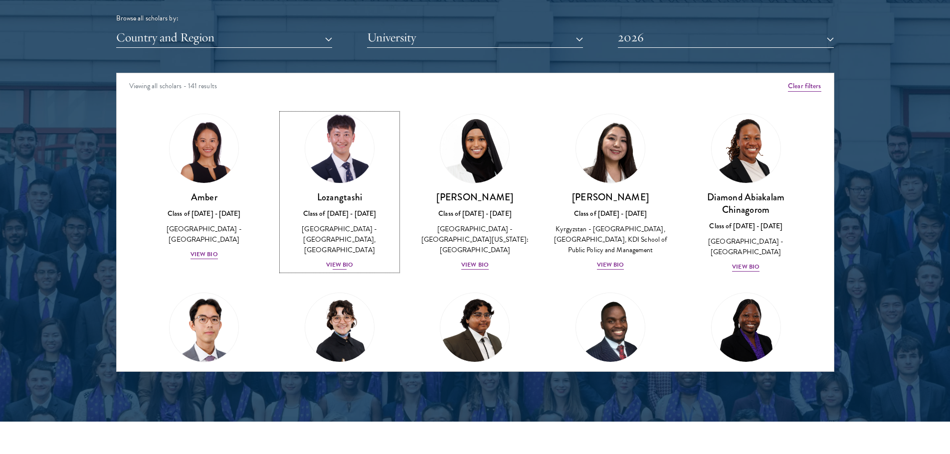
click at [337, 260] on div "View Bio" at bounding box center [339, 264] width 27 height 9
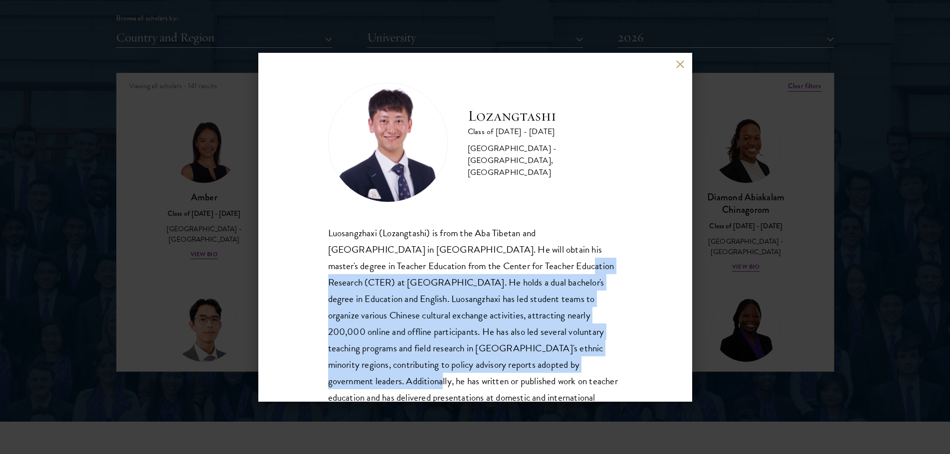
drag, startPoint x: 497, startPoint y: 264, endPoint x: 527, endPoint y: 368, distance: 107.5
click at [527, 368] on div "Luosangzhaxi (Lozangtashi) is from the Aba Tibetan and [GEOGRAPHIC_DATA] in [GE…" at bounding box center [475, 332] width 294 height 214
click at [489, 326] on div "Luosangzhaxi (Lozangtashi) is from the Aba Tibetan and [GEOGRAPHIC_DATA] in [GE…" at bounding box center [475, 332] width 294 height 214
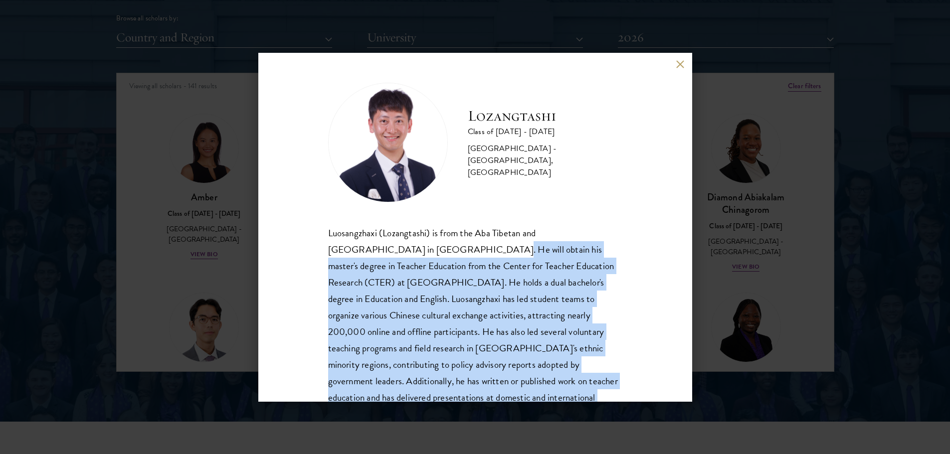
scroll to position [51, 0]
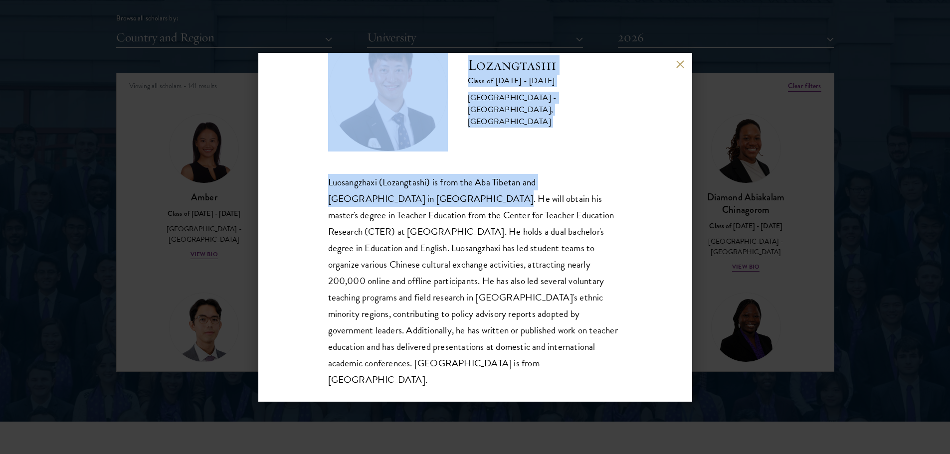
drag, startPoint x: 410, startPoint y: 251, endPoint x: 665, endPoint y: 53, distance: 323.0
click at [551, 407] on div "Lozangtashi Class of [DATE] - [DATE] [GEOGRAPHIC_DATA] - [GEOGRAPHIC_DATA], [GE…" at bounding box center [475, 227] width 950 height 454
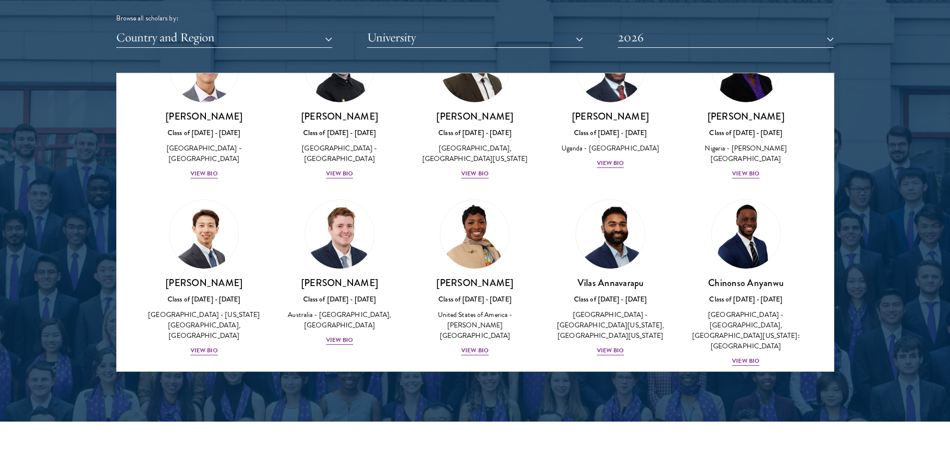
scroll to position [314, 0]
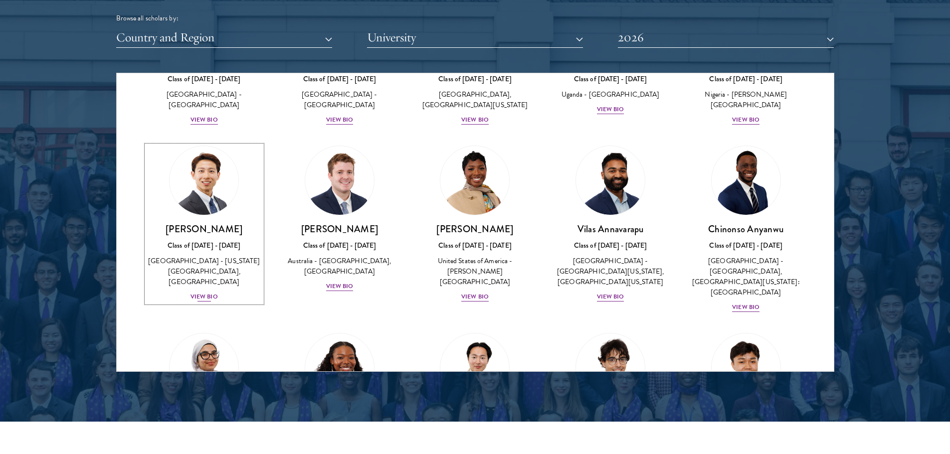
click at [218, 303] on div "[PERSON_NAME] Class of [DATE] - [DATE] [GEOGRAPHIC_DATA] - [US_STATE][GEOGRAPHI…" at bounding box center [205, 263] width 116 height 80
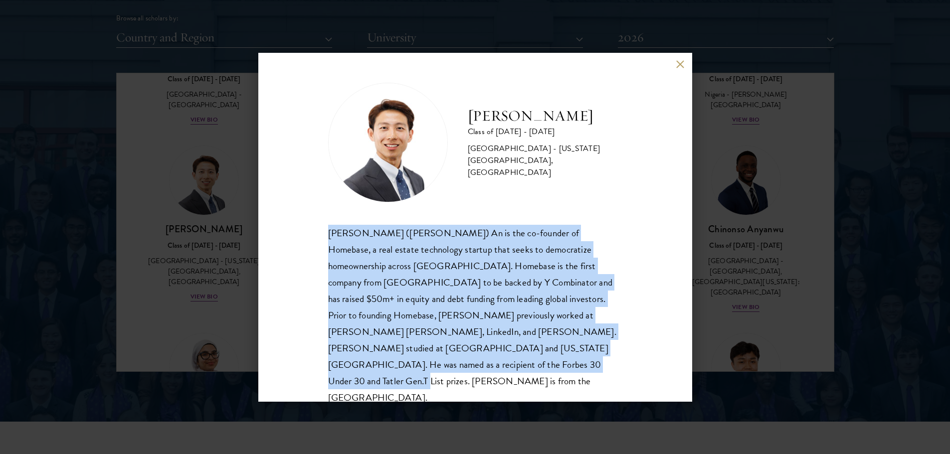
scroll to position [1, 0]
drag, startPoint x: 324, startPoint y: 230, endPoint x: 431, endPoint y: 366, distance: 172.2
click at [431, 366] on div "[PERSON_NAME] Class of [DATE] - [DATE] [GEOGRAPHIC_DATA] - [US_STATE][GEOGRAPHI…" at bounding box center [475, 227] width 434 height 349
copy div "[PERSON_NAME] ([PERSON_NAME]) An is the co-founder of Homebase, a real estate t…"
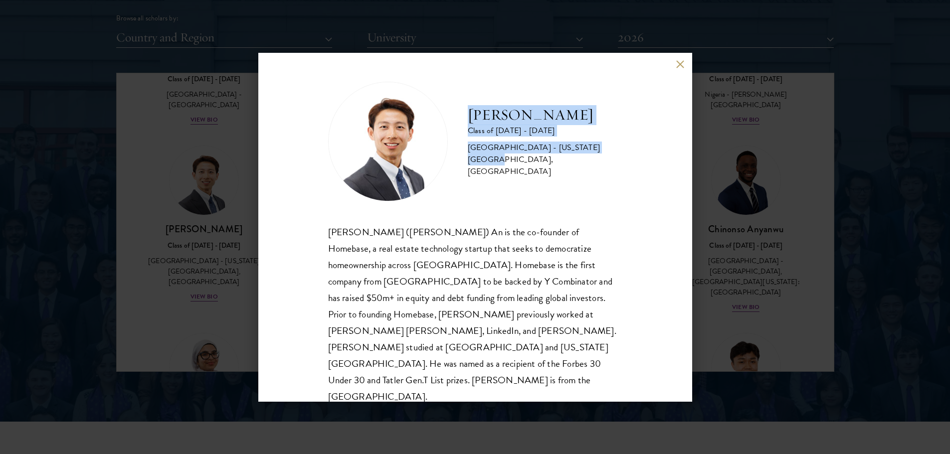
drag, startPoint x: 472, startPoint y: 118, endPoint x: 596, endPoint y: 154, distance: 129.6
click at [596, 154] on div "[PERSON_NAME] Class of [DATE] - [DATE] [GEOGRAPHIC_DATA] - [US_STATE][GEOGRAPHI…" at bounding box center [545, 141] width 155 height 73
click at [593, 153] on div "[GEOGRAPHIC_DATA] - [US_STATE][GEOGRAPHIC_DATA], [GEOGRAPHIC_DATA]" at bounding box center [545, 160] width 155 height 36
drag, startPoint x: 469, startPoint y: 119, endPoint x: 563, endPoint y: 138, distance: 95.2
click at [563, 138] on div "[PERSON_NAME] Class of [DATE] - [DATE] [GEOGRAPHIC_DATA] - [US_STATE][GEOGRAPHI…" at bounding box center [545, 141] width 155 height 73
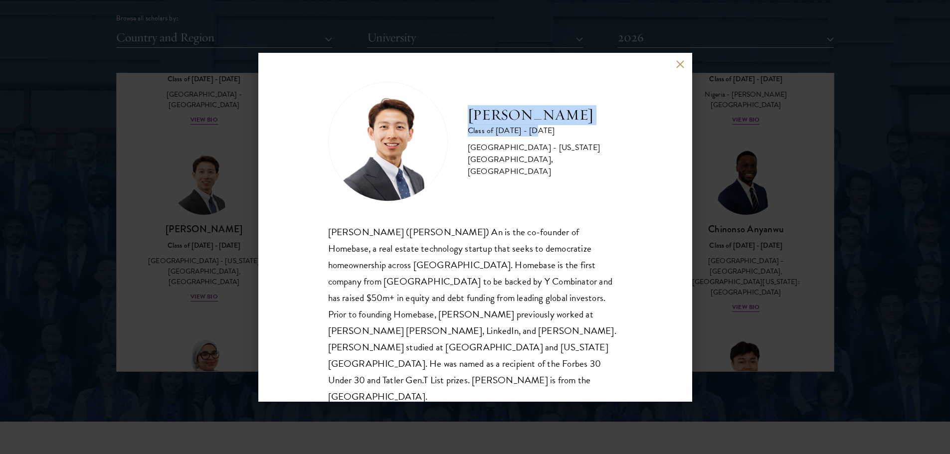
click at [554, 137] on div "Class of [DATE] - [DATE]" at bounding box center [545, 131] width 155 height 12
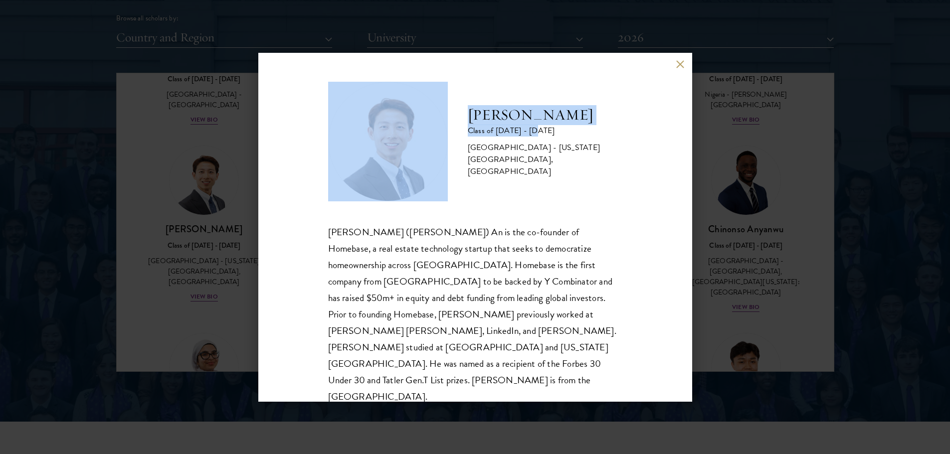
drag, startPoint x: 545, startPoint y: 138, endPoint x: 359, endPoint y: 107, distance: 188.2
click at [360, 107] on div "[PERSON_NAME] Class of [DATE] - [DATE] [GEOGRAPHIC_DATA] - [US_STATE][GEOGRAPHI…" at bounding box center [475, 142] width 294 height 120
click at [496, 108] on div "[PERSON_NAME] Class of [DATE] - [DATE] [GEOGRAPHIC_DATA] - [US_STATE][GEOGRAPHI…" at bounding box center [475, 142] width 294 height 120
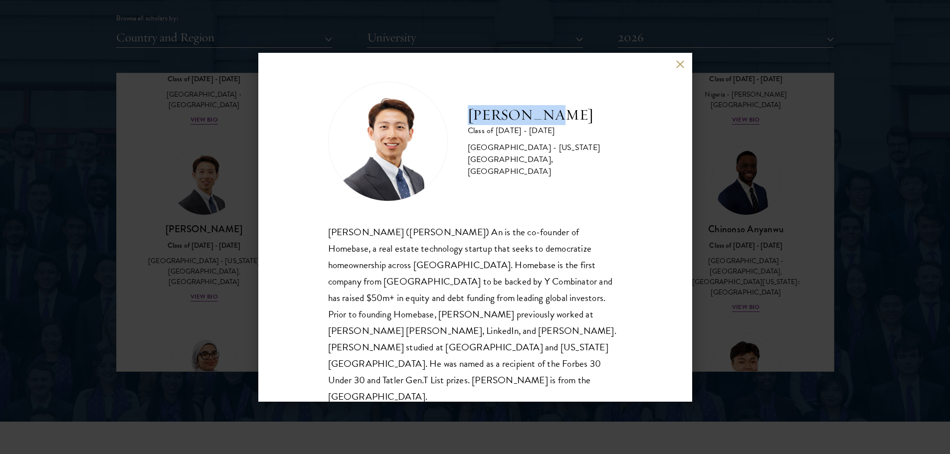
drag, startPoint x: 468, startPoint y: 119, endPoint x: 547, endPoint y: 125, distance: 79.5
click at [547, 125] on h2 "[PERSON_NAME]" at bounding box center [545, 115] width 155 height 20
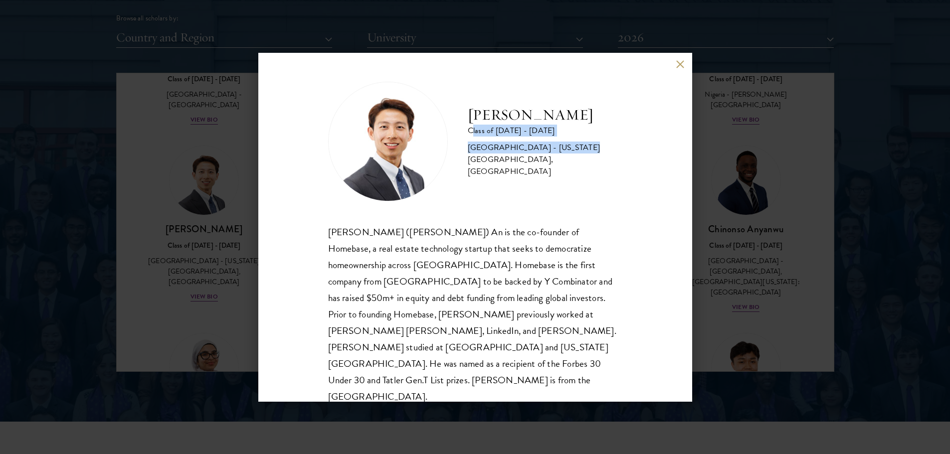
drag, startPoint x: 471, startPoint y: 136, endPoint x: 574, endPoint y: 146, distance: 103.8
click at [573, 146] on div "[PERSON_NAME] Class of [DATE] - [DATE] [GEOGRAPHIC_DATA] - [US_STATE][GEOGRAPHI…" at bounding box center [545, 141] width 155 height 73
click at [574, 146] on div "[PERSON_NAME] Class of [DATE] - [DATE] [GEOGRAPHIC_DATA] - [US_STATE][GEOGRAPHI…" at bounding box center [545, 141] width 155 height 73
drag, startPoint x: 471, startPoint y: 136, endPoint x: 576, endPoint y: 150, distance: 106.6
click at [575, 149] on div "[PERSON_NAME] Class of [DATE] - [DATE] [GEOGRAPHIC_DATA] - [US_STATE][GEOGRAPHI…" at bounding box center [545, 141] width 155 height 73
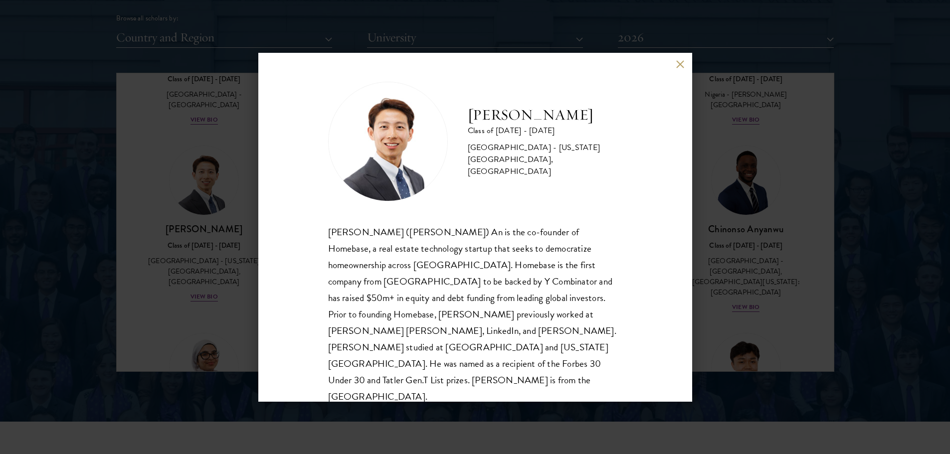
click at [578, 150] on div "[GEOGRAPHIC_DATA] - [US_STATE][GEOGRAPHIC_DATA], [GEOGRAPHIC_DATA]" at bounding box center [545, 160] width 155 height 36
drag, startPoint x: 466, startPoint y: 136, endPoint x: 619, endPoint y: 170, distance: 156.9
click at [619, 170] on div "[PERSON_NAME] Class of [DATE] - [DATE] [GEOGRAPHIC_DATA] - [US_STATE][GEOGRAPHI…" at bounding box center [475, 227] width 434 height 349
drag, startPoint x: 614, startPoint y: 168, endPoint x: 468, endPoint y: 137, distance: 149.9
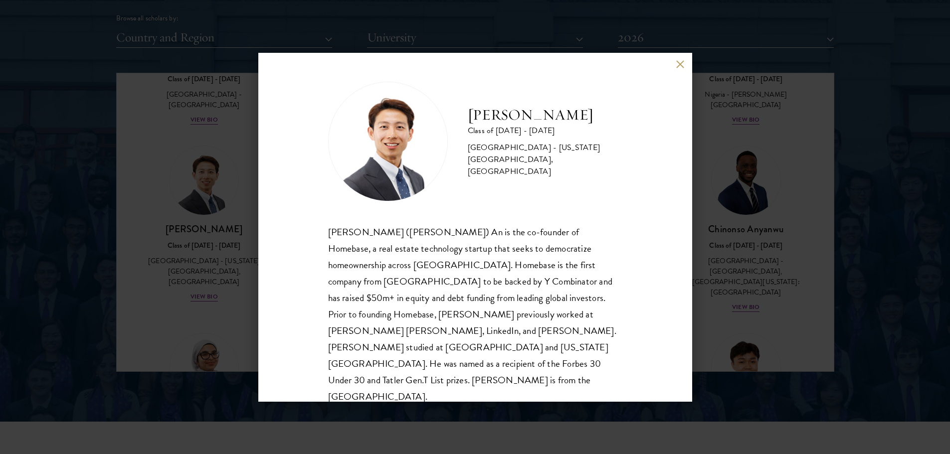
click at [468, 137] on div "[PERSON_NAME] Class of [DATE] - [DATE] [GEOGRAPHIC_DATA] - [US_STATE][GEOGRAPHI…" at bounding box center [545, 141] width 155 height 73
drag, startPoint x: 466, startPoint y: 116, endPoint x: 629, endPoint y: 166, distance: 171.2
click at [629, 166] on div "[PERSON_NAME] Class of [DATE] - [DATE] [GEOGRAPHIC_DATA] - [US_STATE][GEOGRAPHI…" at bounding box center [475, 227] width 434 height 349
click at [608, 171] on div "[GEOGRAPHIC_DATA] - [US_STATE][GEOGRAPHIC_DATA], [GEOGRAPHIC_DATA]" at bounding box center [545, 160] width 155 height 36
drag, startPoint x: 611, startPoint y: 168, endPoint x: 633, endPoint y: 157, distance: 24.5
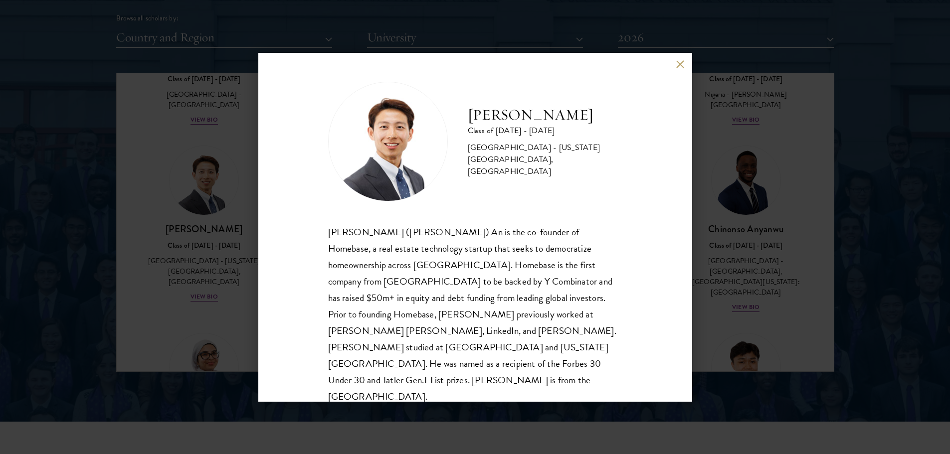
click at [624, 153] on div "[PERSON_NAME] Class of [DATE] - [DATE] [GEOGRAPHIC_DATA] - [US_STATE][GEOGRAPHI…" at bounding box center [475, 227] width 434 height 349
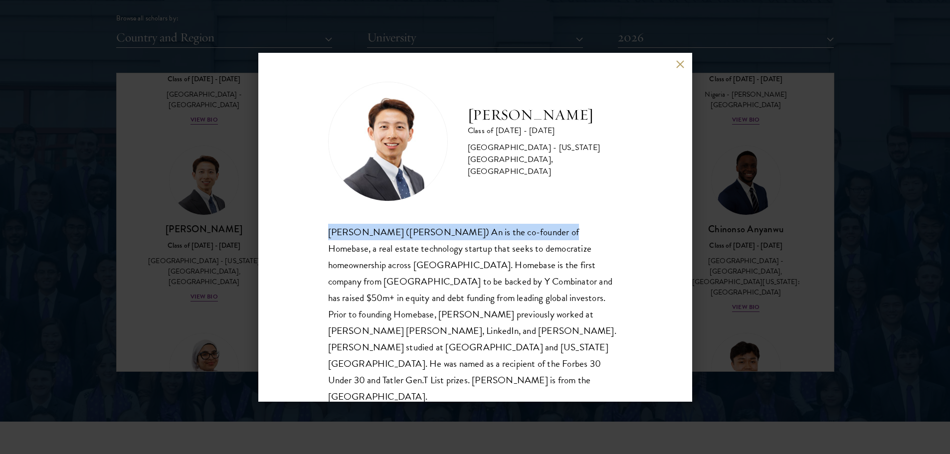
drag, startPoint x: 328, startPoint y: 230, endPoint x: 536, endPoint y: 233, distance: 207.5
click at [536, 233] on div "[PERSON_NAME] ([PERSON_NAME]) An is the co-founder of Homebase, a real estate t…" at bounding box center [475, 315] width 294 height 182
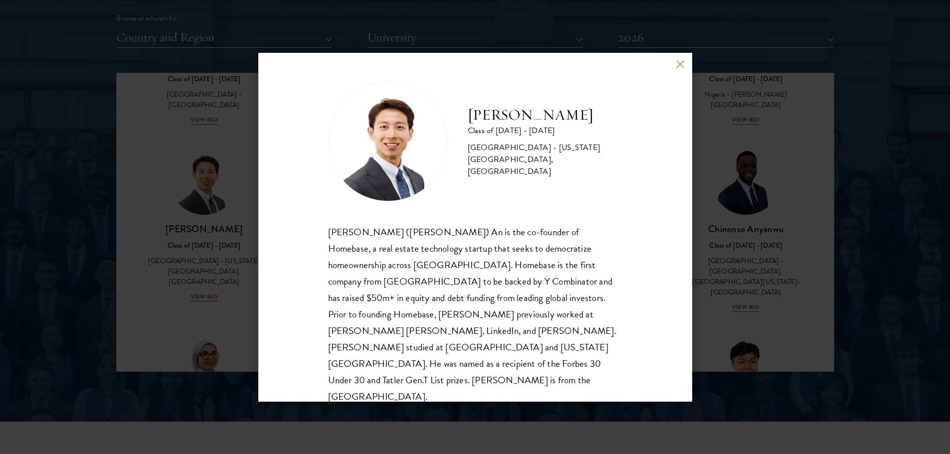
click at [573, 234] on div "[PERSON_NAME] ([PERSON_NAME]) An is the co-founder of Homebase, a real estate t…" at bounding box center [475, 315] width 294 height 182
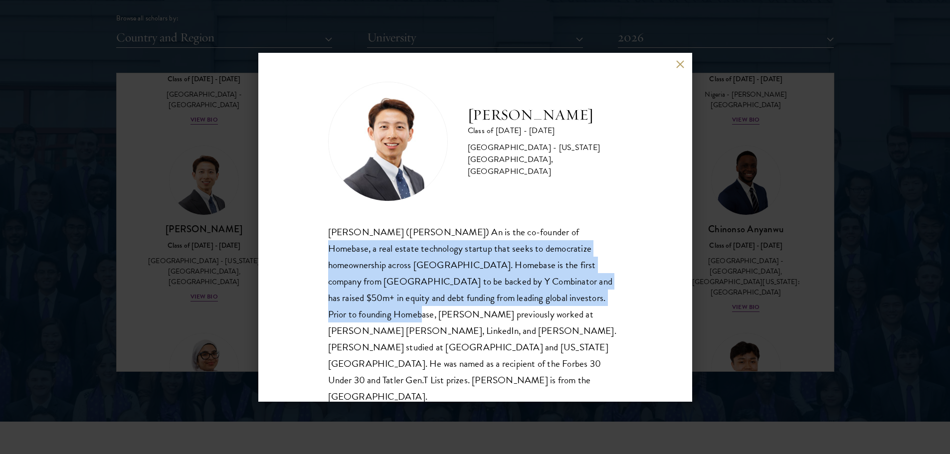
drag, startPoint x: 540, startPoint y: 232, endPoint x: 615, endPoint y: 297, distance: 99.0
click at [615, 297] on div "[PERSON_NAME] Class of [DATE] - [DATE] [GEOGRAPHIC_DATA] - [US_STATE][GEOGRAPHI…" at bounding box center [475, 227] width 434 height 349
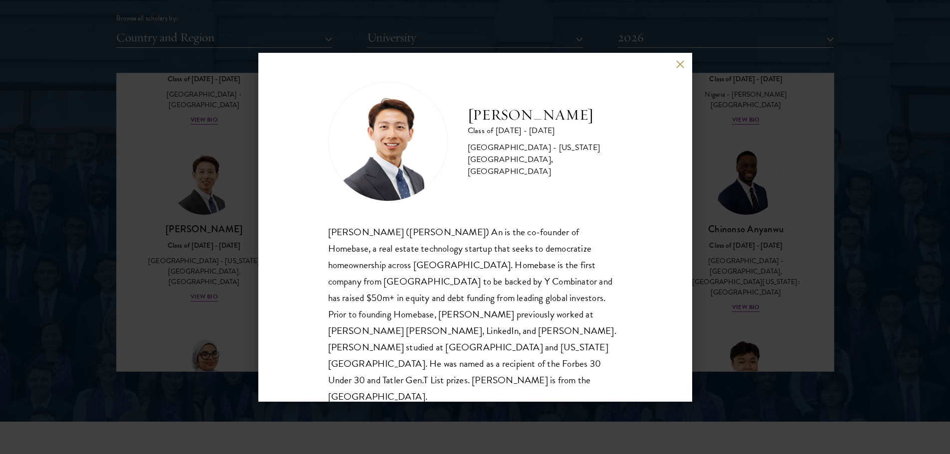
click at [767, 250] on div "[PERSON_NAME] Class of [DATE] - [DATE] [GEOGRAPHIC_DATA] - [US_STATE][GEOGRAPHI…" at bounding box center [475, 227] width 950 height 454
